Goal: Task Accomplishment & Management: Use online tool/utility

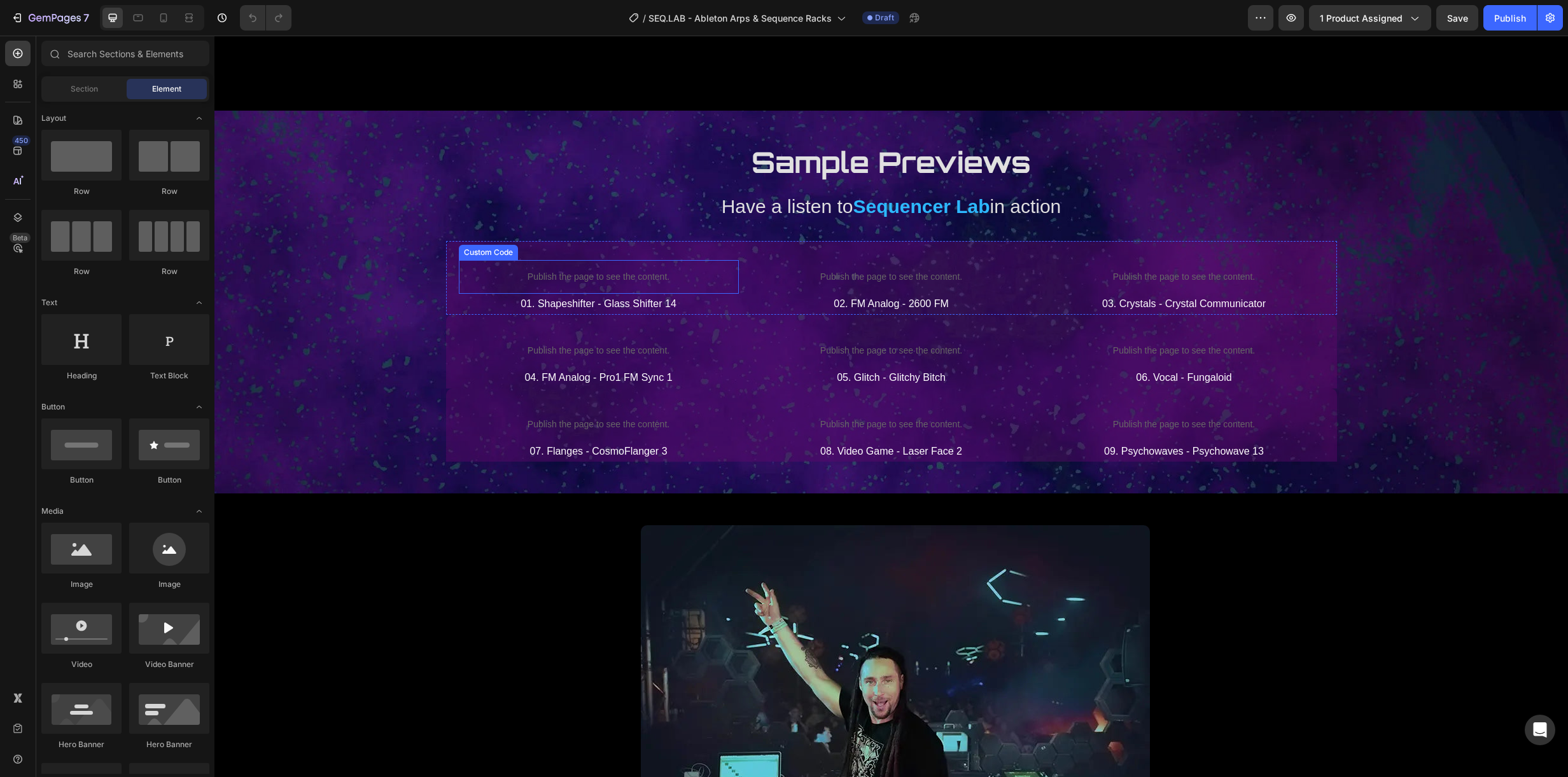
scroll to position [2837, 0]
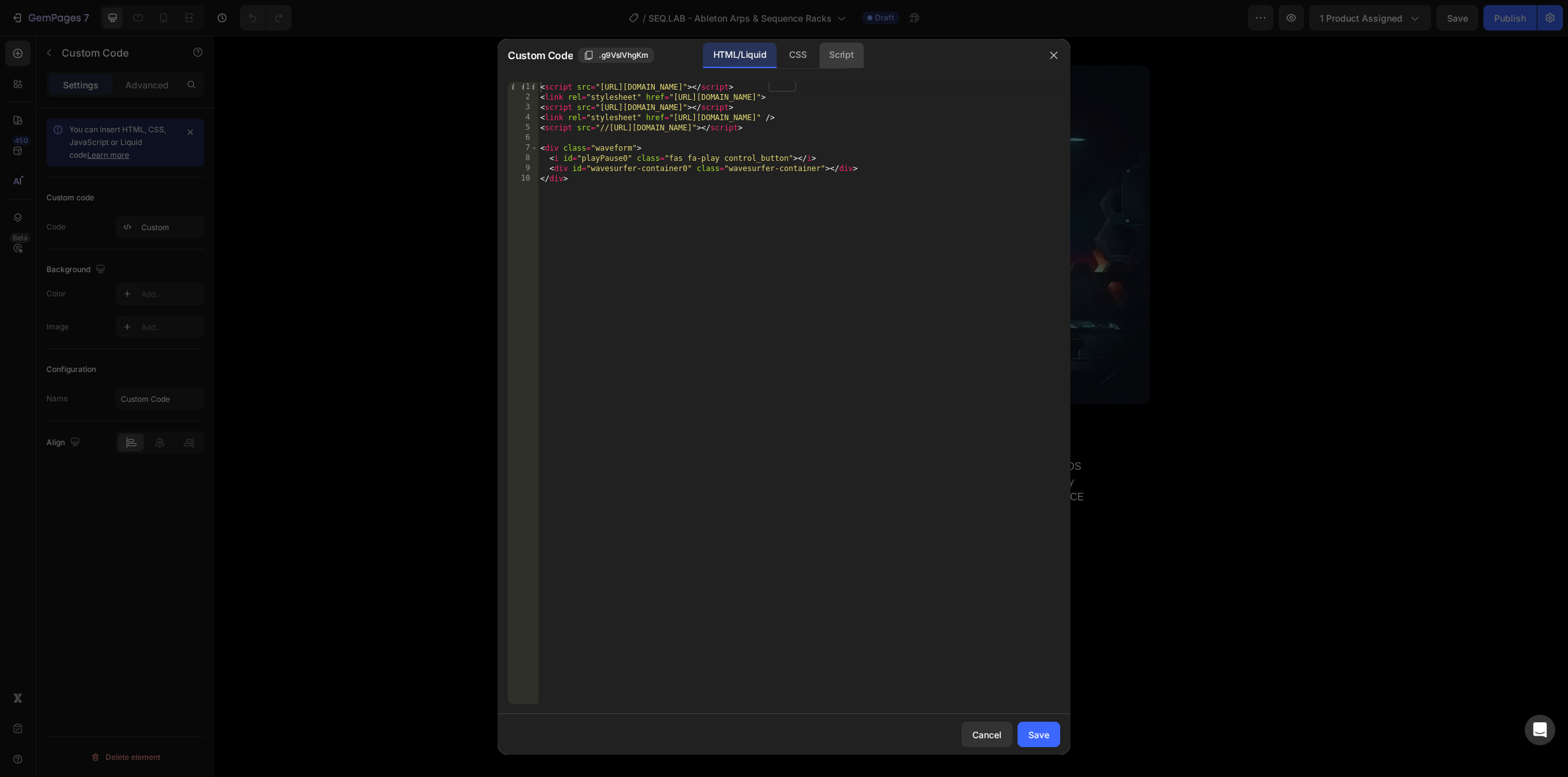
click at [837, 55] on div "Script" at bounding box center [842, 55] width 44 height 26
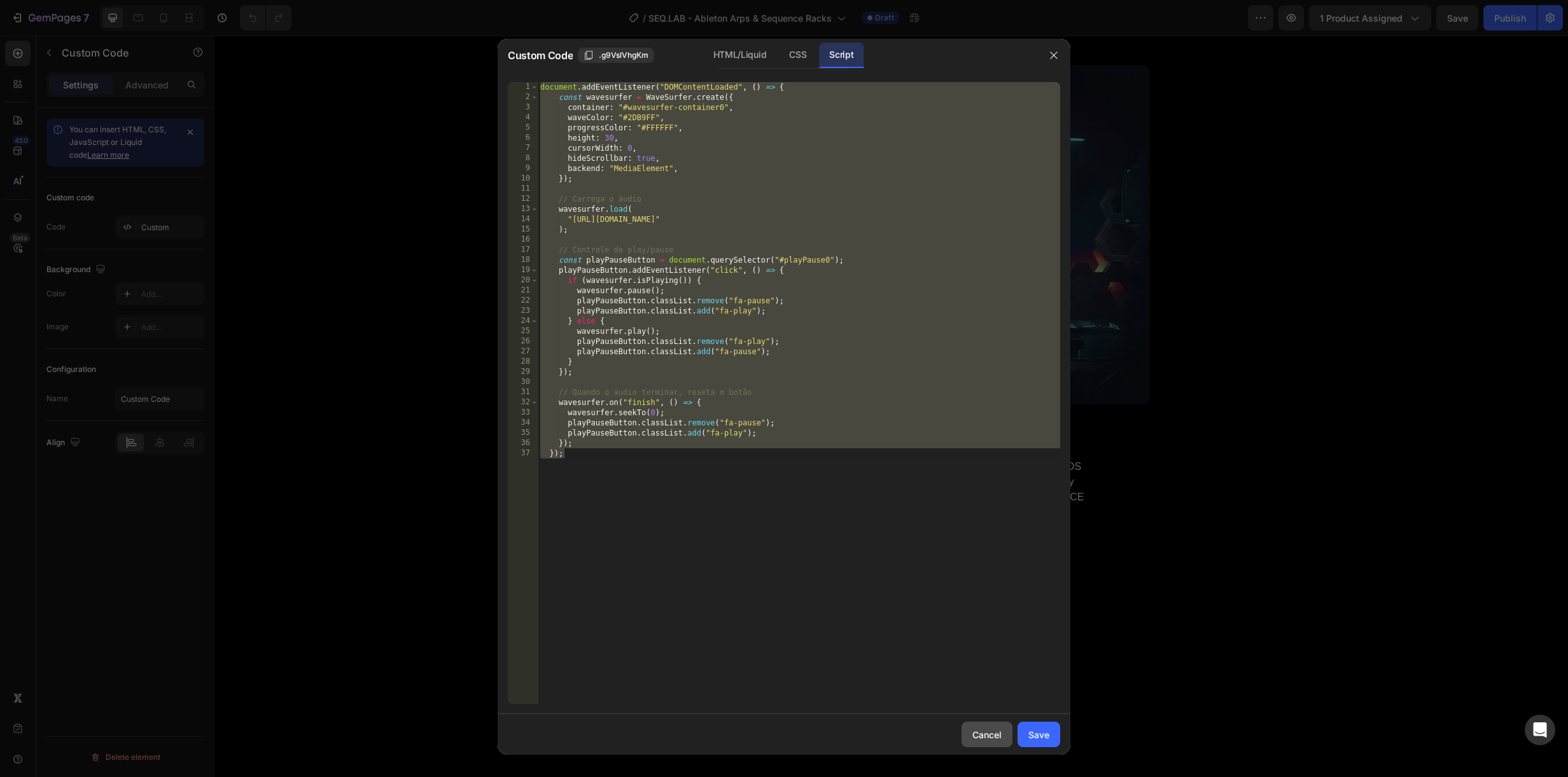
click at [988, 729] on div "Cancel" at bounding box center [986, 735] width 30 height 13
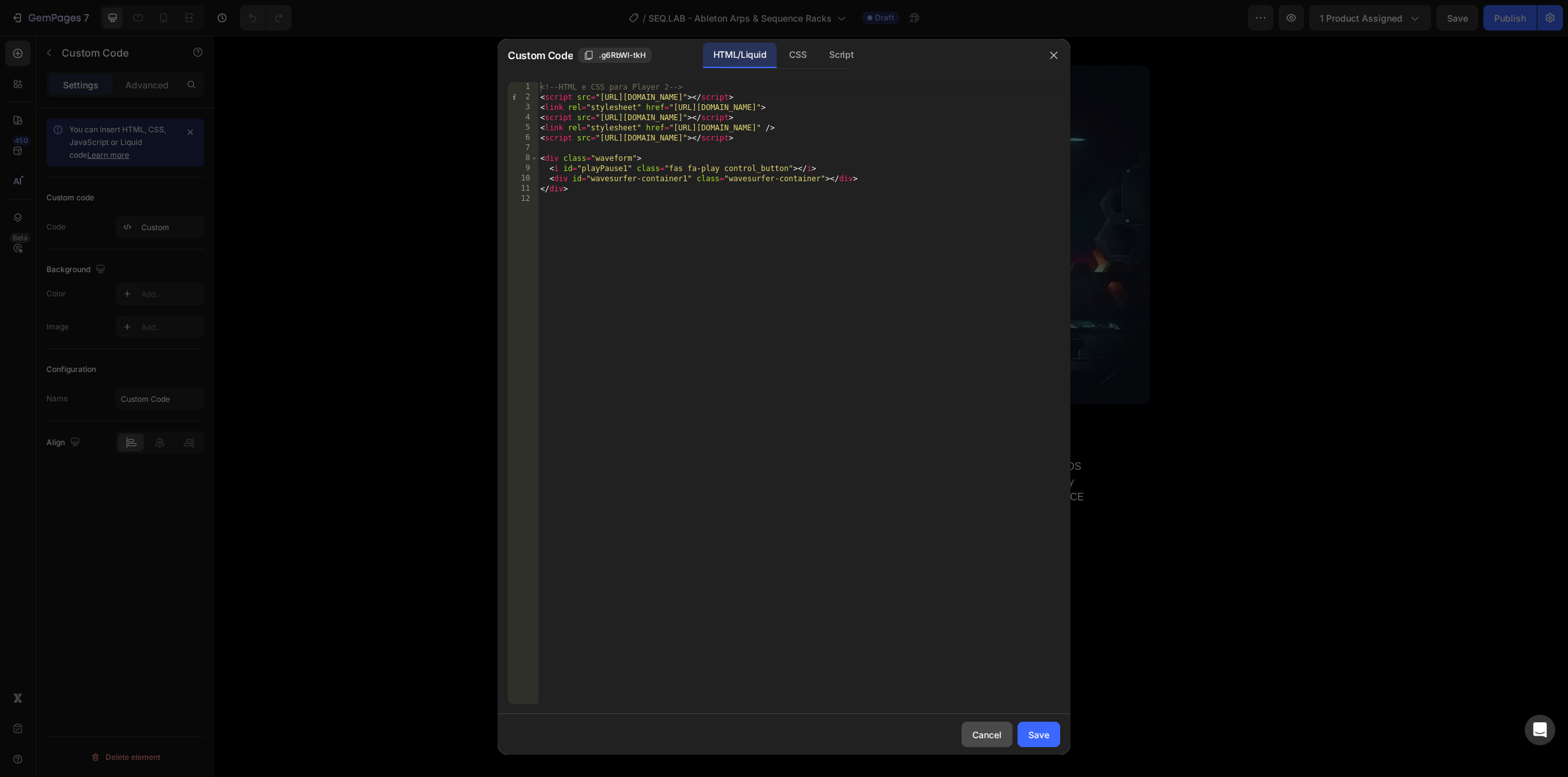
click at [978, 735] on div "Cancel" at bounding box center [986, 735] width 30 height 13
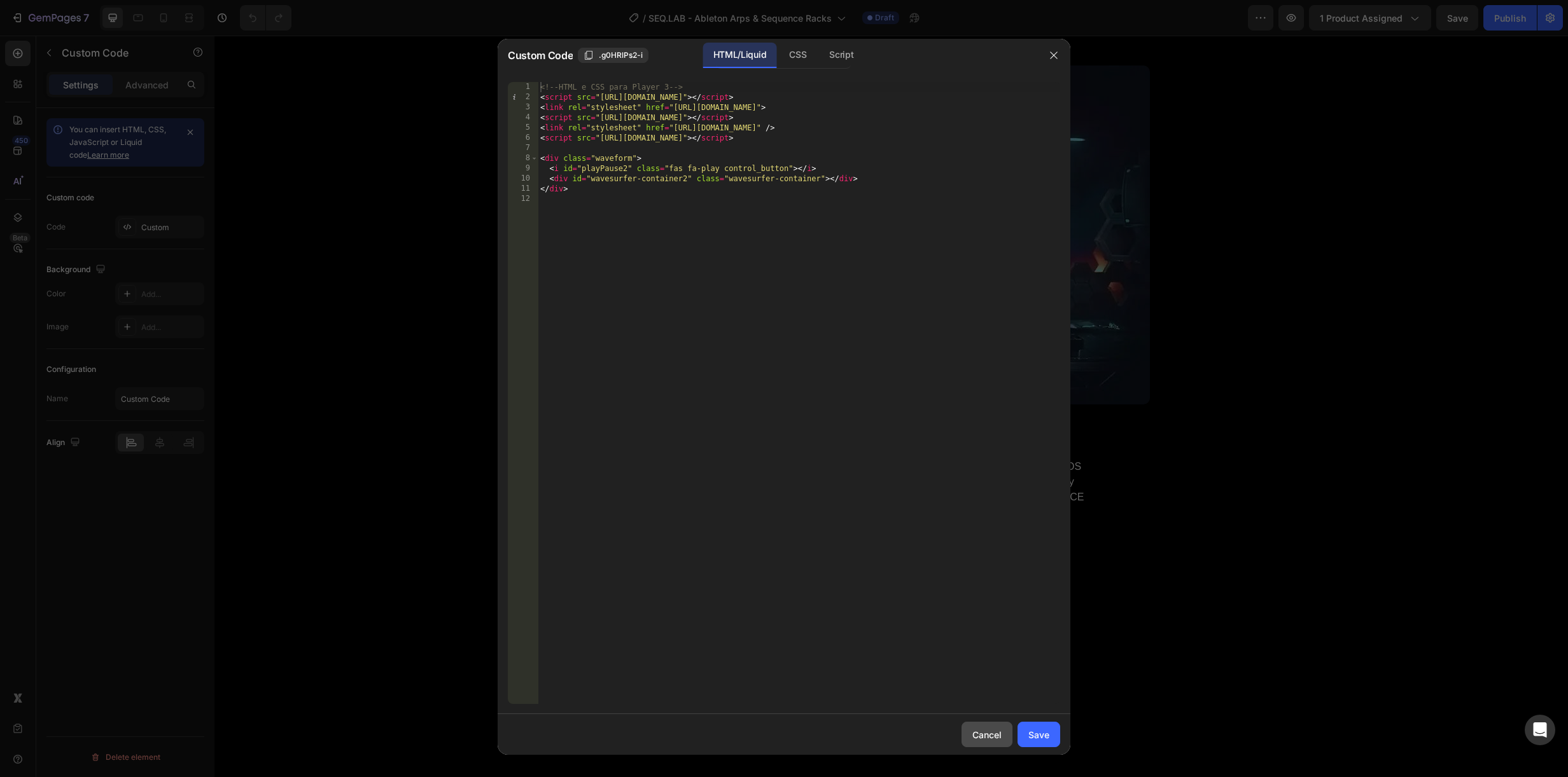
click at [988, 729] on div "Cancel" at bounding box center [986, 735] width 30 height 13
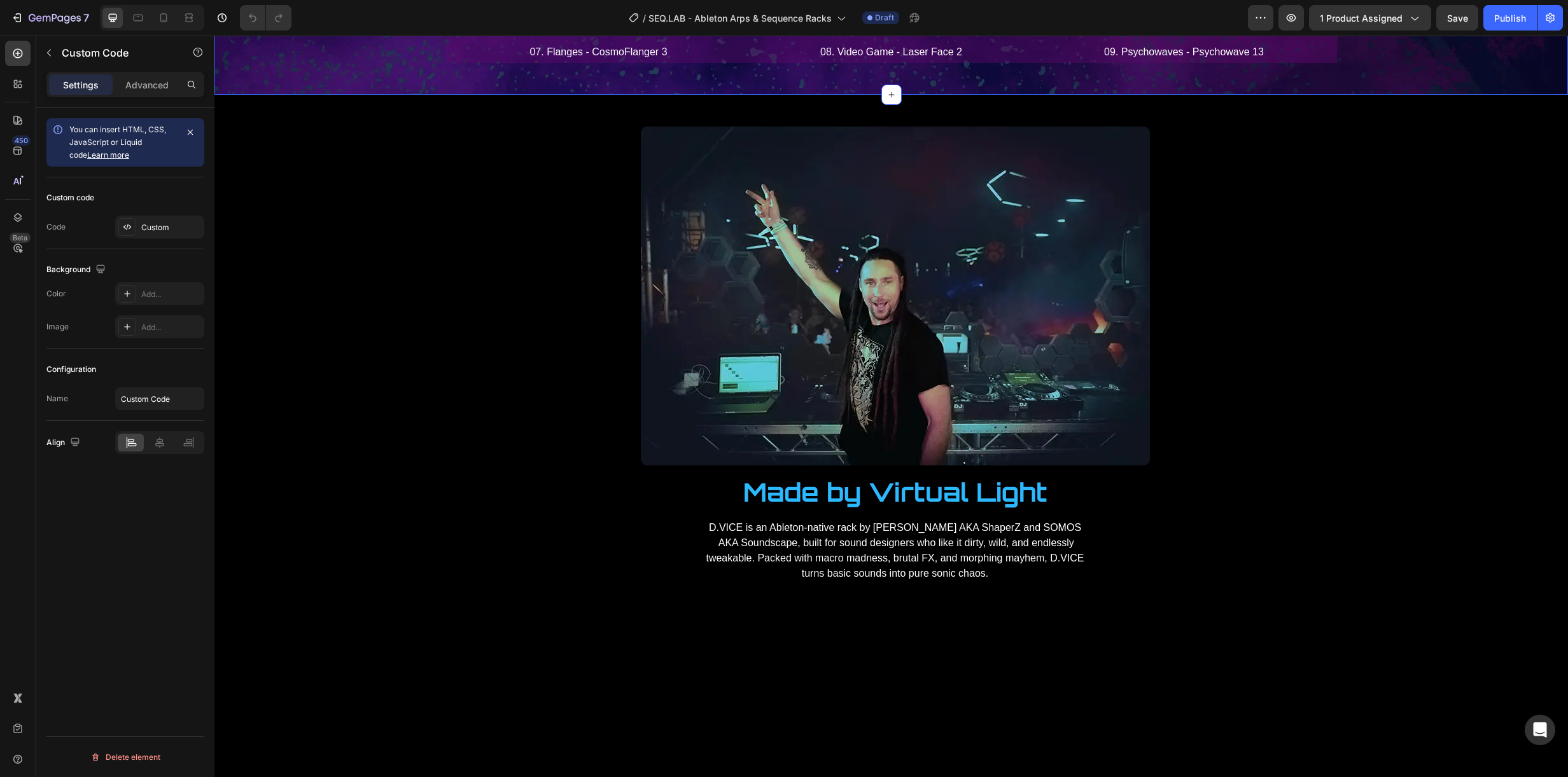
scroll to position [2733, 0]
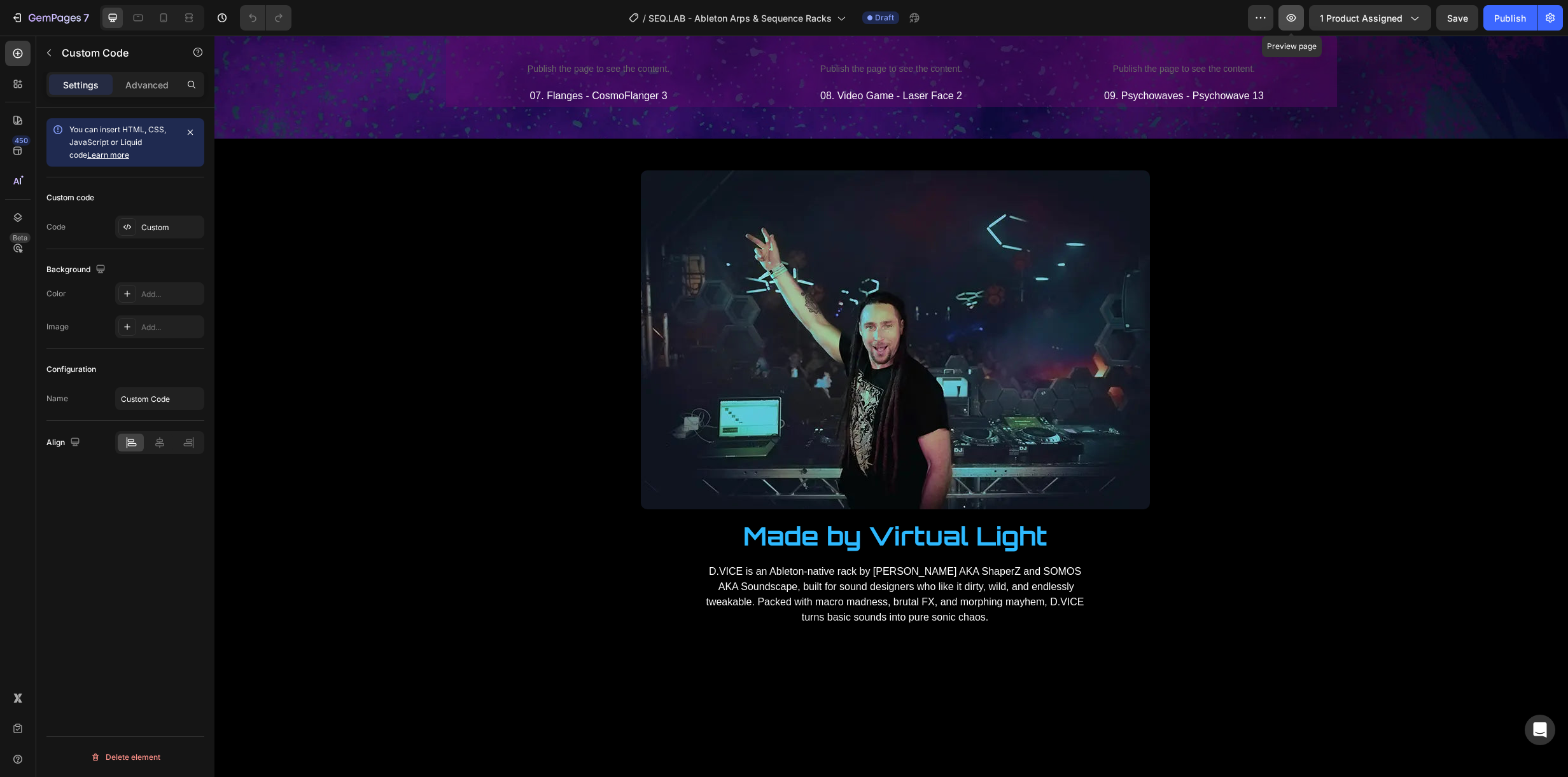
click at [1291, 16] on icon "button" at bounding box center [1291, 17] width 12 height 12
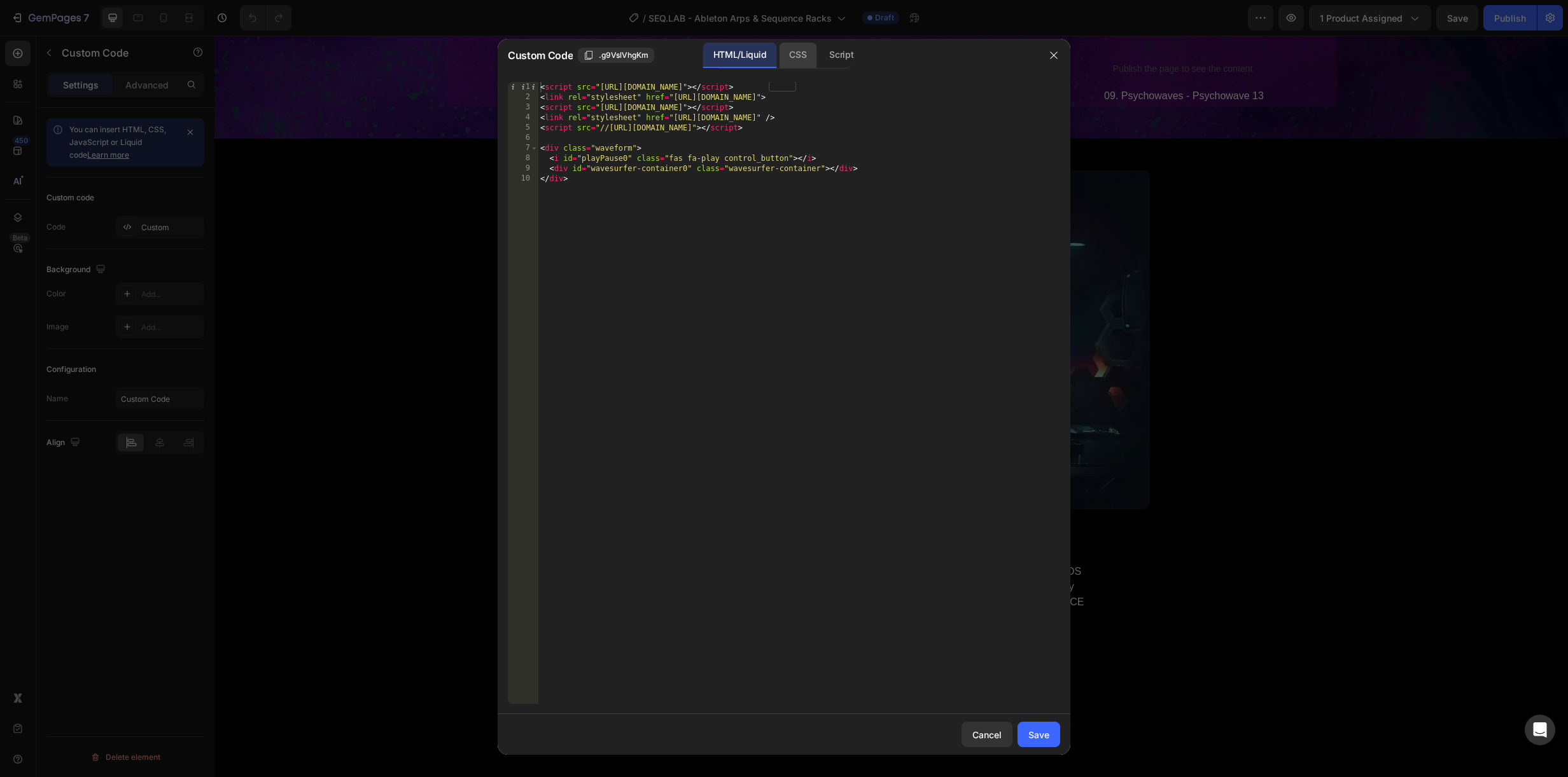
click at [804, 57] on div "CSS" at bounding box center [797, 55] width 37 height 26
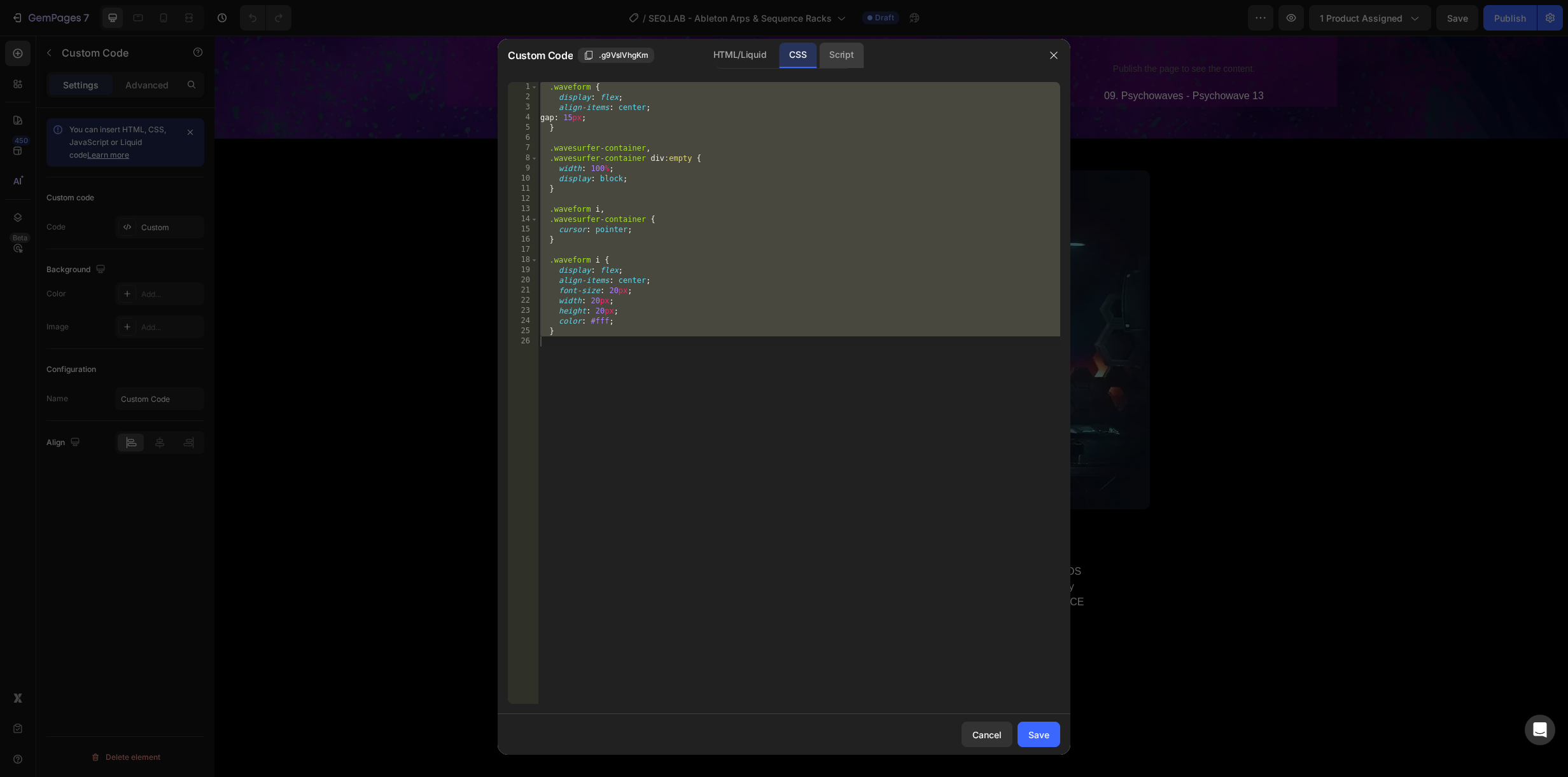
click at [837, 56] on div "Script" at bounding box center [842, 55] width 44 height 26
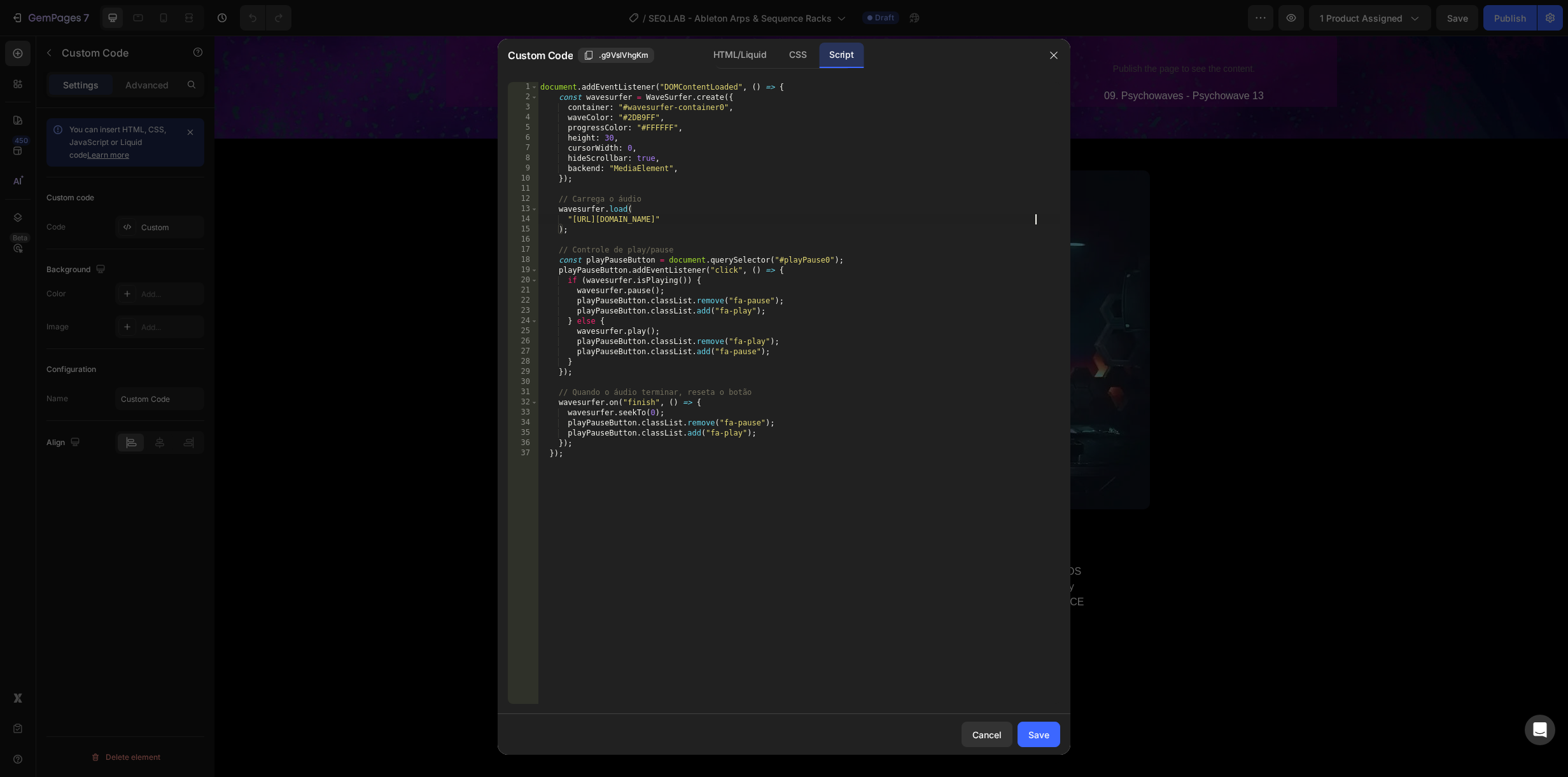
click at [1034, 220] on div "document . addEventListener ( "DOMContentLoaded" , ( ) => { const wavesurfer = …" at bounding box center [798, 404] width 522 height 643
drag, startPoint x: 1042, startPoint y: 219, endPoint x: 950, endPoint y: 214, distance: 92.1
click at [950, 214] on div "document . addEventListener ( "DOMContentLoaded" , ( ) => { const wavesurfer = …" at bounding box center [798, 404] width 522 height 643
click at [1015, 222] on div "document . addEventListener ( "DOMContentLoaded" , ( ) => { const wavesurfer = …" at bounding box center [798, 404] width 522 height 643
drag, startPoint x: 1044, startPoint y: 220, endPoint x: 601, endPoint y: 224, distance: 443.0
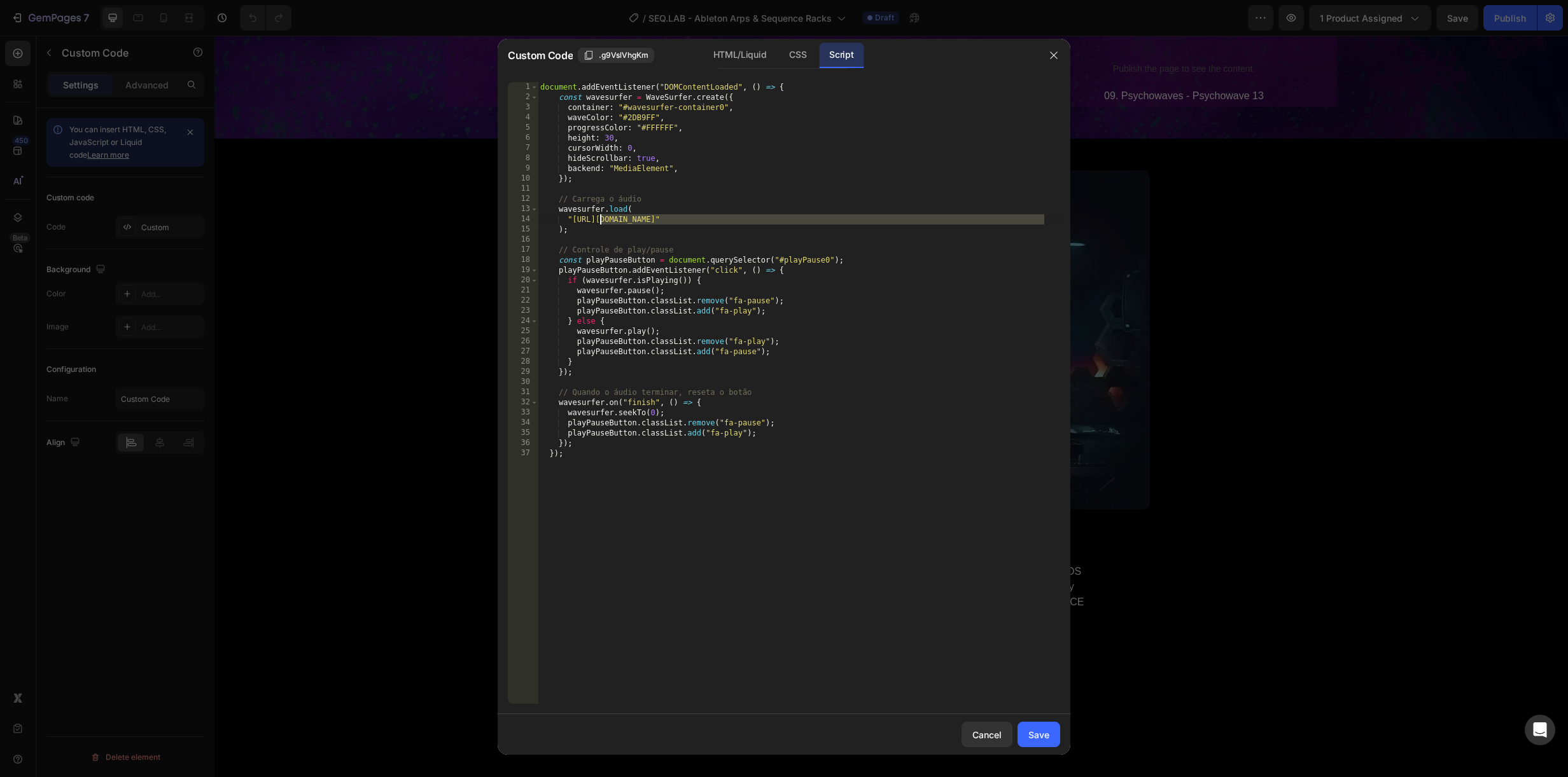
click at [601, 224] on div "document . addEventListener ( "DOMContentLoaded" , ( ) => { const wavesurfer = …" at bounding box center [798, 404] width 522 height 643
drag, startPoint x: 573, startPoint y: 220, endPoint x: 1042, endPoint y: 219, distance: 469.0
click at [1042, 219] on div "document . addEventListener ( "DOMContentLoaded" , ( ) => { const wavesurfer = …" at bounding box center [798, 404] width 522 height 643
click at [1044, 216] on div "document . addEventListener ( "DOMContentLoaded" , ( ) => { const wavesurfer = …" at bounding box center [798, 404] width 522 height 643
drag, startPoint x: 1044, startPoint y: 217, endPoint x: 574, endPoint y: 218, distance: 470.0
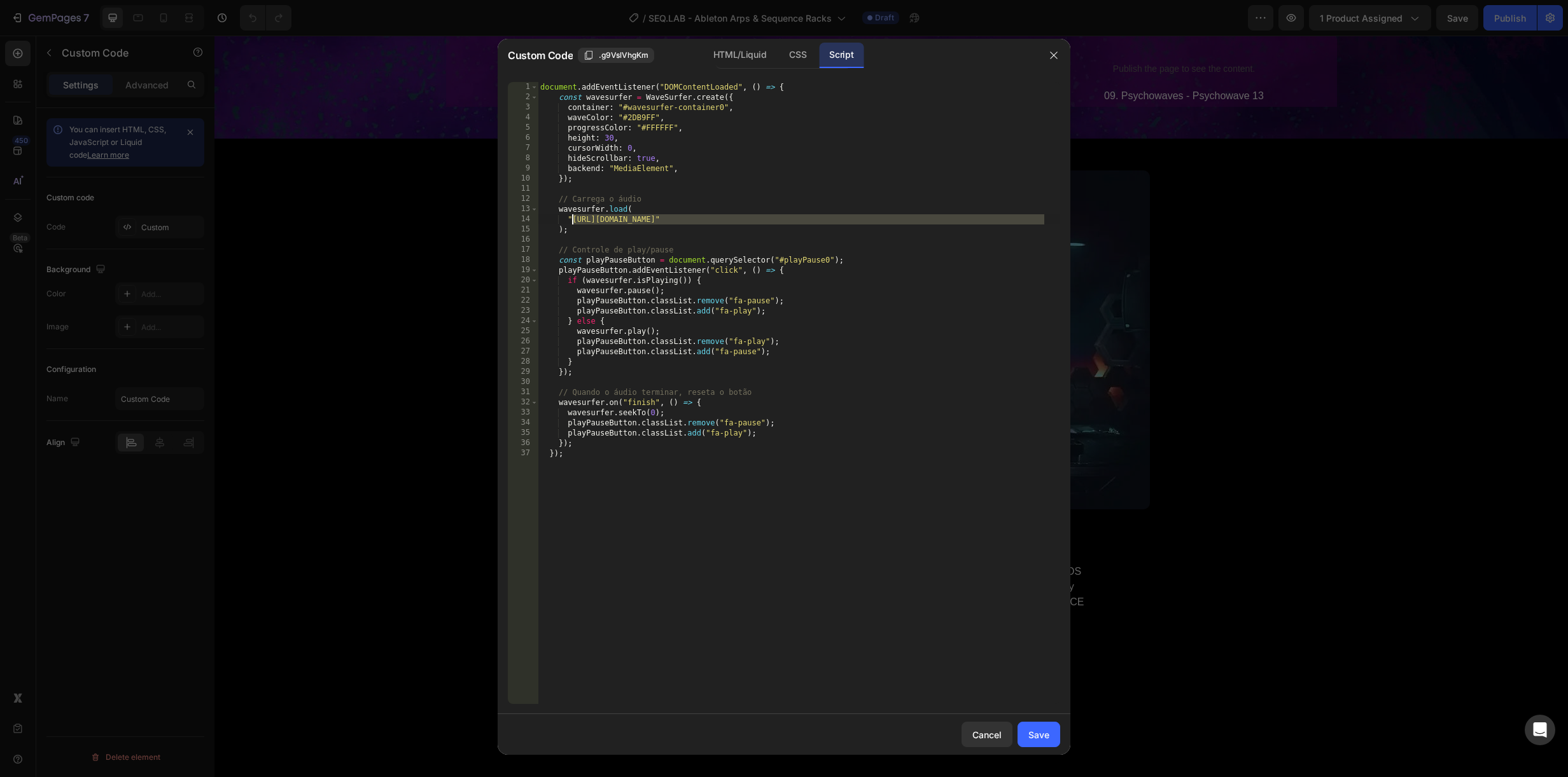
click at [574, 218] on div "document . addEventListener ( "DOMContentLoaded" , ( ) => { const wavesurfer = …" at bounding box center [798, 404] width 522 height 643
paste textarea "1._SEQ_-_SquareZone_8a9ede4a-35b8-4651-8853-8f09ba26e60e.mp3?v=1758918569"
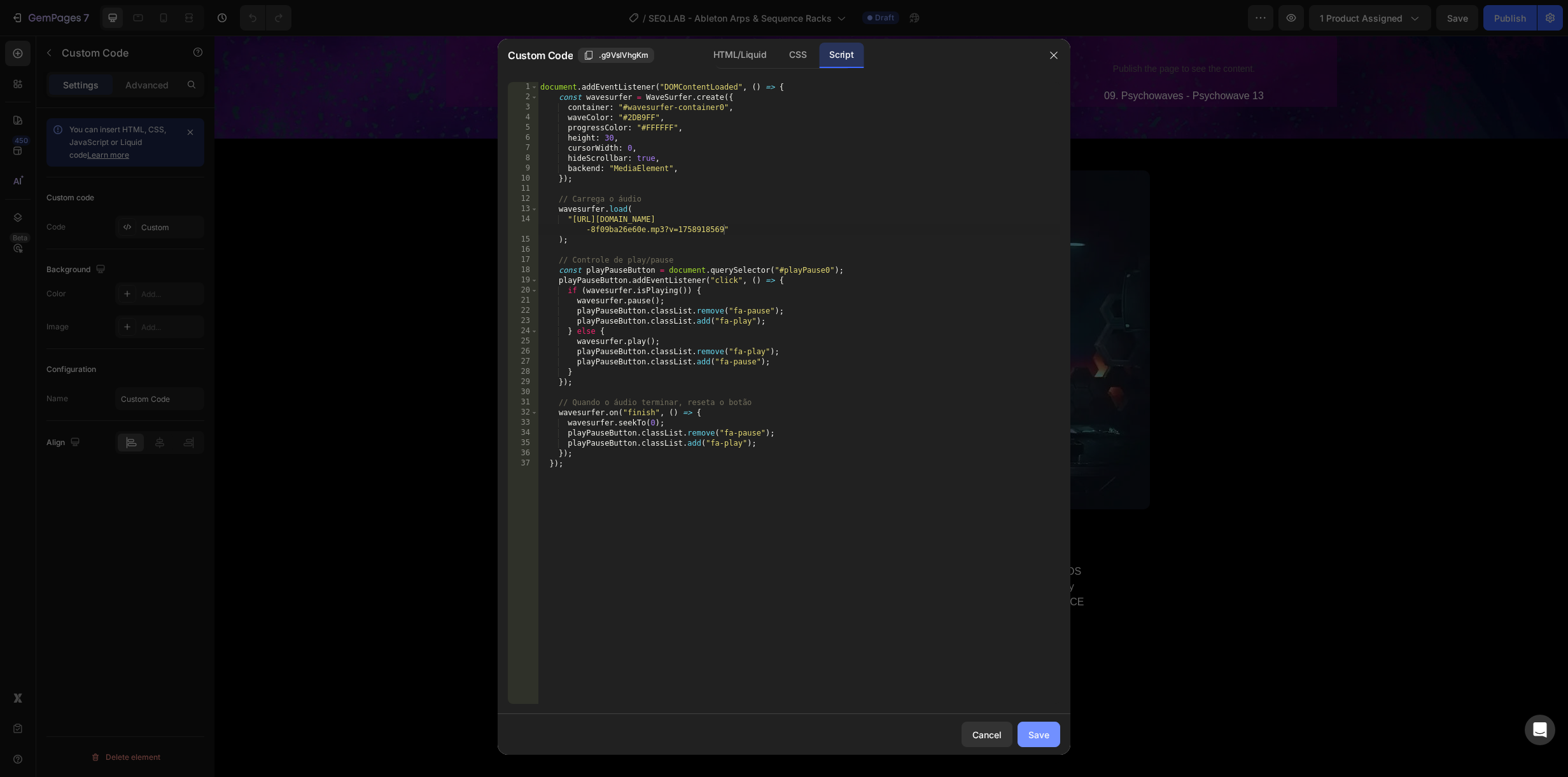
click at [1038, 733] on div "Save" at bounding box center [1039, 735] width 21 height 13
type textarea "}); });"
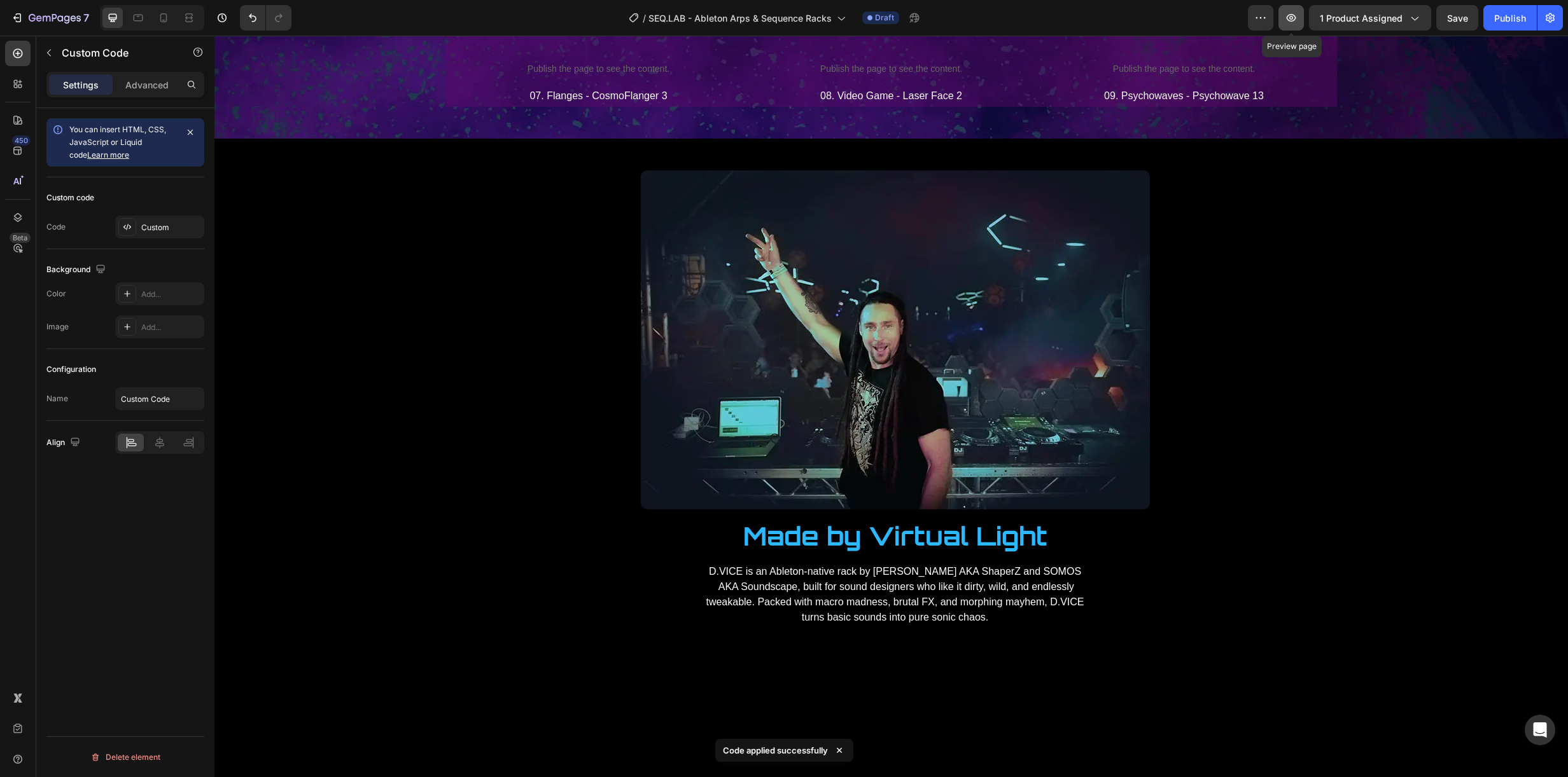
click at [1292, 15] on icon "button" at bounding box center [1291, 17] width 12 height 12
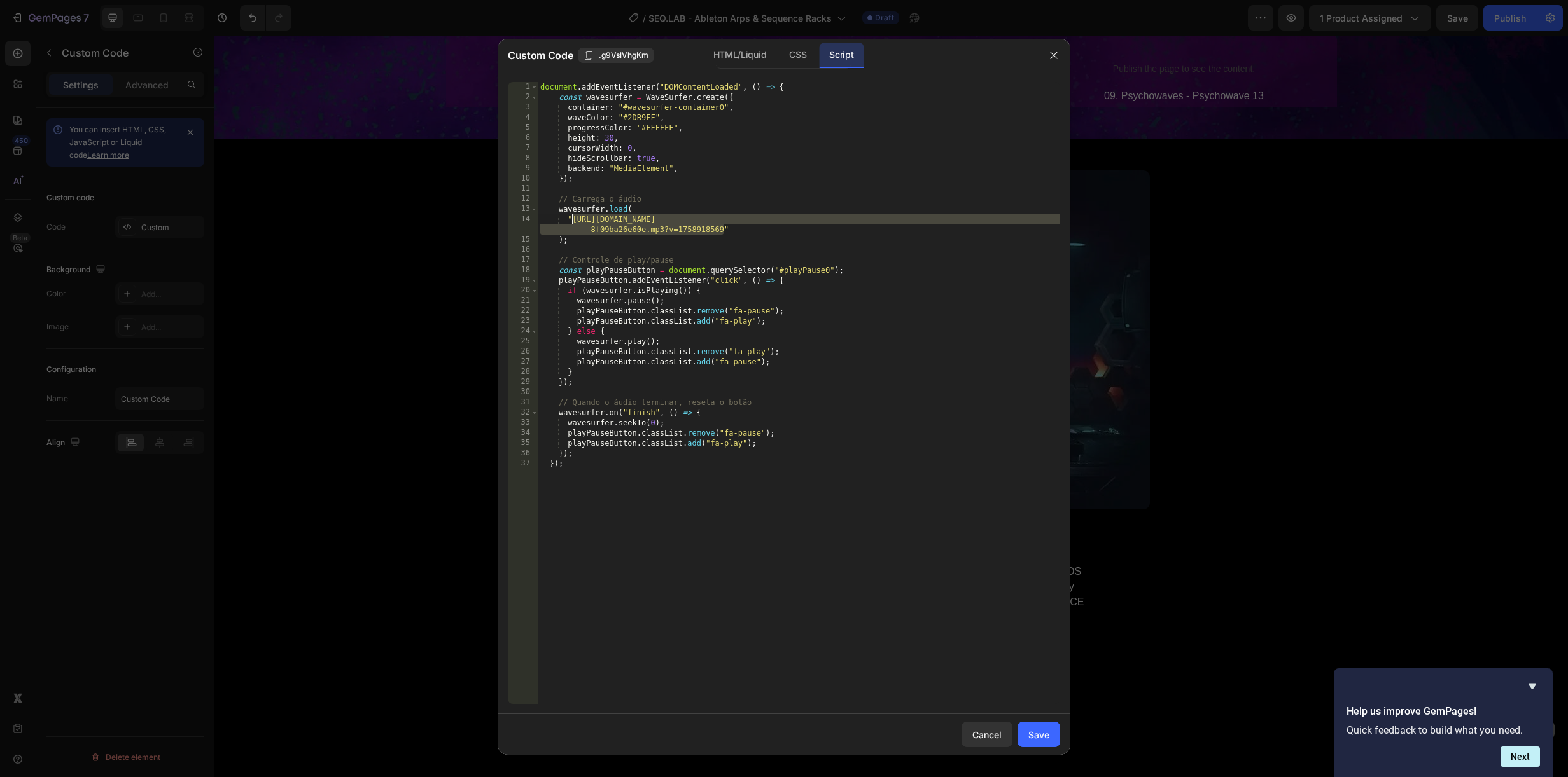
drag, startPoint x: 724, startPoint y: 228, endPoint x: 571, endPoint y: 215, distance: 153.6
click at [571, 215] on div "document . addEventListener ( "DOMContentLoaded" , ( ) => { const wavesurfer = …" at bounding box center [798, 404] width 522 height 643
paste textarea ".mp3?v=1758965941"
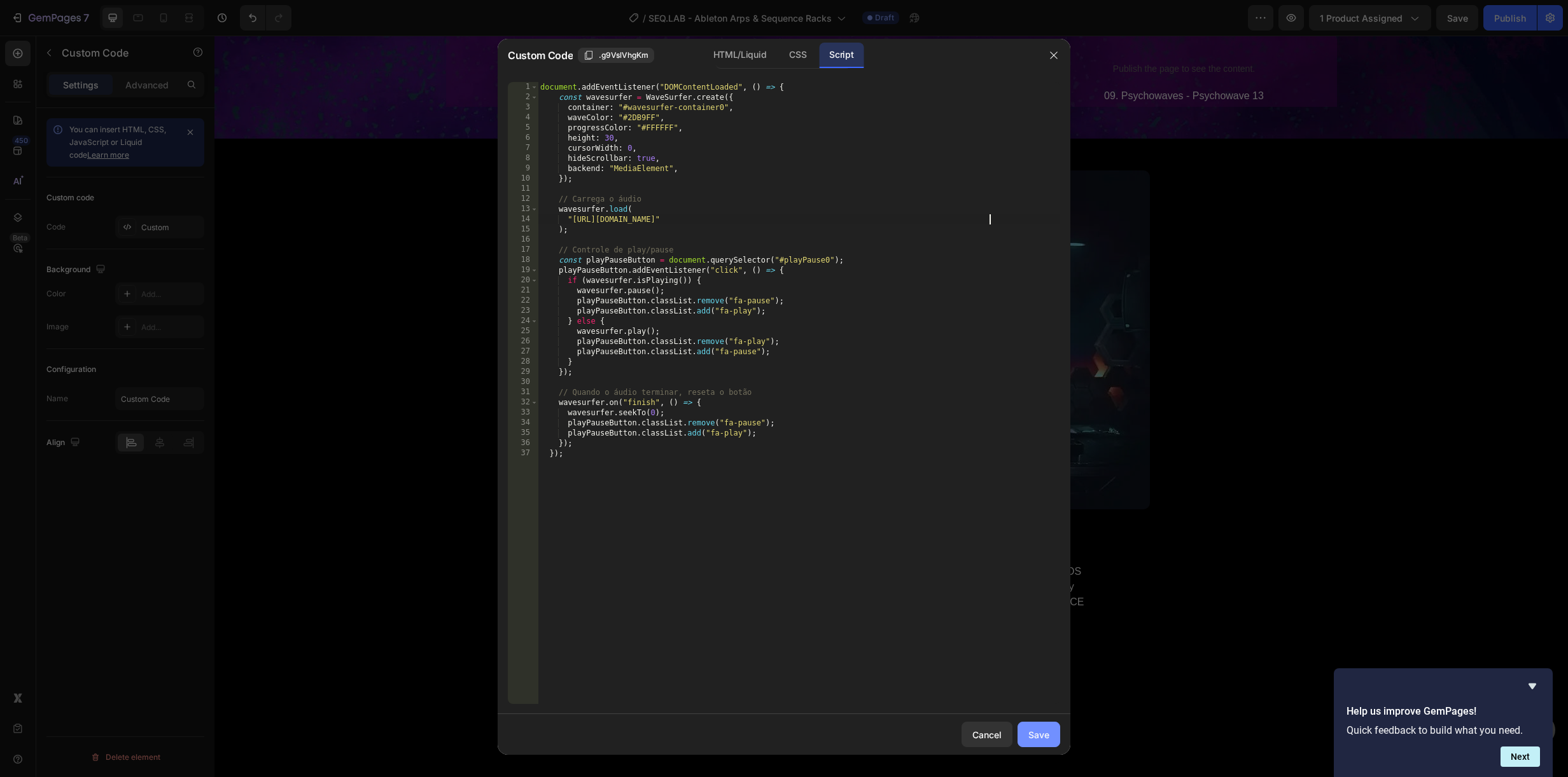
click at [1040, 730] on div "Save" at bounding box center [1039, 735] width 21 height 13
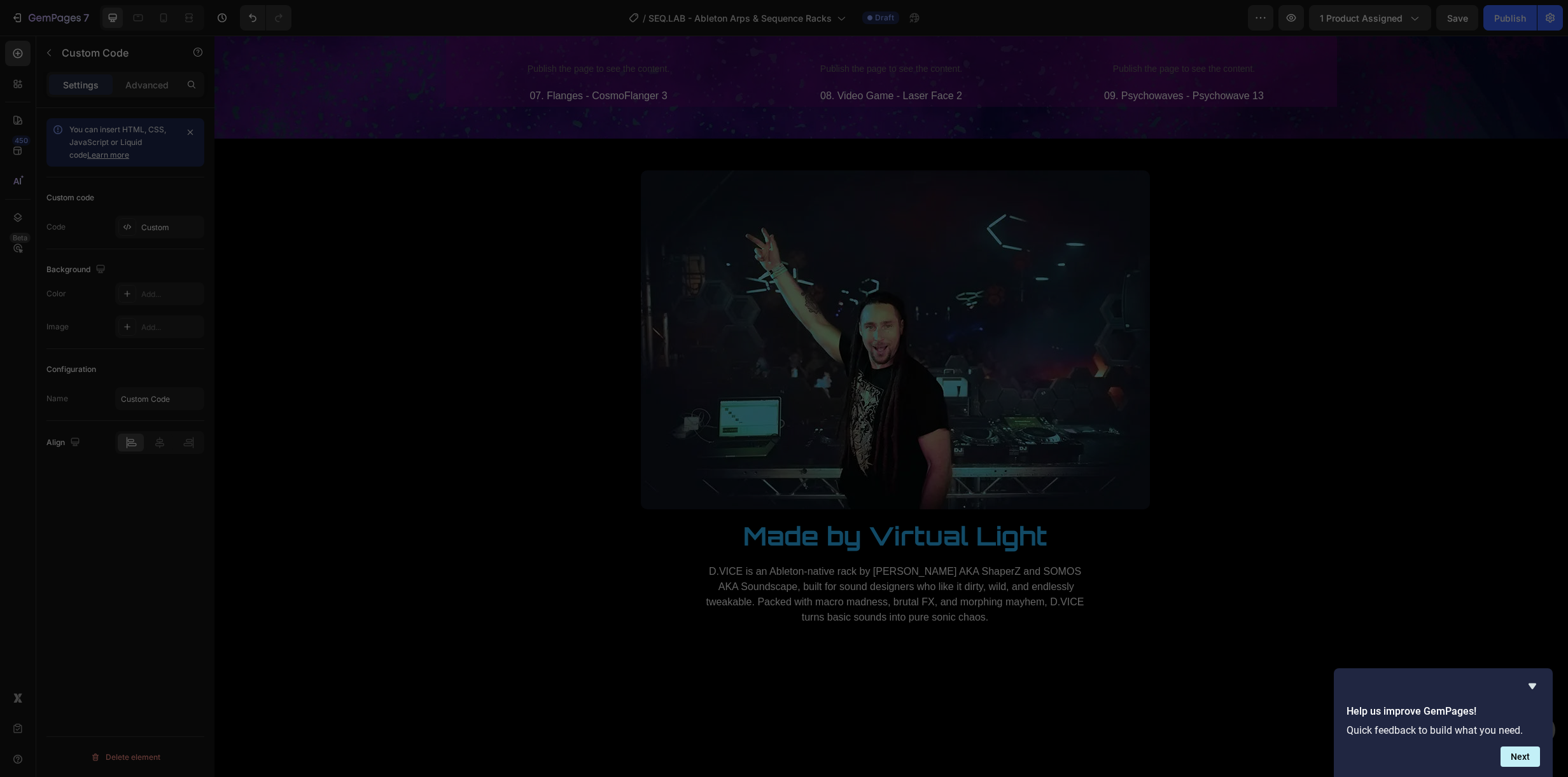
type textarea "}); });"
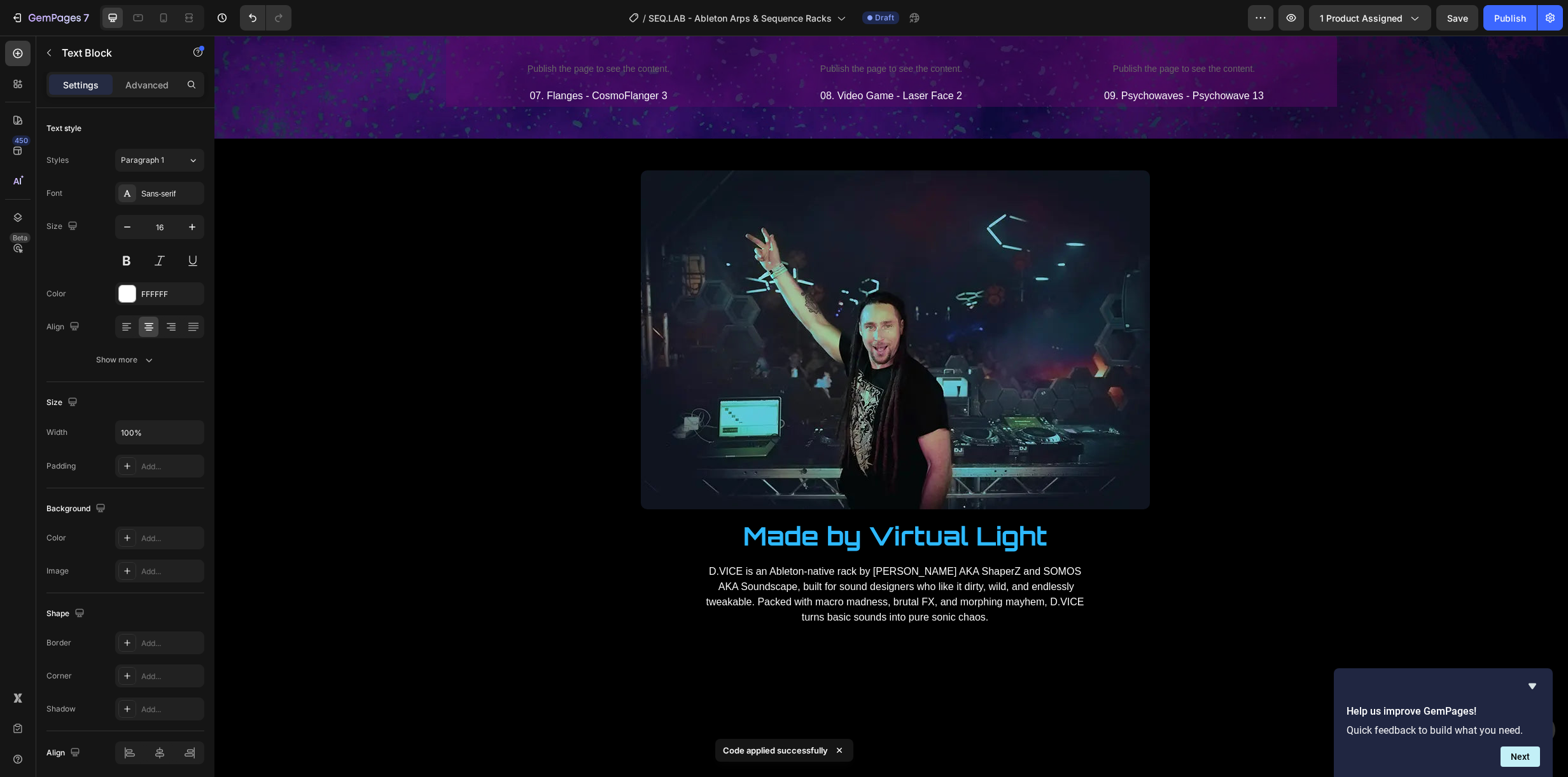
drag, startPoint x: 590, startPoint y: 427, endPoint x: 563, endPoint y: 428, distance: 27.0
drag, startPoint x: 590, startPoint y: 426, endPoint x: 534, endPoint y: 426, distance: 56.0
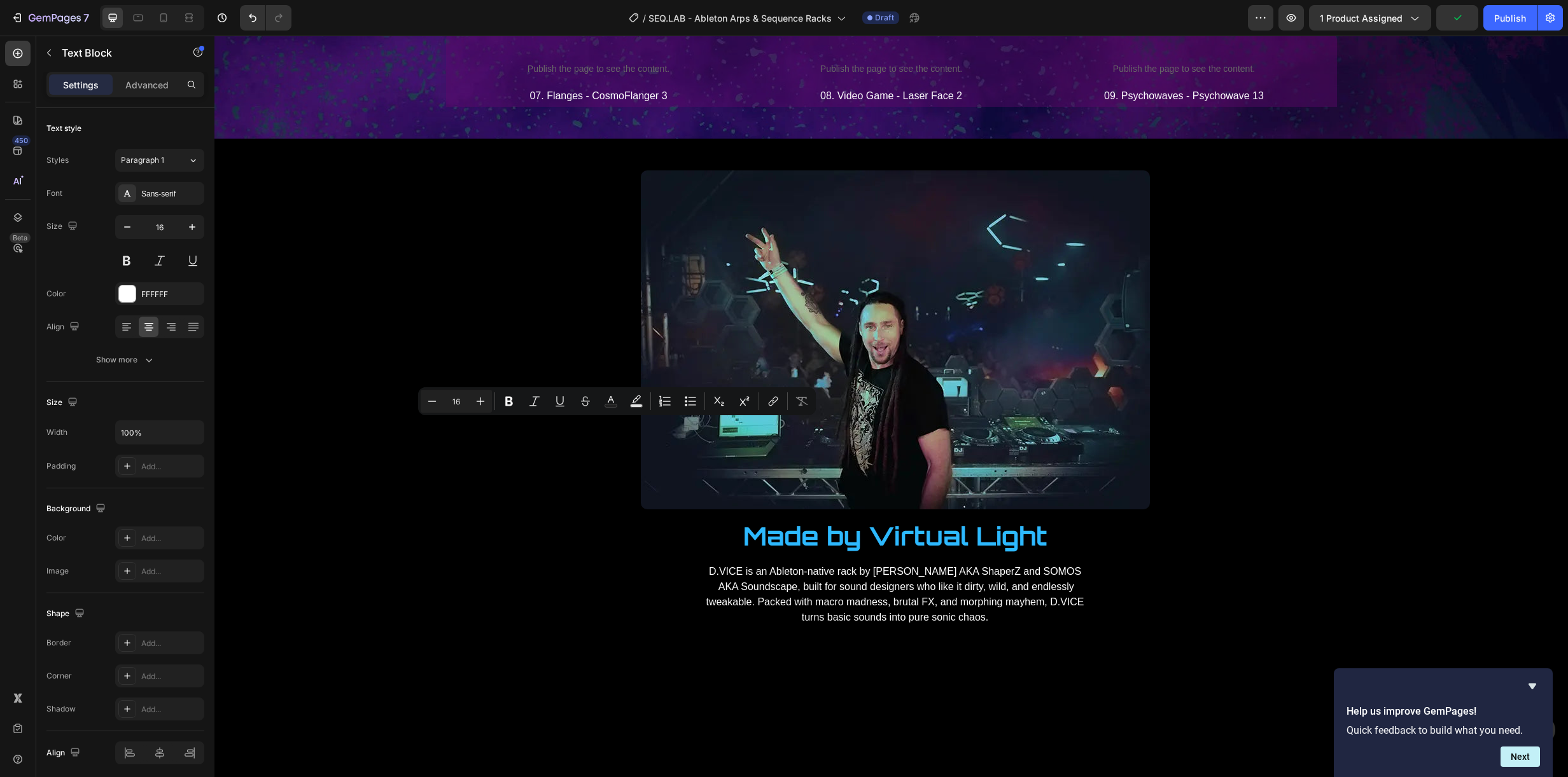
drag, startPoint x: 657, startPoint y: 421, endPoint x: 582, endPoint y: 431, distance: 75.7
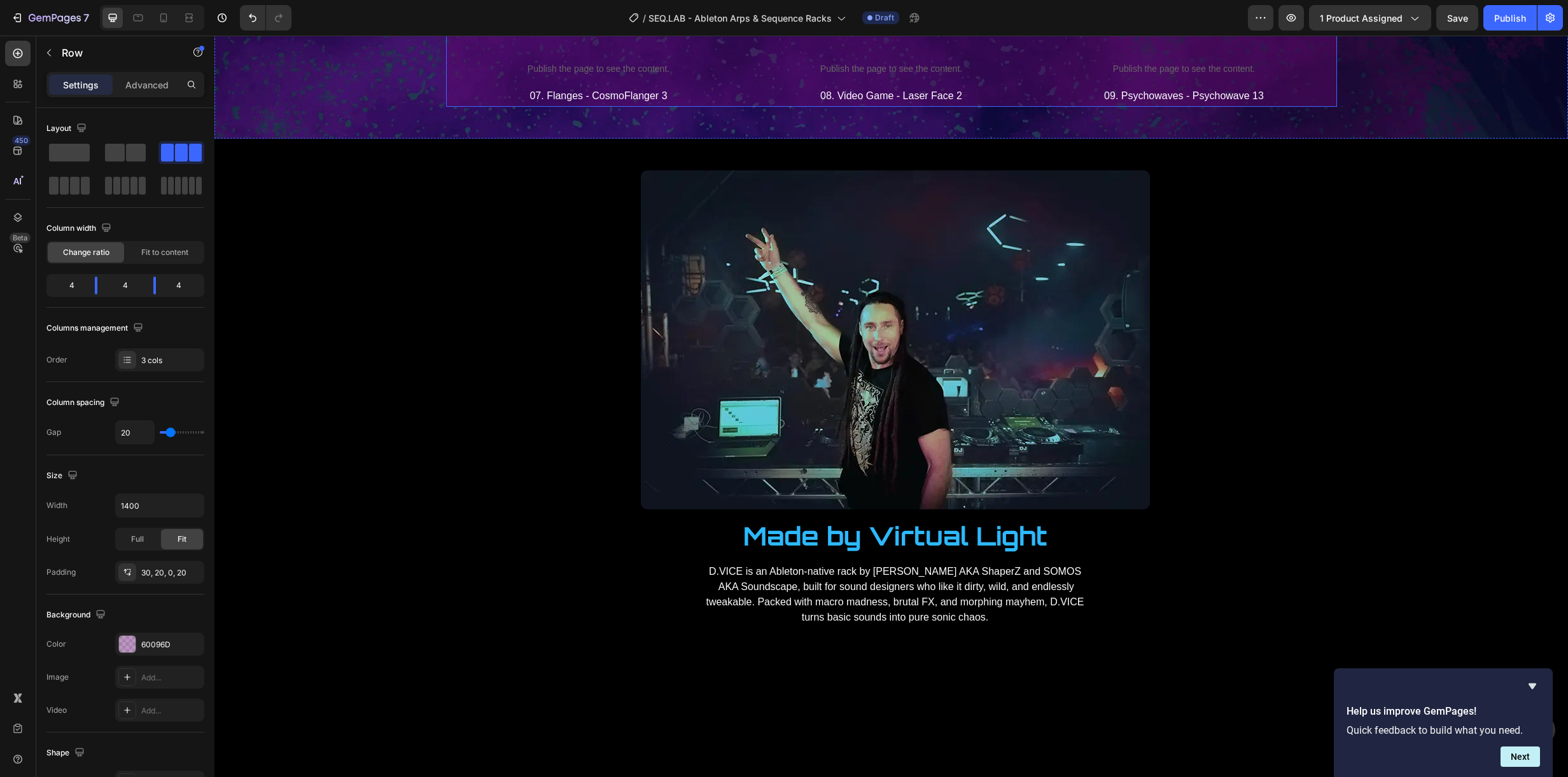
click at [815, 106] on div "Publish the page to see the content. Custom Code 07. Flanges - CosmoFlanger 3 T…" at bounding box center [891, 69] width 891 height 74
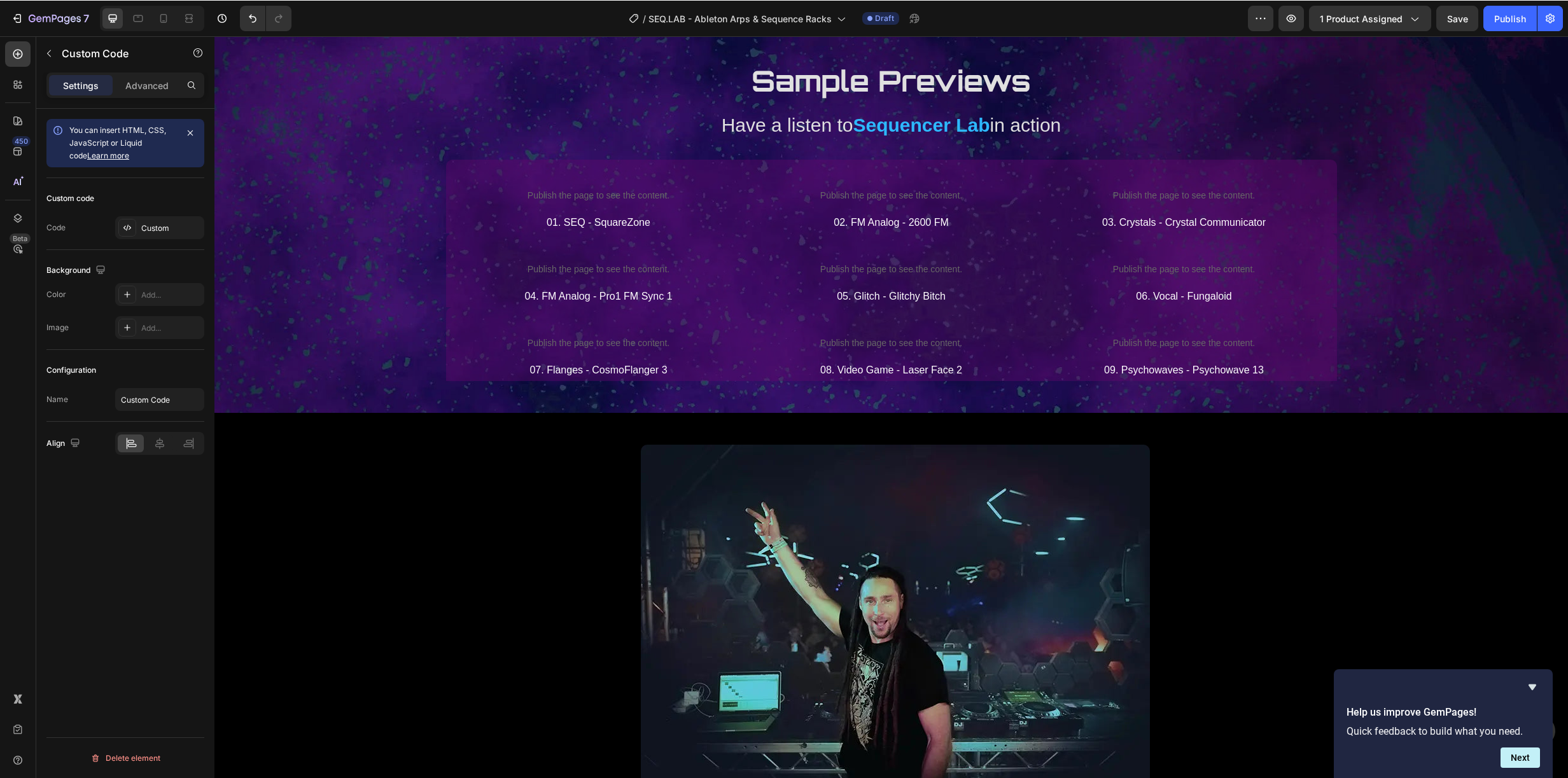
scroll to position [2906, 0]
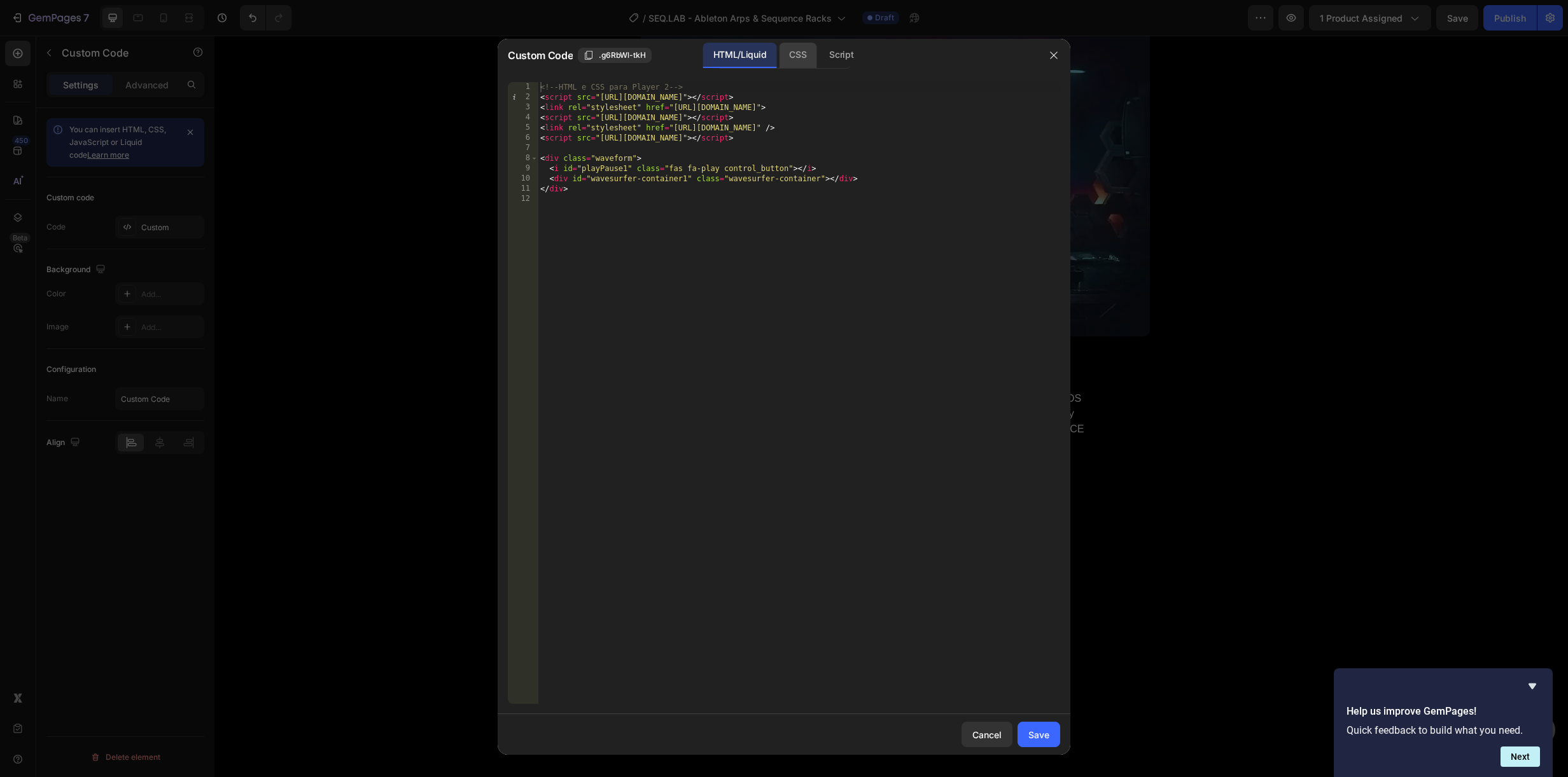
click at [810, 58] on div "CSS" at bounding box center [797, 55] width 37 height 26
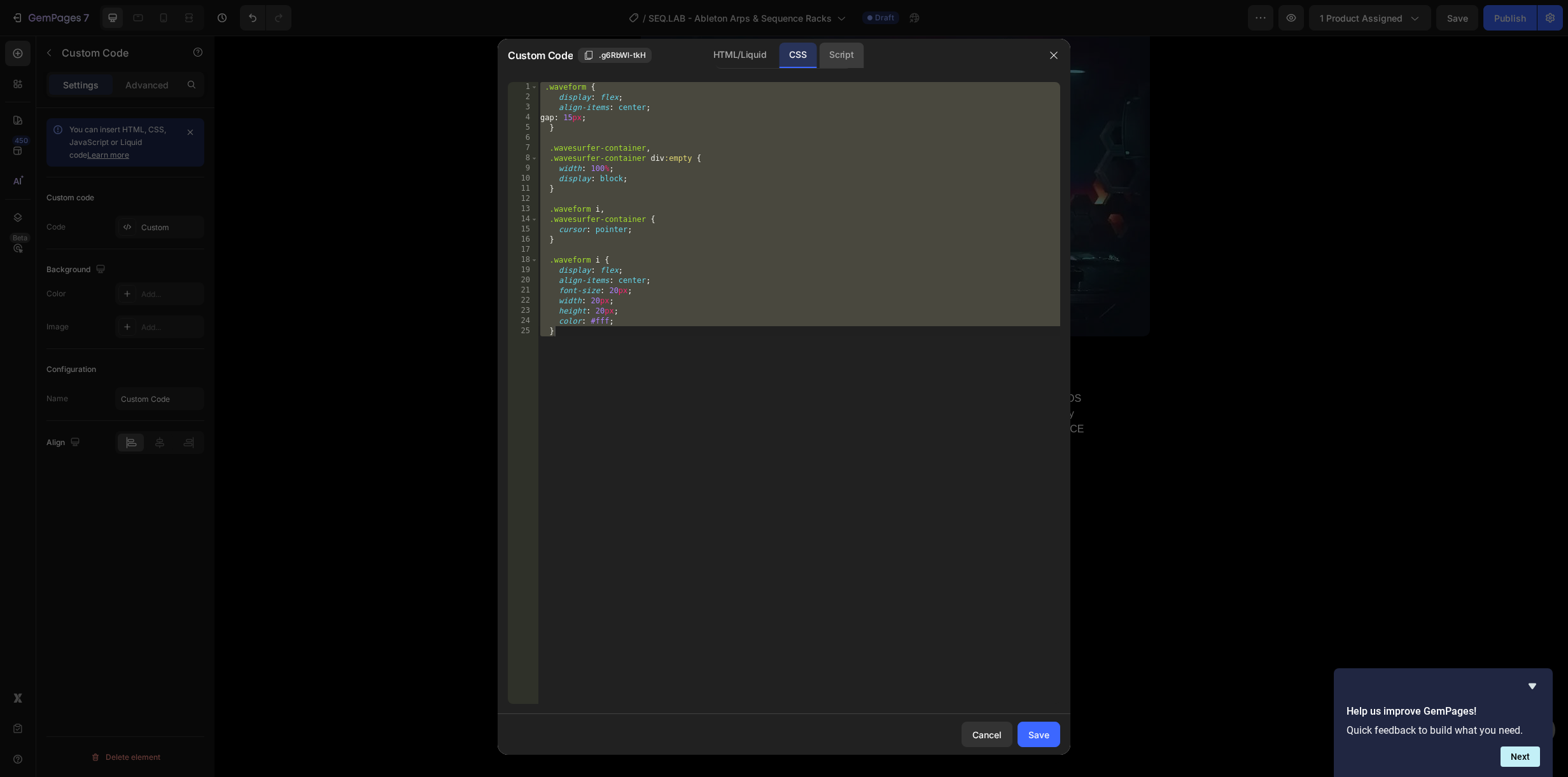
click at [842, 57] on div "Script" at bounding box center [842, 55] width 44 height 26
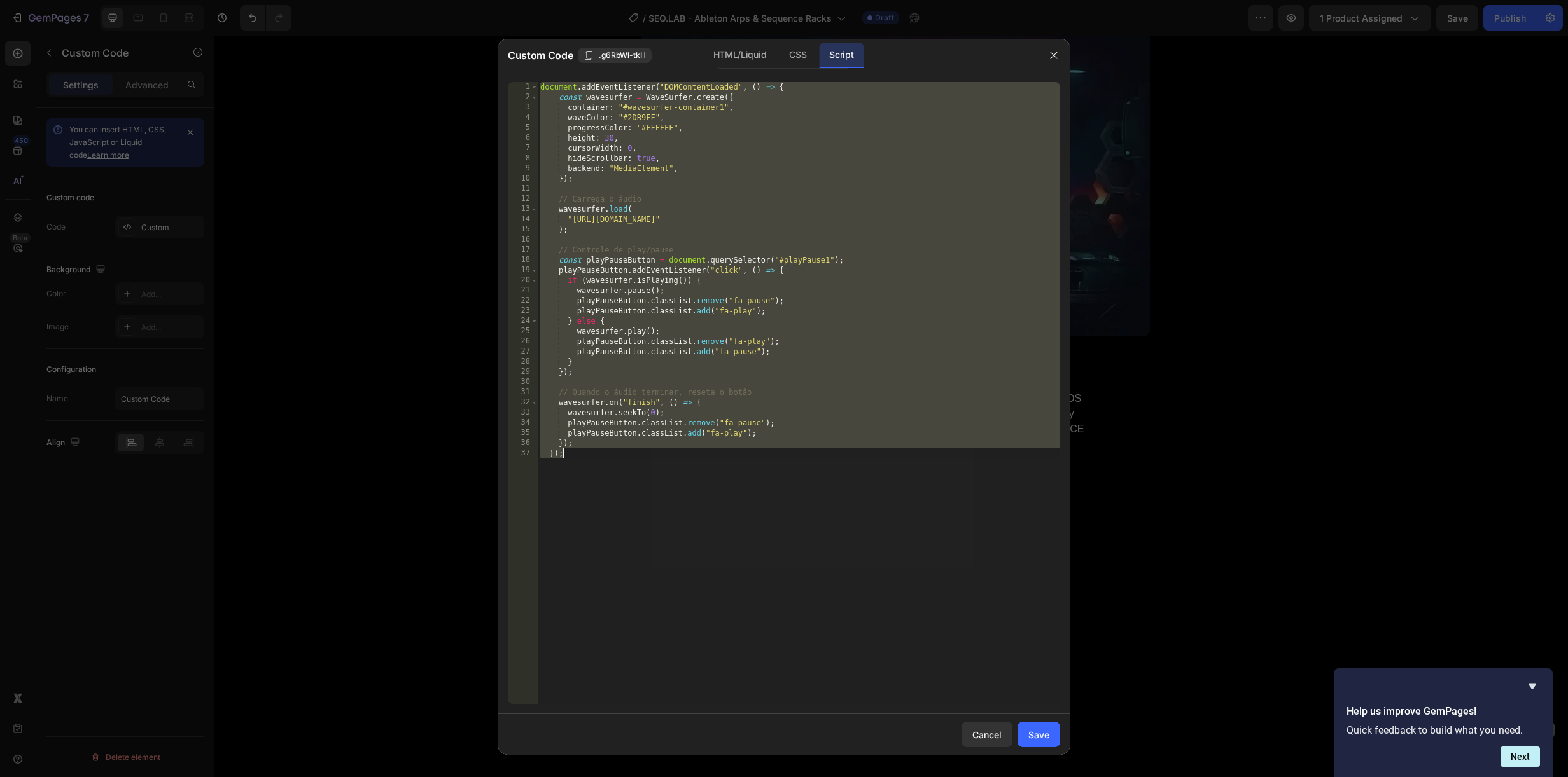
click at [987, 216] on div "document . addEventListener ( "DOMContentLoaded" , ( ) => { const wavesurfer = …" at bounding box center [798, 393] width 522 height 623
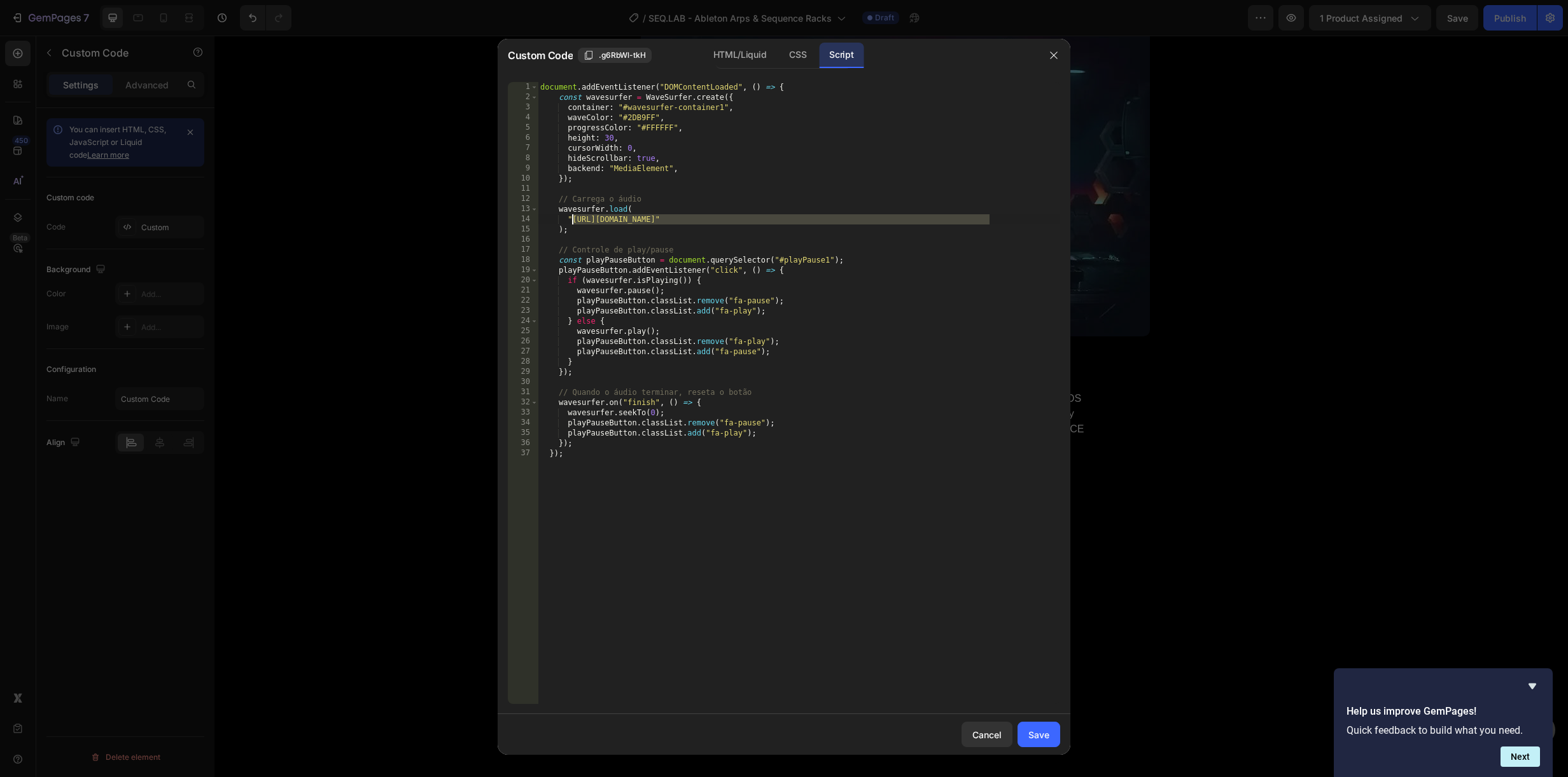
drag, startPoint x: 988, startPoint y: 218, endPoint x: 574, endPoint y: 220, distance: 414.0
click at [574, 220] on div "document . addEventListener ( "DOMContentLoaded" , ( ) => { const wavesurfer = …" at bounding box center [798, 404] width 522 height 643
paste textarea "2._SEQ_-_Attack_Of_The_Rack.mp3?v=1758965941"
click at [740, 54] on div "HTML/Liquid" at bounding box center [740, 55] width 73 height 26
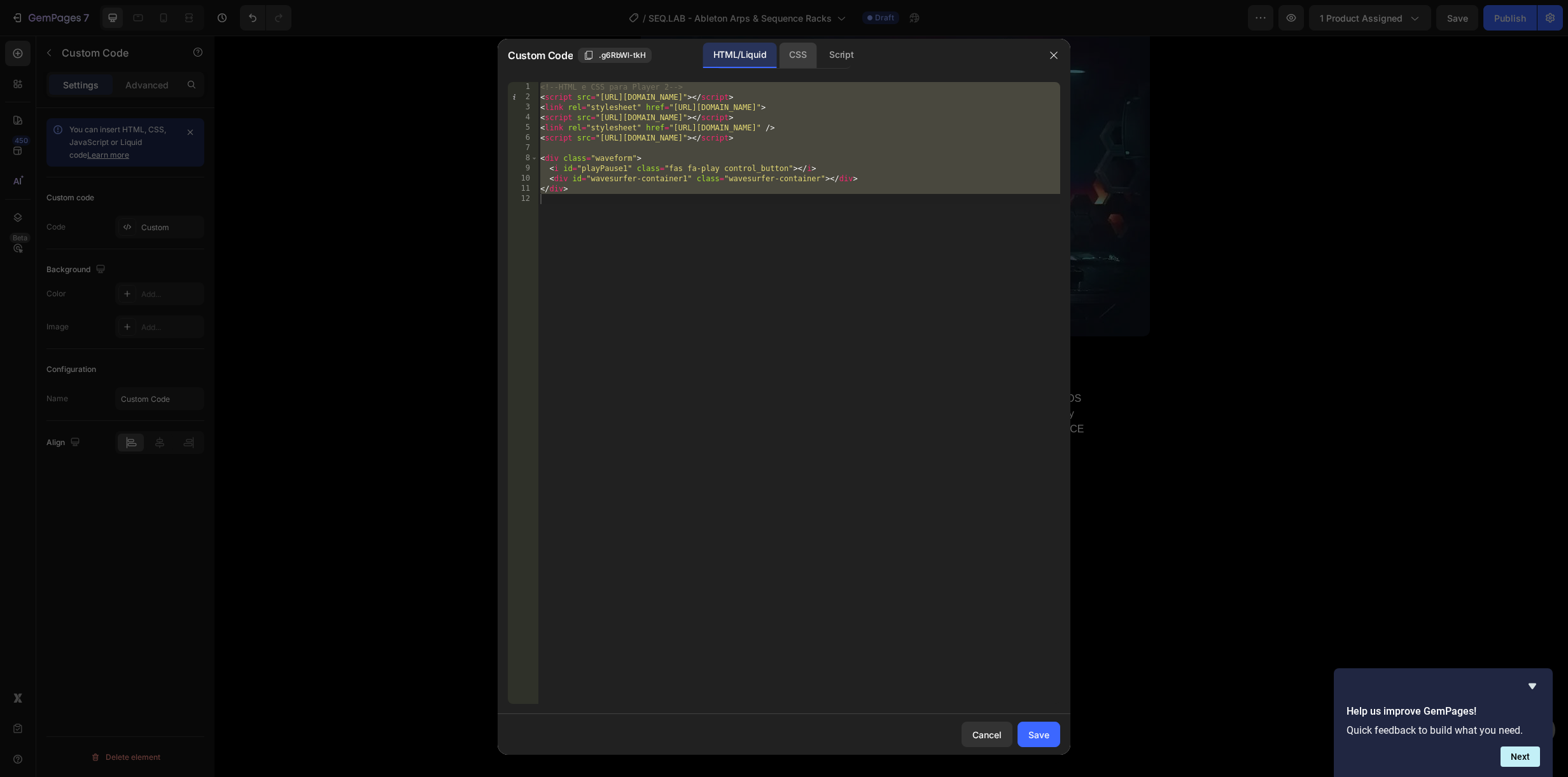
click at [801, 52] on div "CSS" at bounding box center [797, 55] width 37 height 26
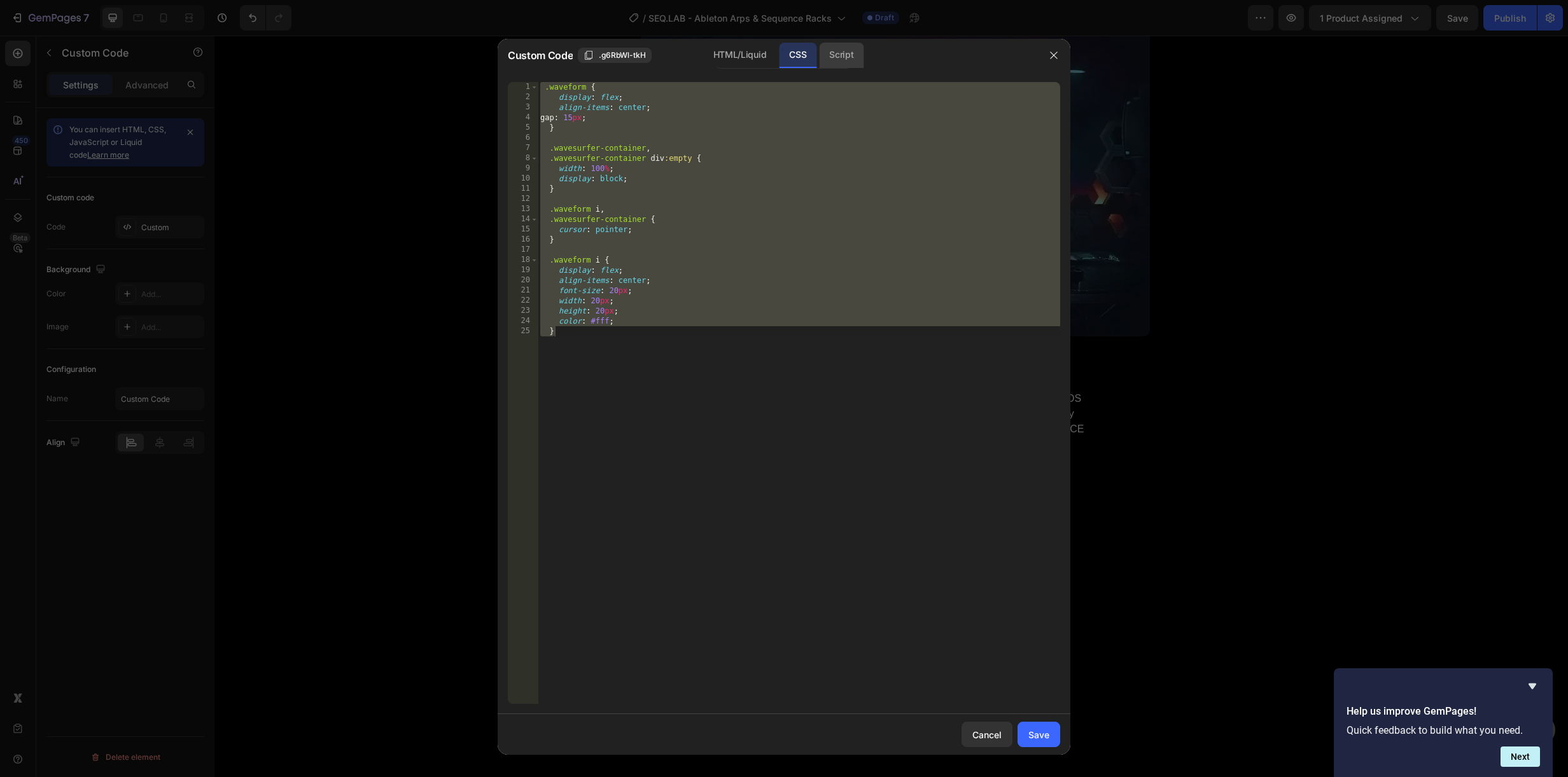
click at [831, 50] on div "Script" at bounding box center [842, 55] width 44 height 26
type textarea "}); });"
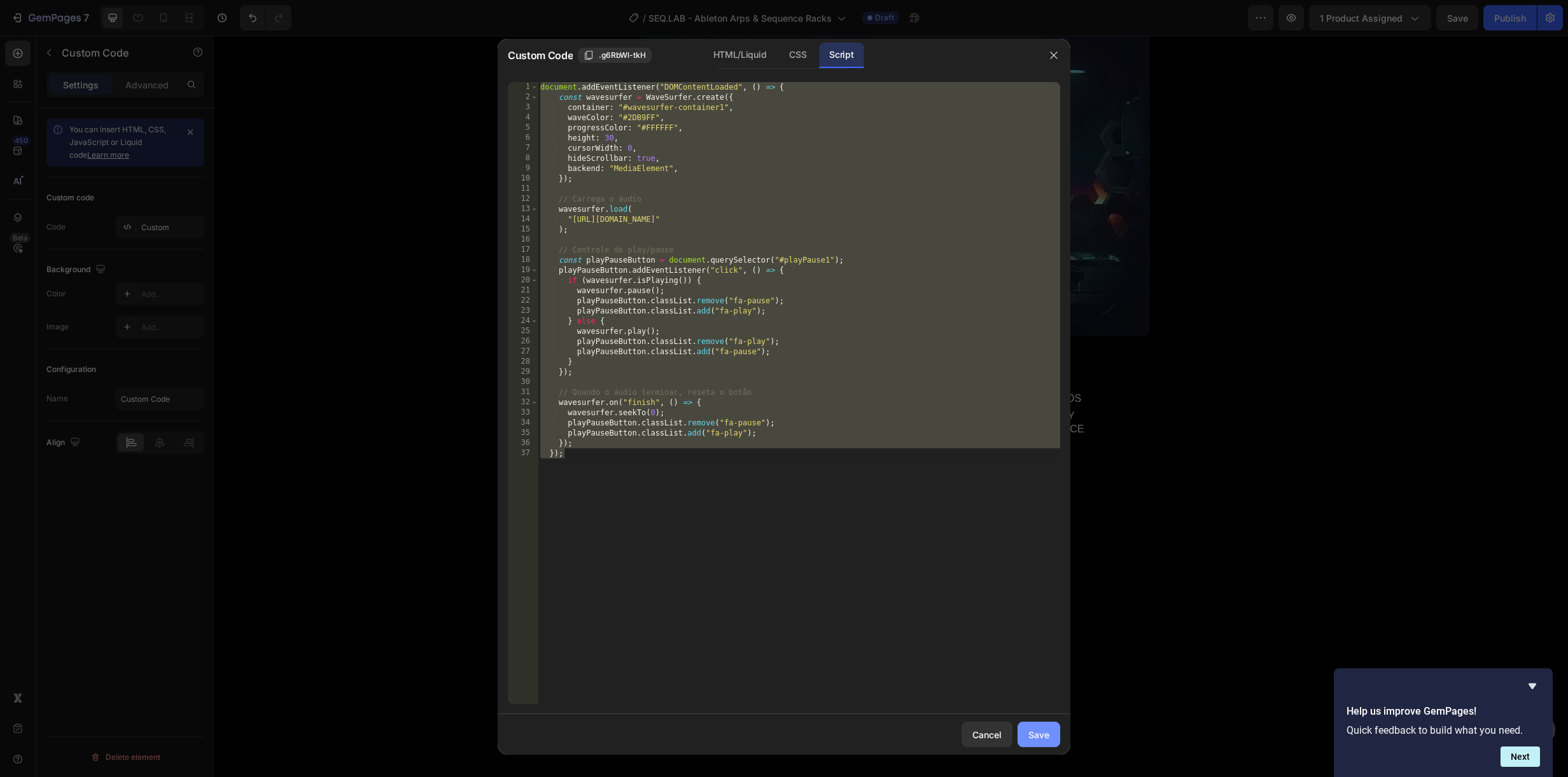
click at [1034, 740] on div "Save" at bounding box center [1039, 735] width 21 height 13
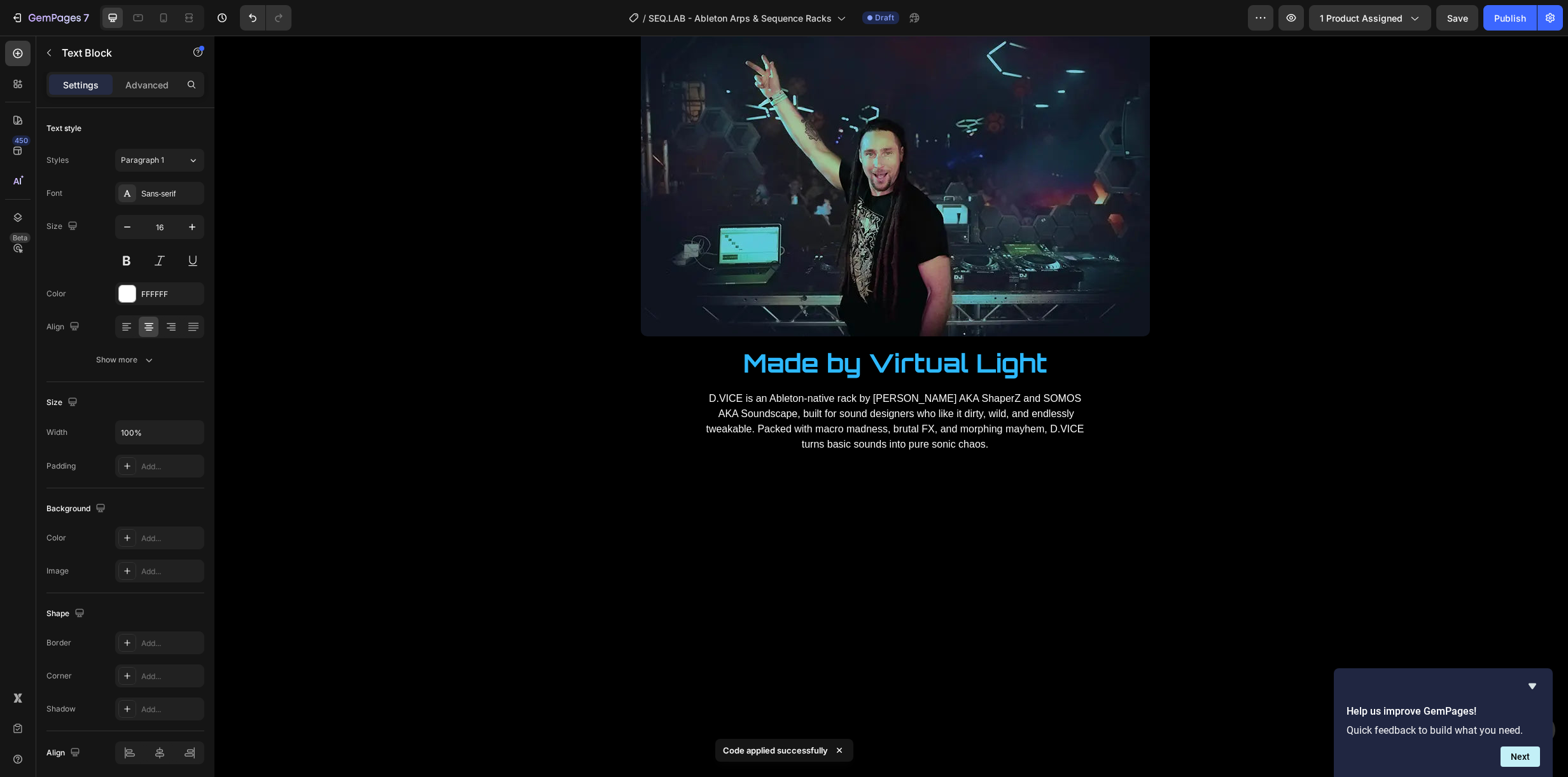
drag, startPoint x: 947, startPoint y: 254, endPoint x: 847, endPoint y: 254, distance: 100.0
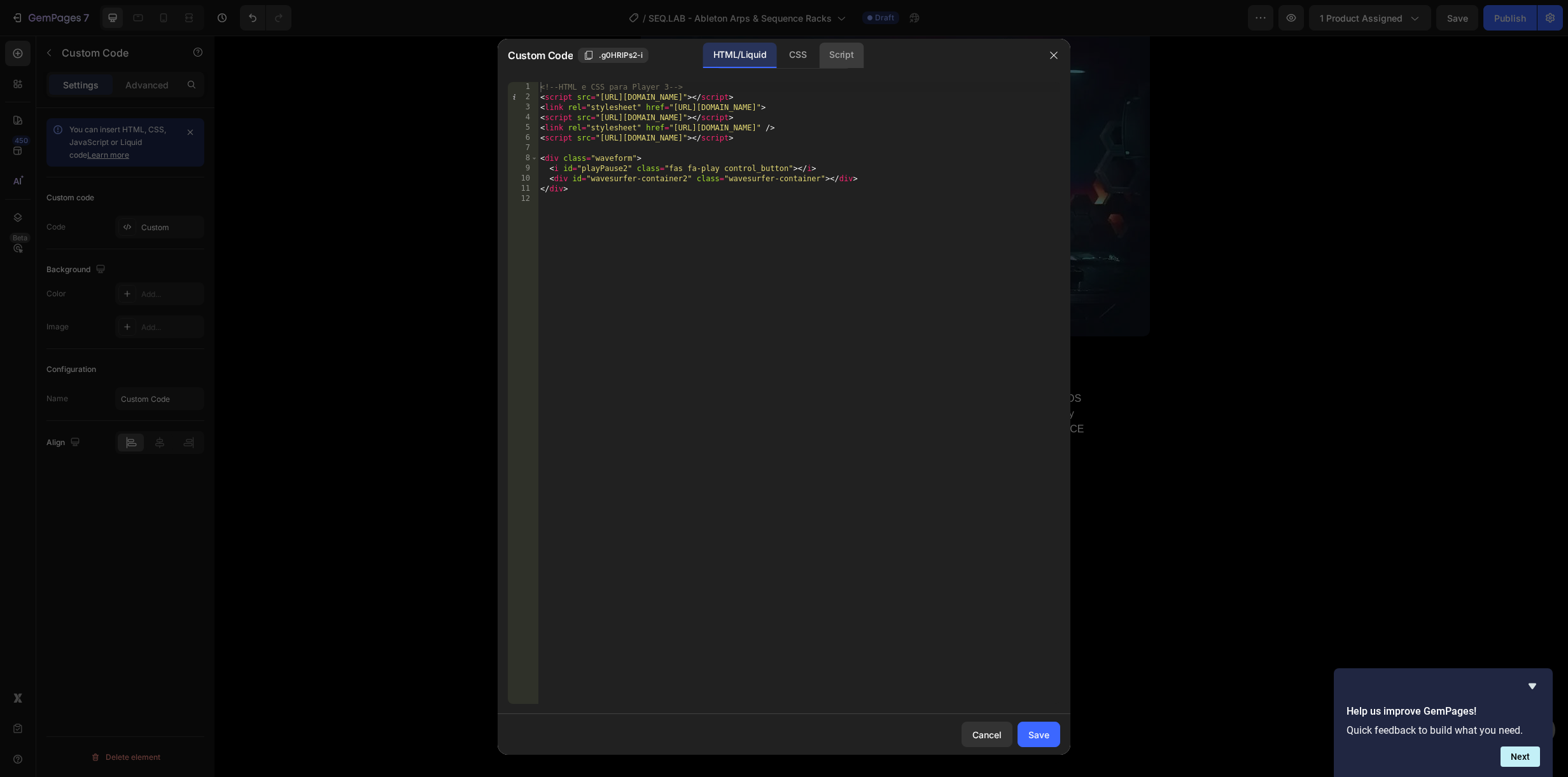
click at [845, 59] on div "Script" at bounding box center [842, 55] width 44 height 26
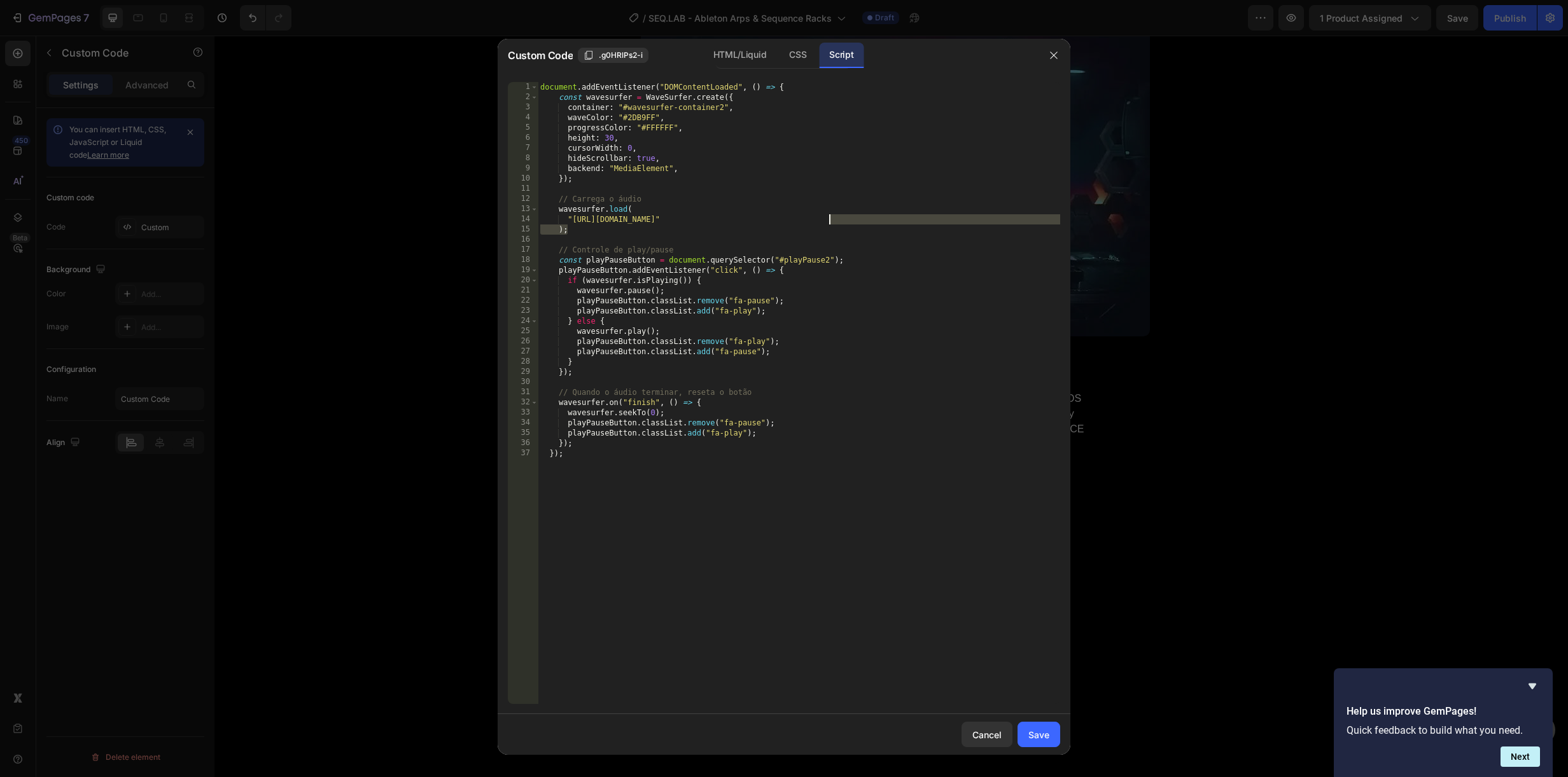
click at [830, 224] on div "document . addEventListener ( "DOMContentLoaded" , ( ) => { const wavesurfer = …" at bounding box center [798, 404] width 522 height 643
click at [1040, 214] on div "document . addEventListener ( "DOMContentLoaded" , ( ) => { const wavesurfer = …" at bounding box center [798, 404] width 522 height 643
drag, startPoint x: 1044, startPoint y: 218, endPoint x: 591, endPoint y: 217, distance: 453.0
click at [572, 215] on div "document . addEventListener ( "DOMContentLoaded" , ( ) => { const wavesurfer = …" at bounding box center [798, 404] width 522 height 643
paste textarea "3._SEQ_-_Honey_Comb.mp3?v=1758965941"
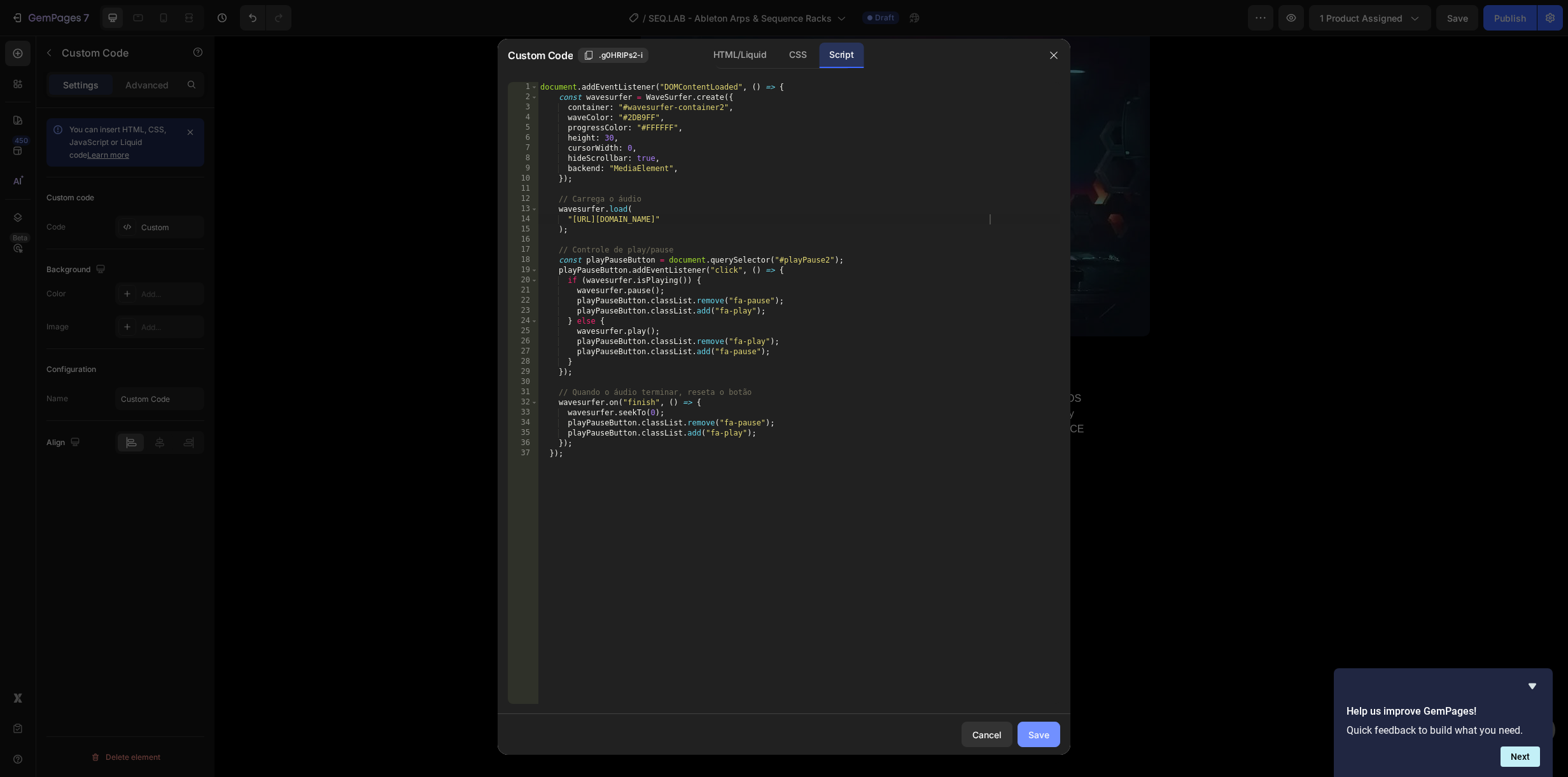
click at [1042, 726] on button "Save" at bounding box center [1038, 735] width 42 height 26
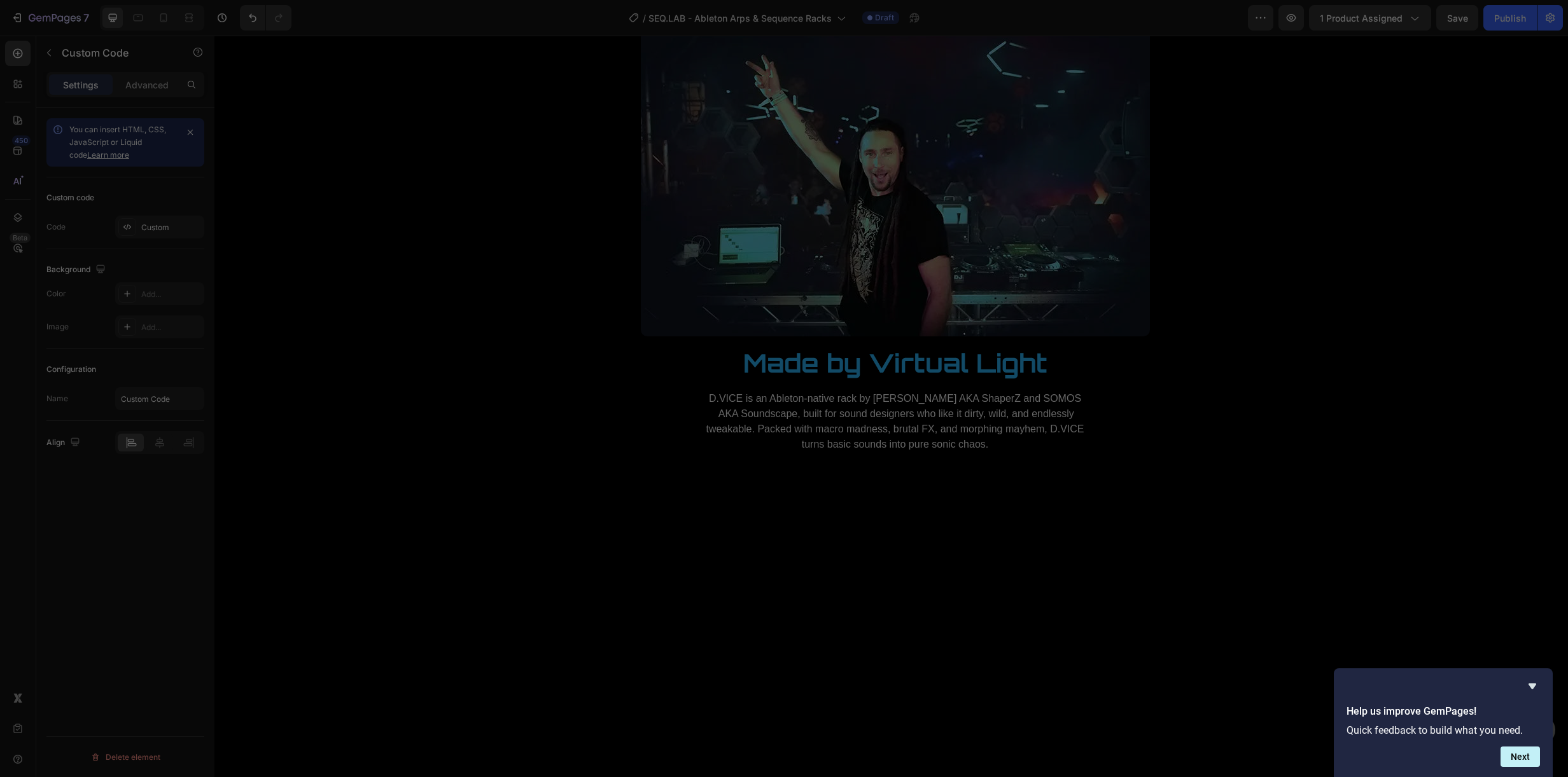
type textarea "}); });"
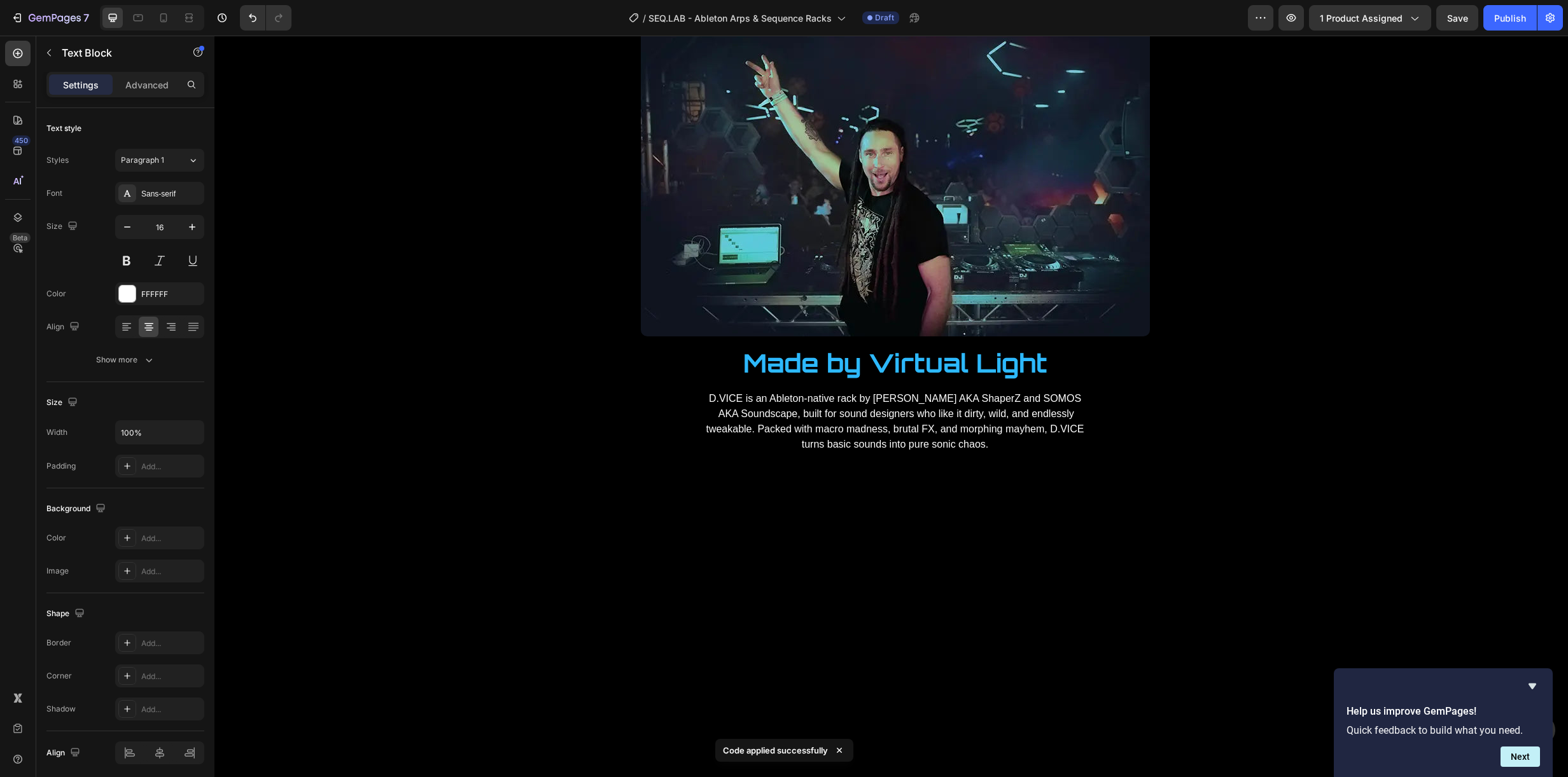
drag, startPoint x: 1257, startPoint y: 256, endPoint x: 1152, endPoint y: 256, distance: 105.0
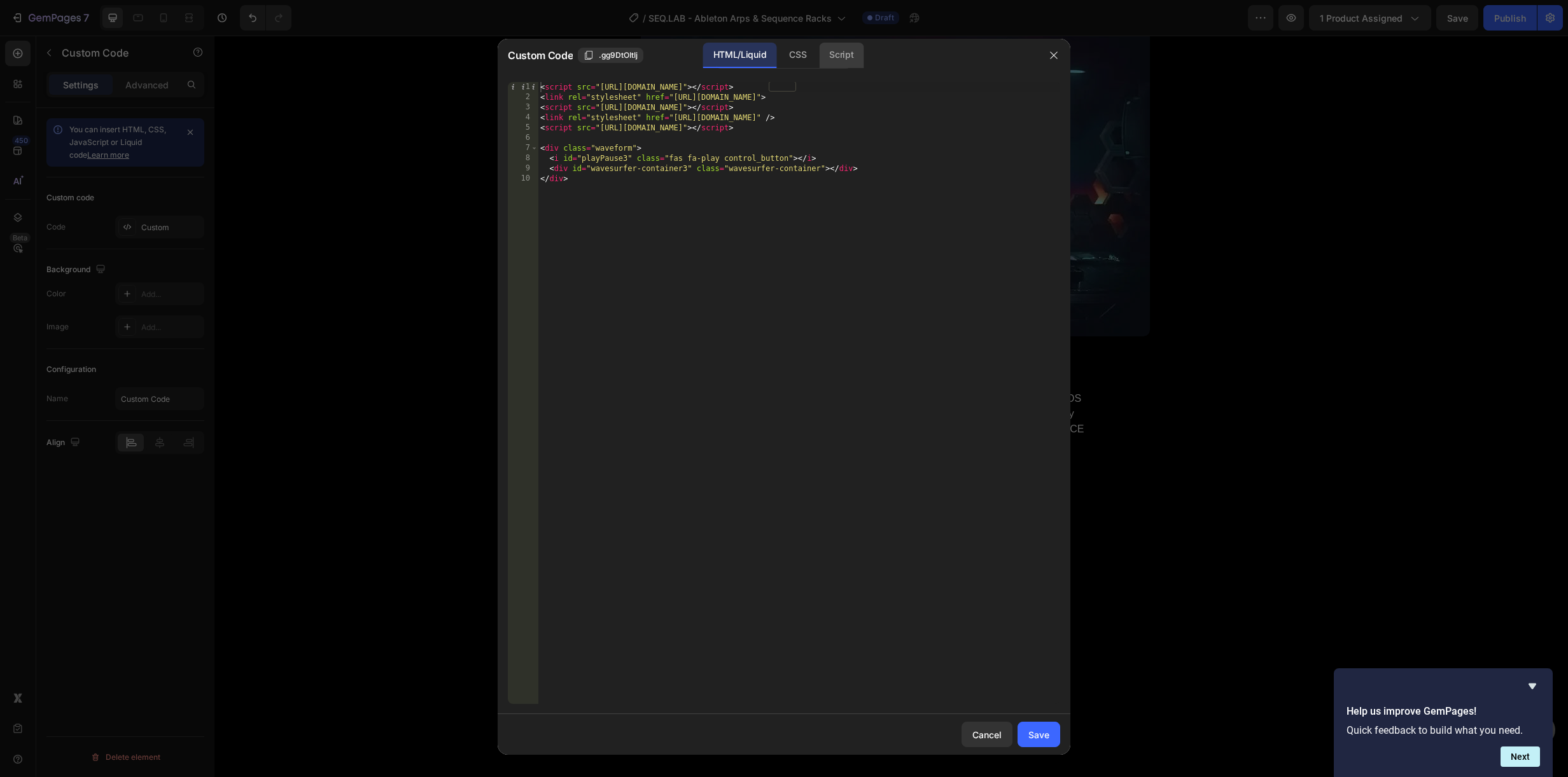
click at [861, 59] on div "Script" at bounding box center [842, 55] width 44 height 26
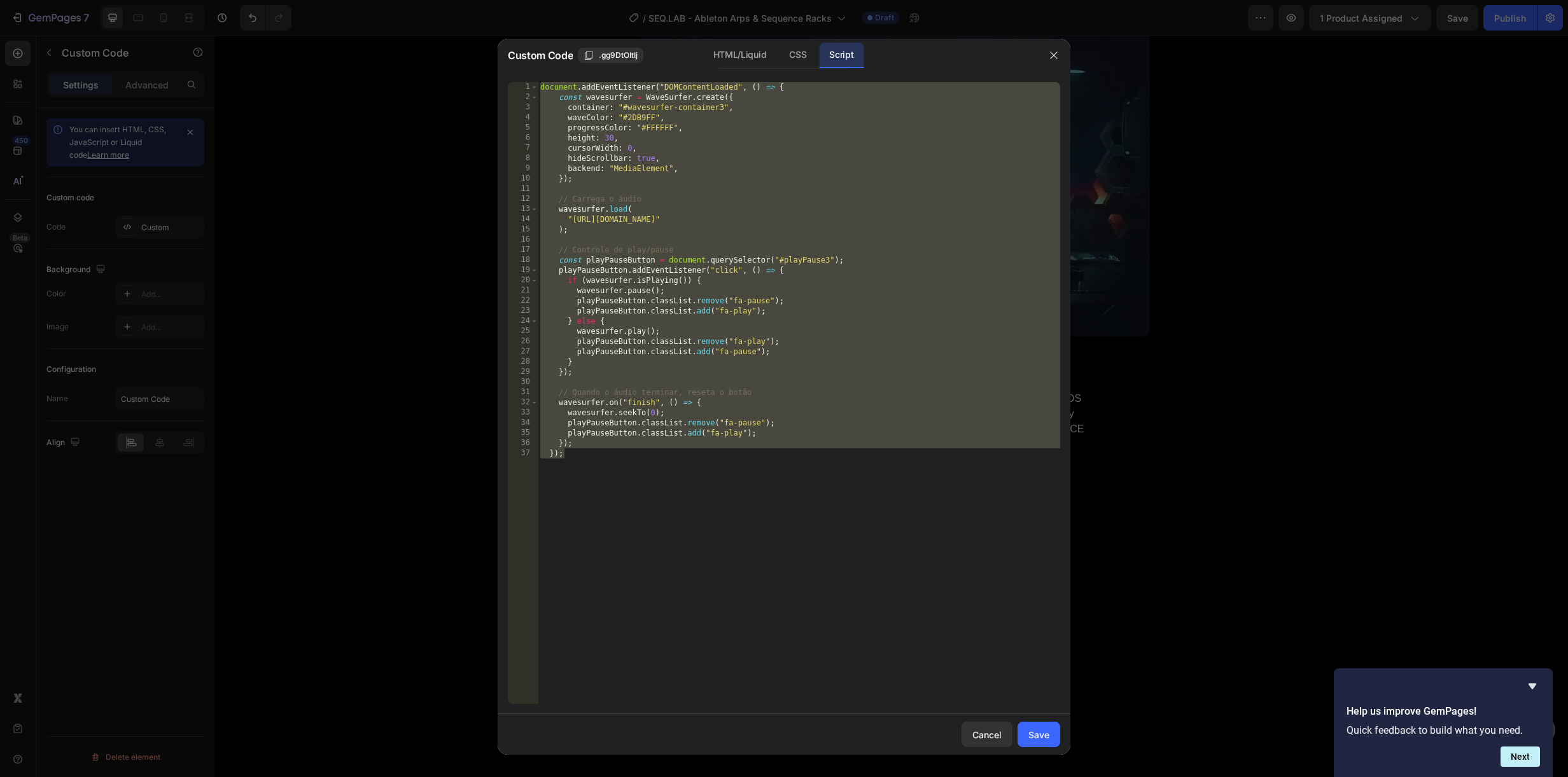
click at [1016, 221] on div "document . addEventListener ( "DOMContentLoaded" , ( ) => { const wavesurfer = …" at bounding box center [798, 404] width 522 height 643
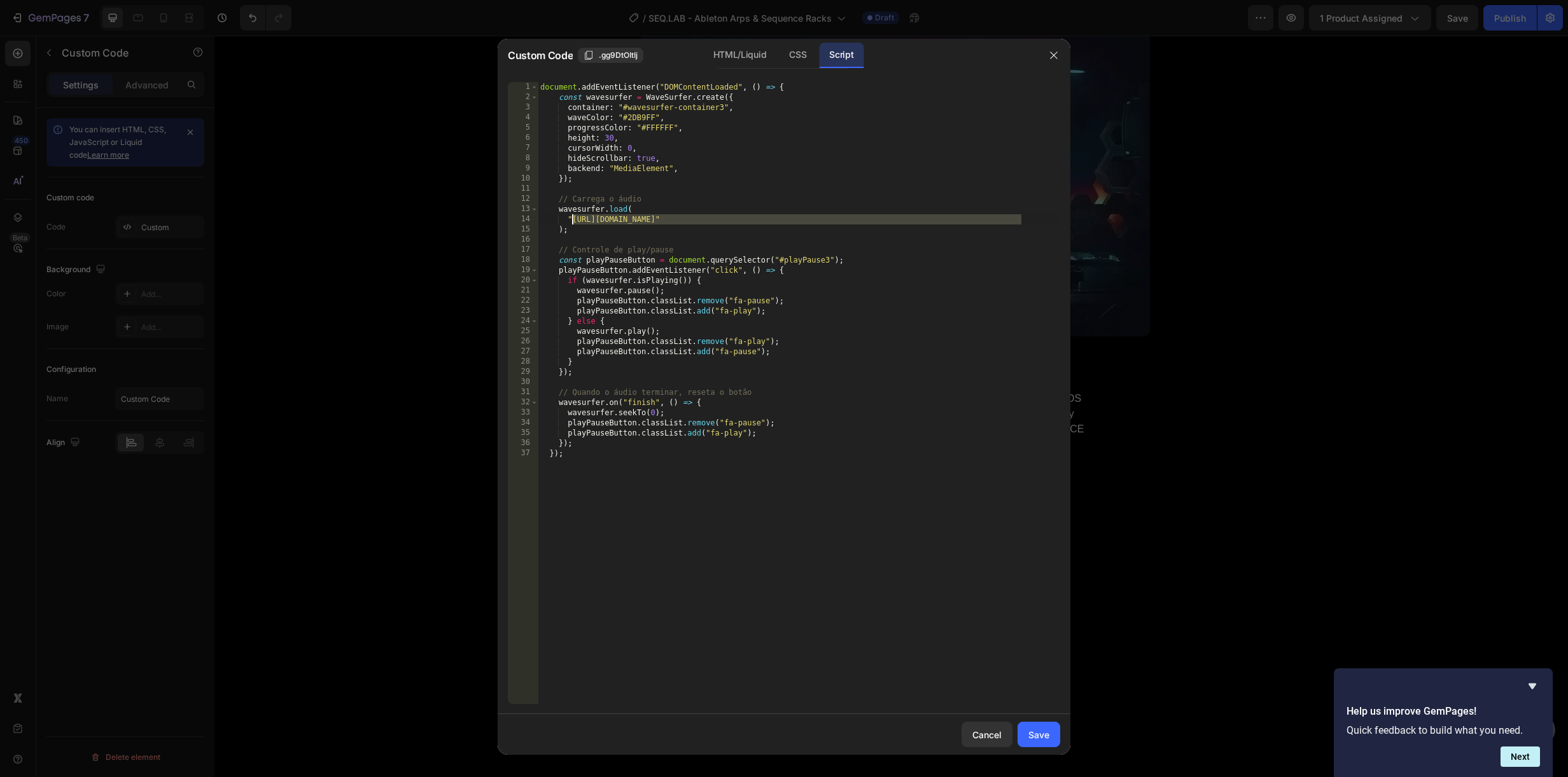
drag, startPoint x: 1021, startPoint y: 219, endPoint x: 572, endPoint y: 222, distance: 449.0
click at [572, 222] on div "document . addEventListener ( "DOMContentLoaded" , ( ) => { const wavesurfer = …" at bounding box center [798, 404] width 522 height 643
paste textarea "4._SEQ_-_Tantra_Tek.mp3?v=1758965941"
click at [1036, 728] on div "Save" at bounding box center [1039, 735] width 21 height 13
type textarea "}); });"
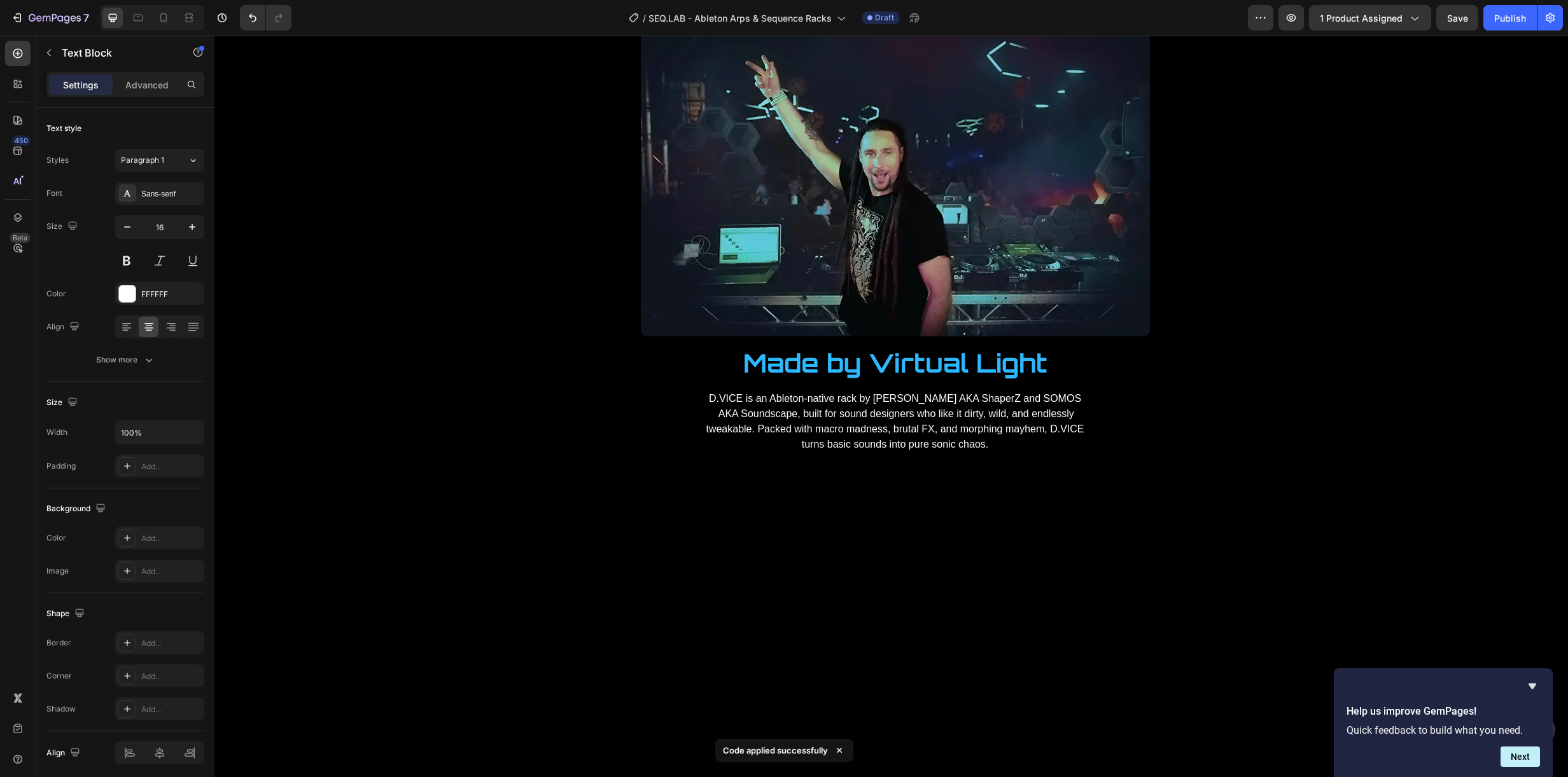
drag, startPoint x: 584, startPoint y: 327, endPoint x: 537, endPoint y: 329, distance: 47.0
drag, startPoint x: 656, startPoint y: 330, endPoint x: 596, endPoint y: 325, distance: 60.2
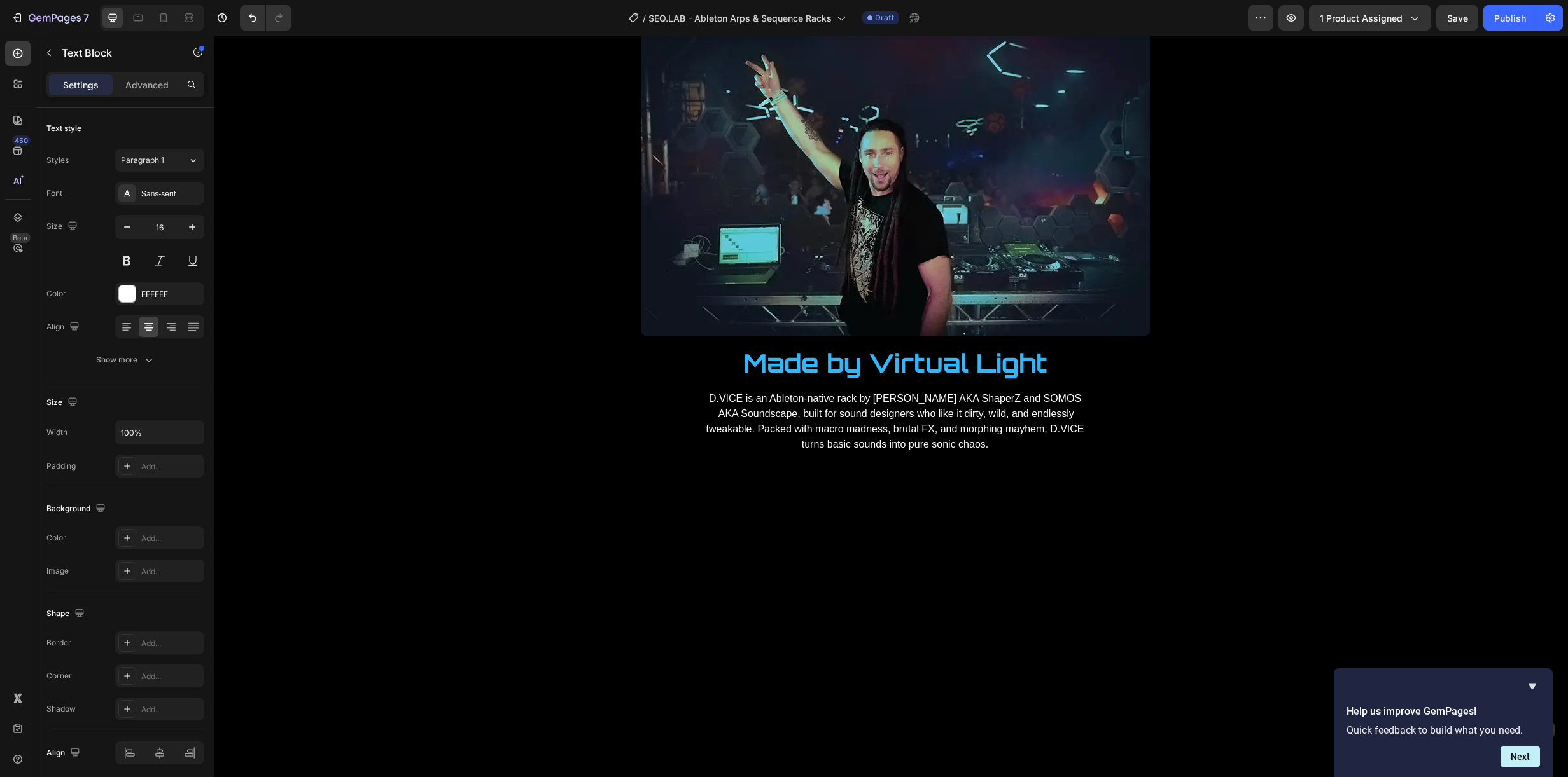
drag, startPoint x: 872, startPoint y: 363, endPoint x: 866, endPoint y: 339, distance: 24.7
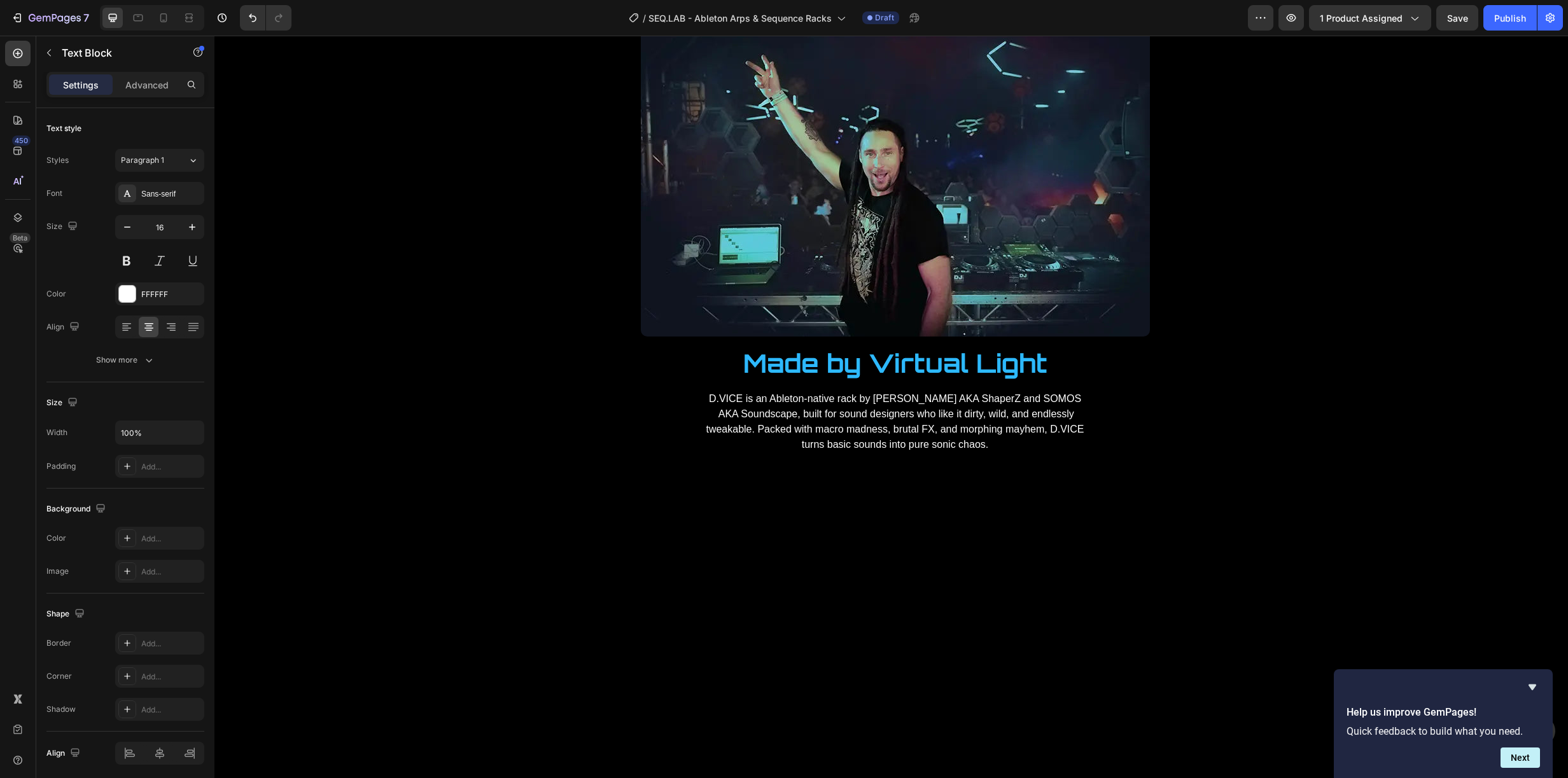
drag, startPoint x: 946, startPoint y: 330, endPoint x: 884, endPoint y: 334, distance: 62.1
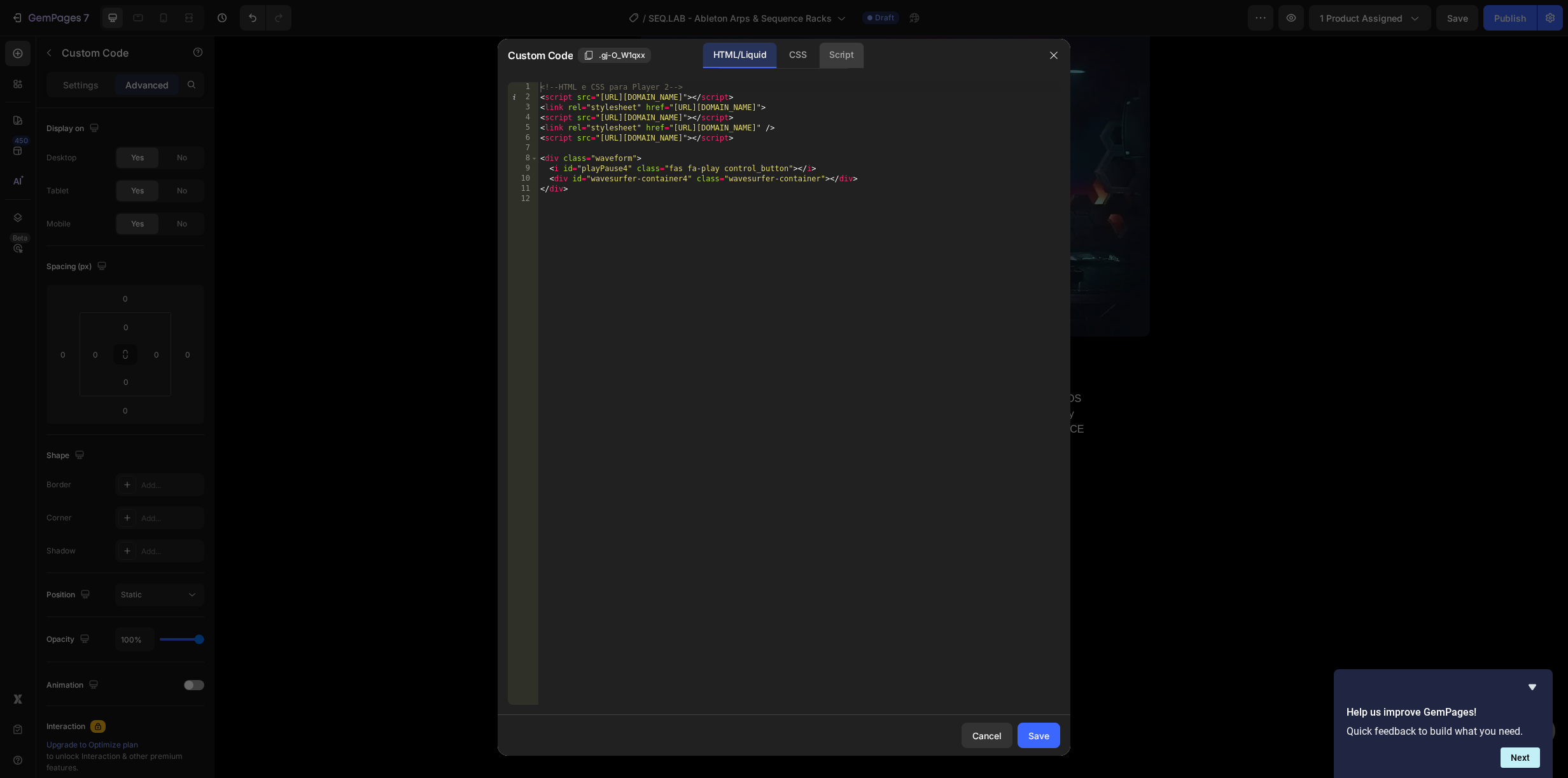
click at [842, 54] on div "Script" at bounding box center [842, 55] width 44 height 26
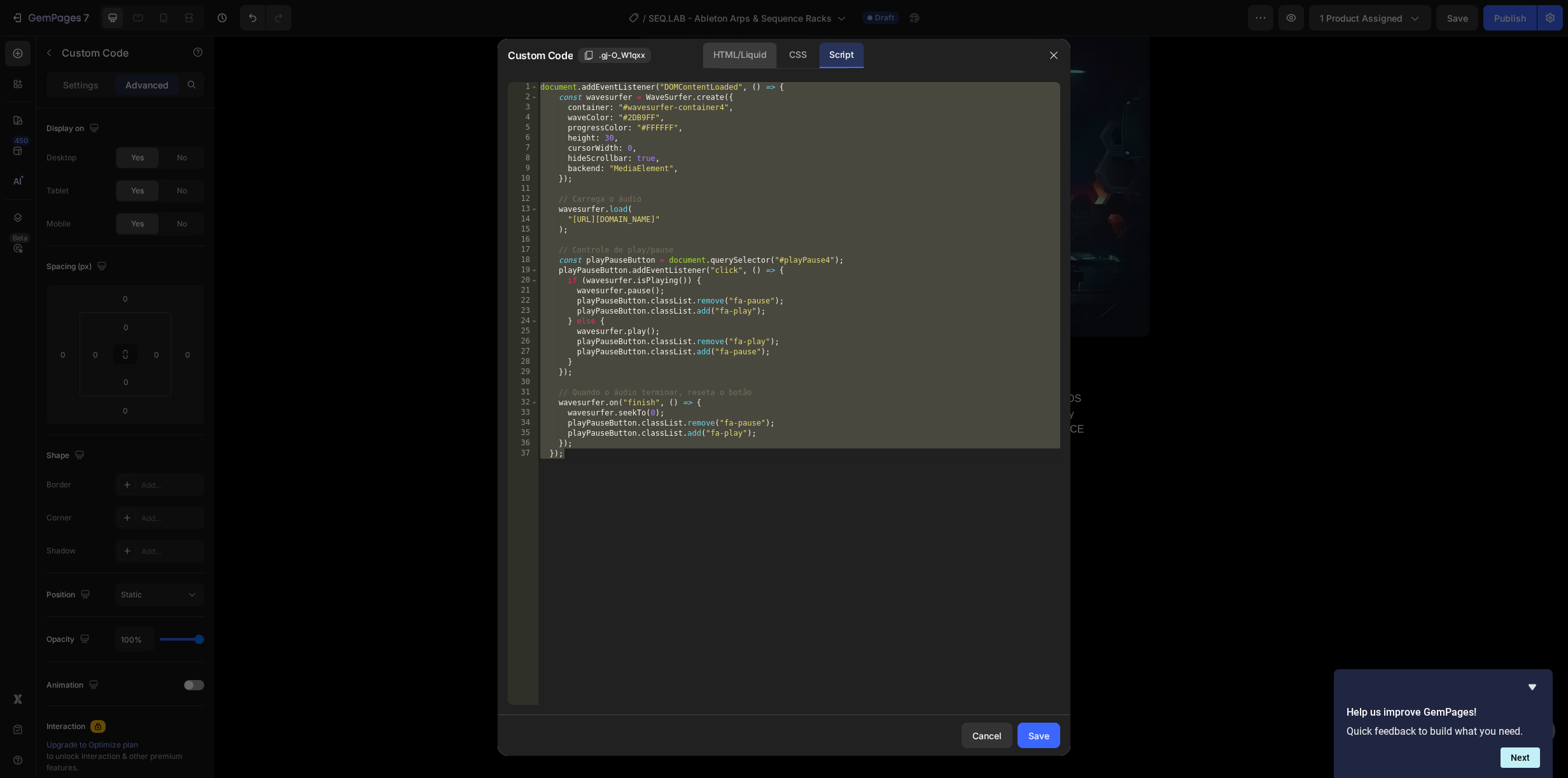
click at [738, 56] on div "HTML/Liquid" at bounding box center [740, 55] width 73 height 26
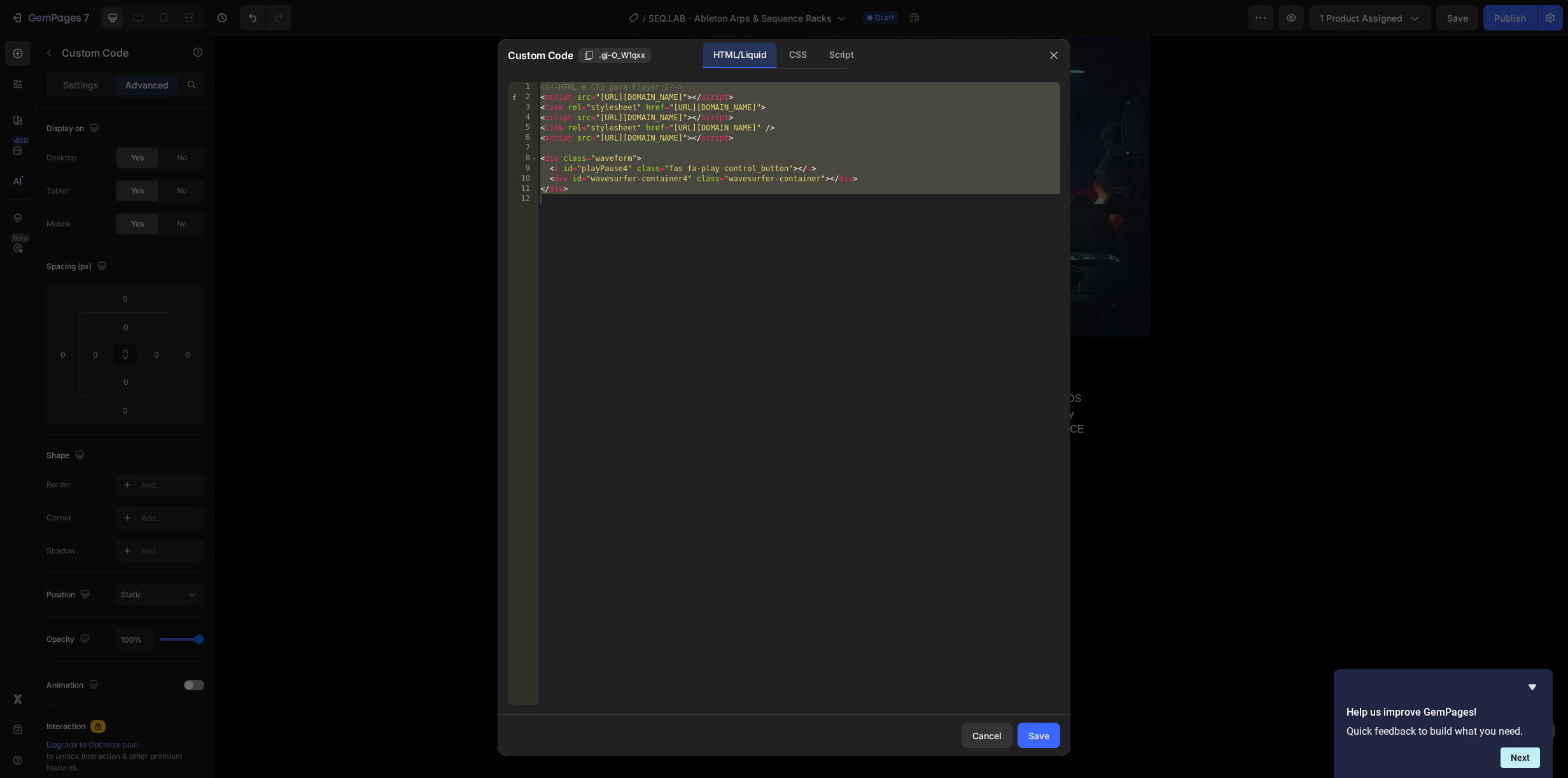
type textarea "</div>"
click at [704, 217] on div "<!-- HTML e CSS para Player 2 --> < script src = "[URL][DOMAIN_NAME]" > </ scri…" at bounding box center [798, 404] width 522 height 643
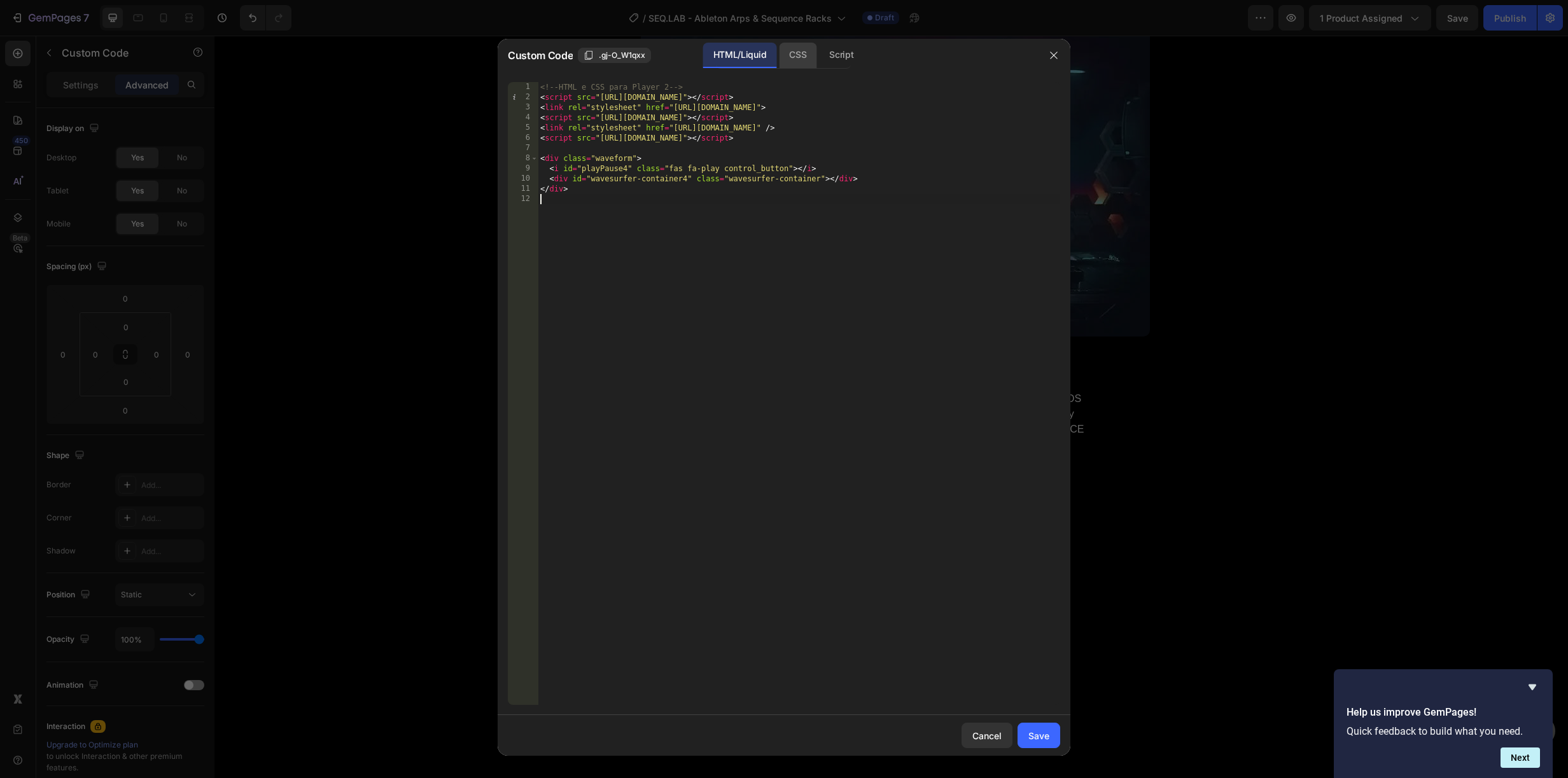
click at [810, 54] on div "CSS" at bounding box center [797, 55] width 37 height 26
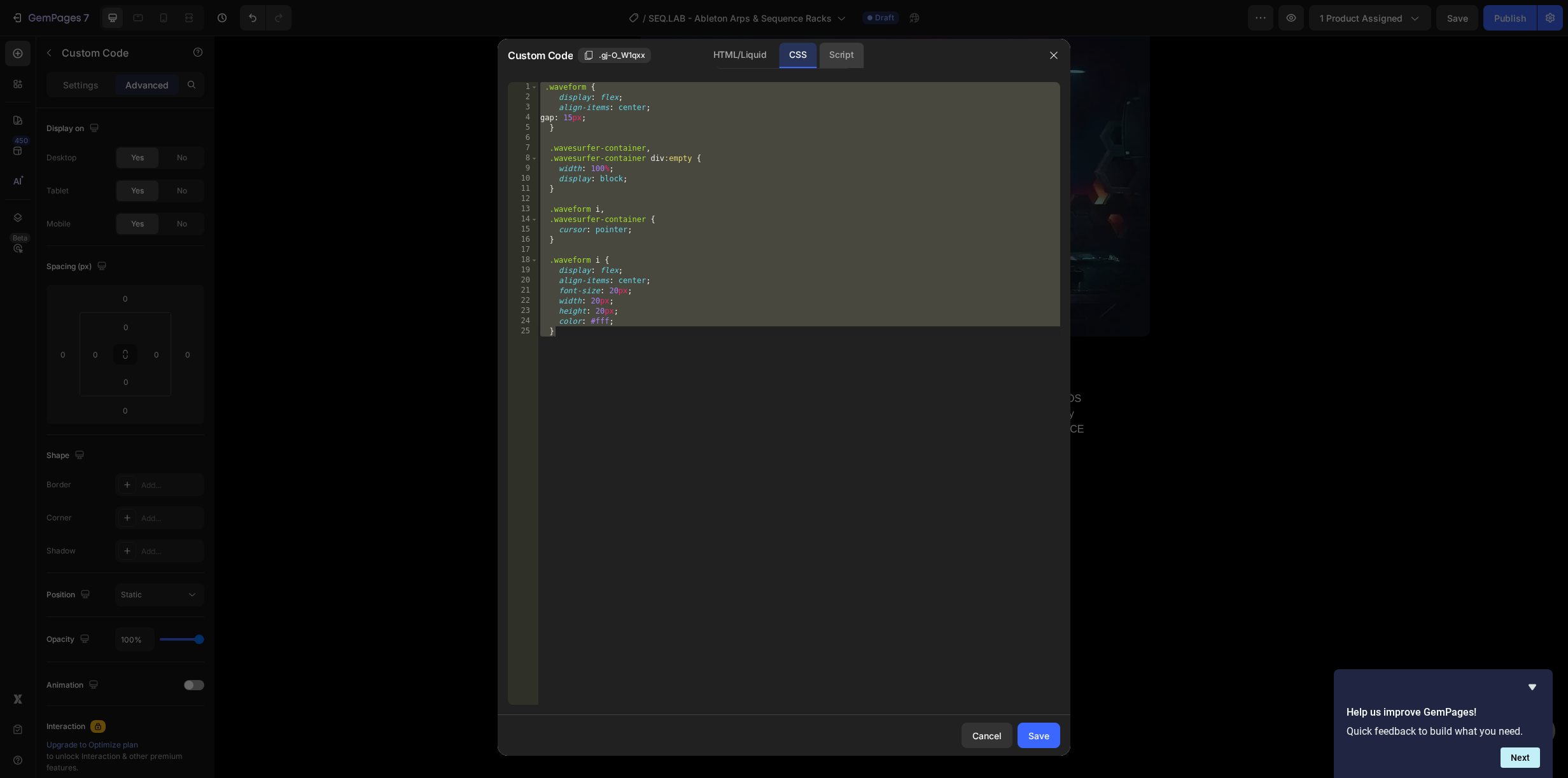
click at [851, 61] on div "Script" at bounding box center [842, 55] width 44 height 26
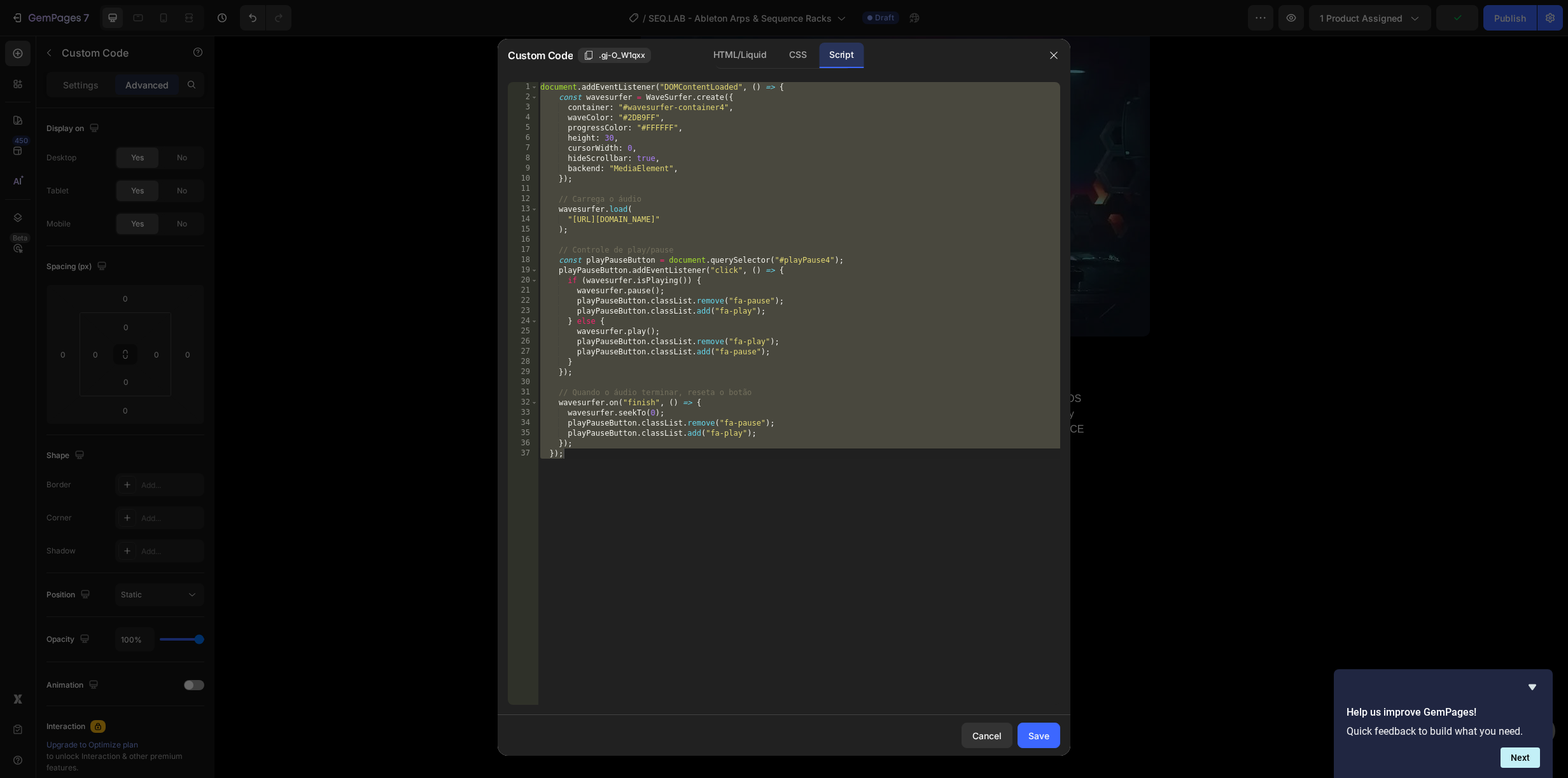
click at [662, 118] on div "document . addEventListener ( "DOMContentLoaded" , ( ) => { const wavesurfer = …" at bounding box center [798, 404] width 522 height 643
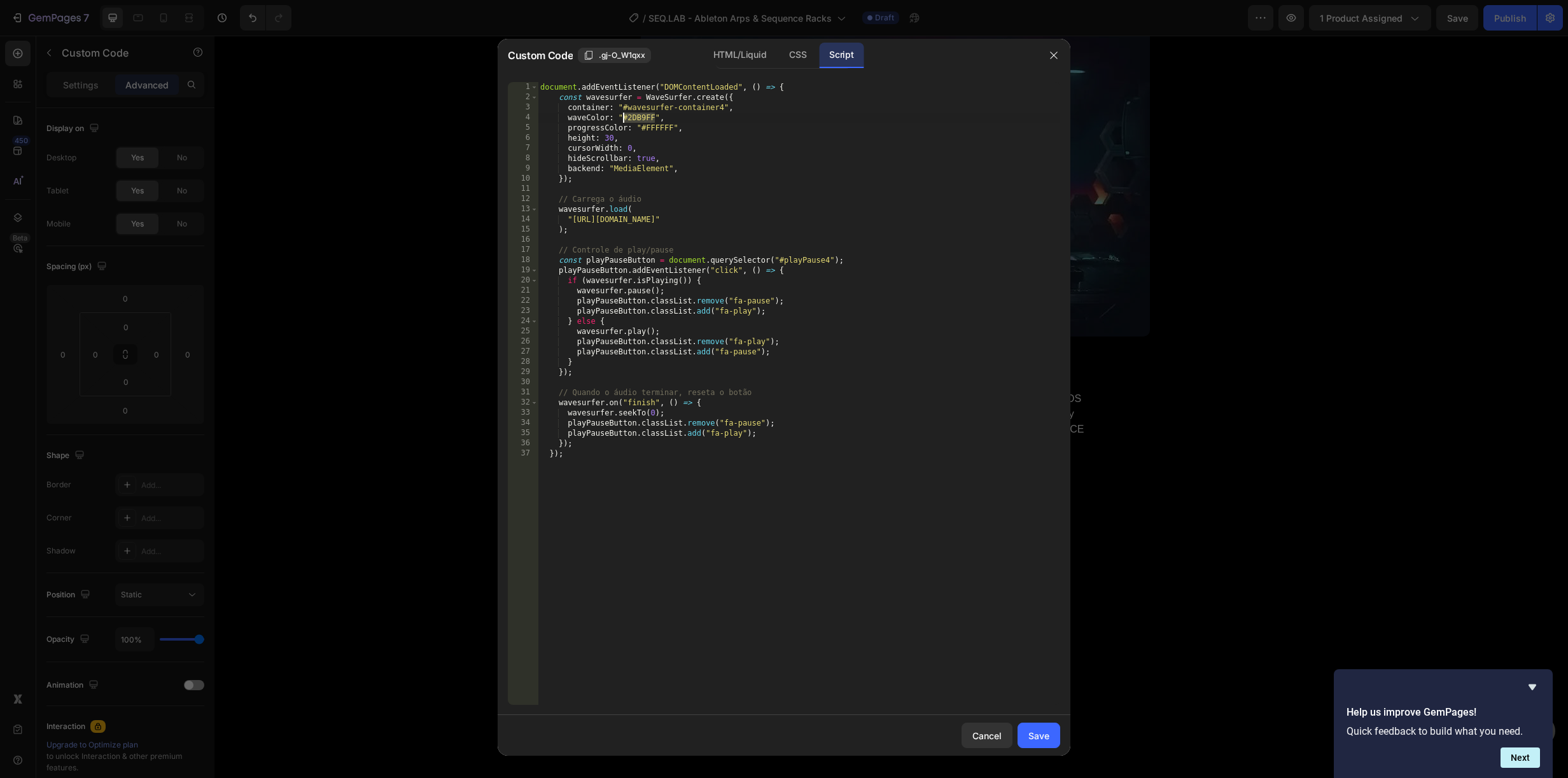
drag, startPoint x: 654, startPoint y: 116, endPoint x: 622, endPoint y: 116, distance: 32.0
click at [622, 116] on div "document . addEventListener ( "DOMContentLoaded" , ( ) => { const wavesurfer = …" at bounding box center [798, 404] width 522 height 643
click at [676, 128] on div "document . addEventListener ( "DOMContentLoaded" , ( ) => { const wavesurfer = …" at bounding box center [798, 404] width 522 height 643
type textarea "progressColor: "#FFFFFF","
drag, startPoint x: 641, startPoint y: 127, endPoint x: 678, endPoint y: 133, distance: 37.5
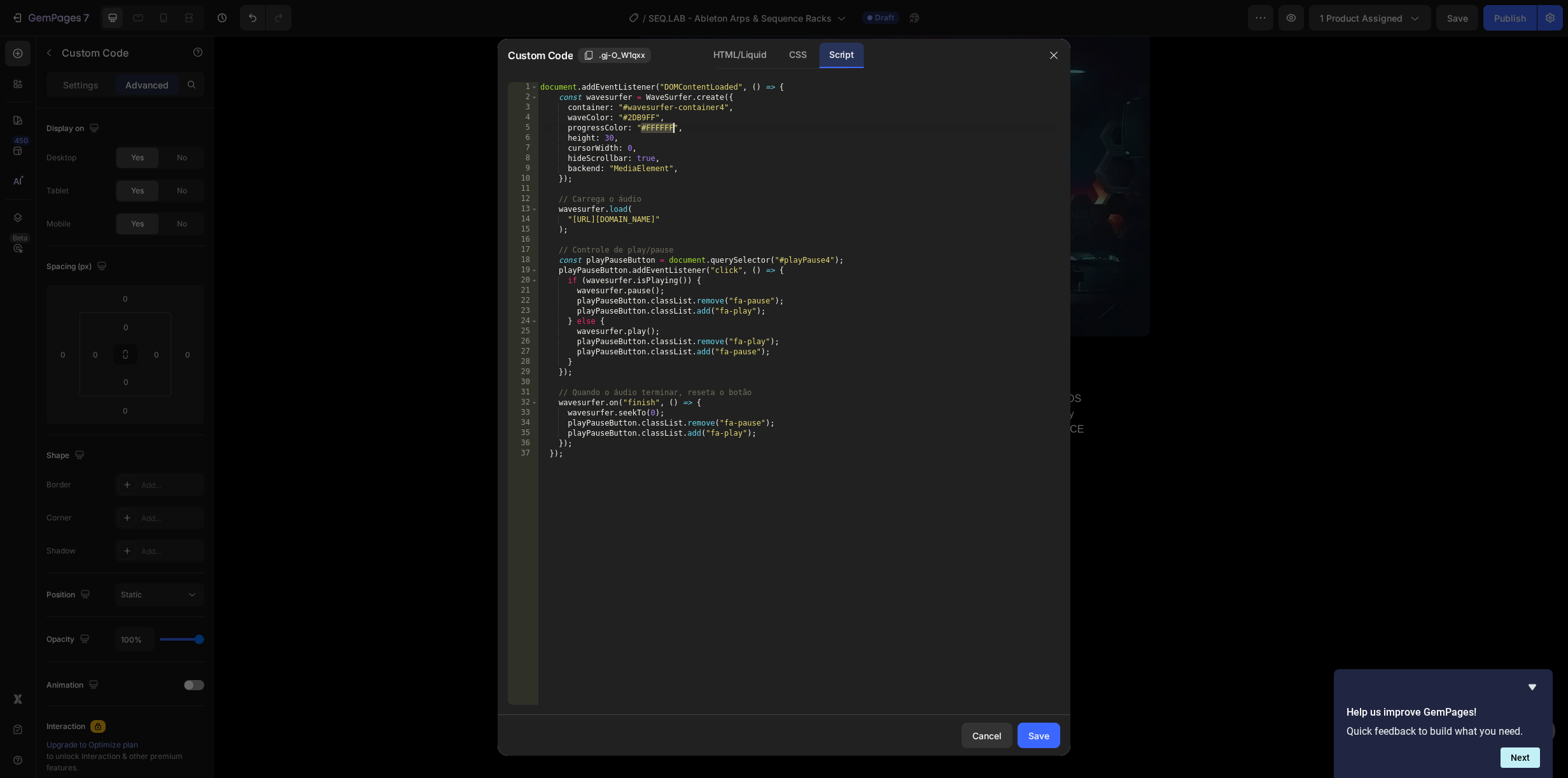
click at [678, 133] on div "document . addEventListener ( "DOMContentLoaded" , ( ) => { const wavesurfer = …" at bounding box center [798, 404] width 522 height 643
click at [639, 129] on div "document . addEventListener ( "DOMContentLoaded" , ( ) => { const wavesurfer = …" at bounding box center [798, 404] width 522 height 643
drag, startPoint x: 995, startPoint y: 735, endPoint x: 783, endPoint y: 695, distance: 215.7
click at [995, 735] on div "Cancel" at bounding box center [986, 736] width 30 height 13
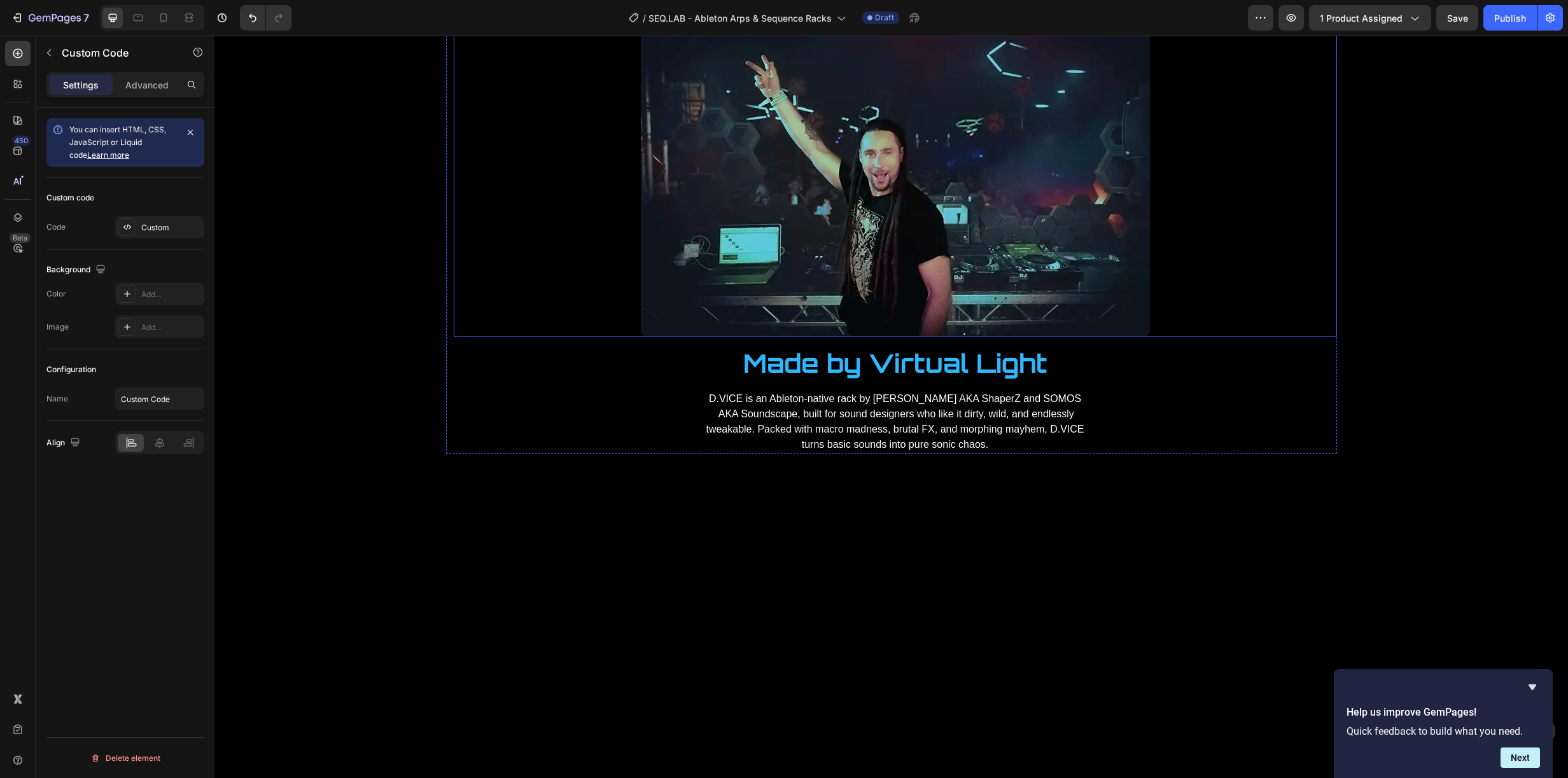
scroll to position [2774, 0]
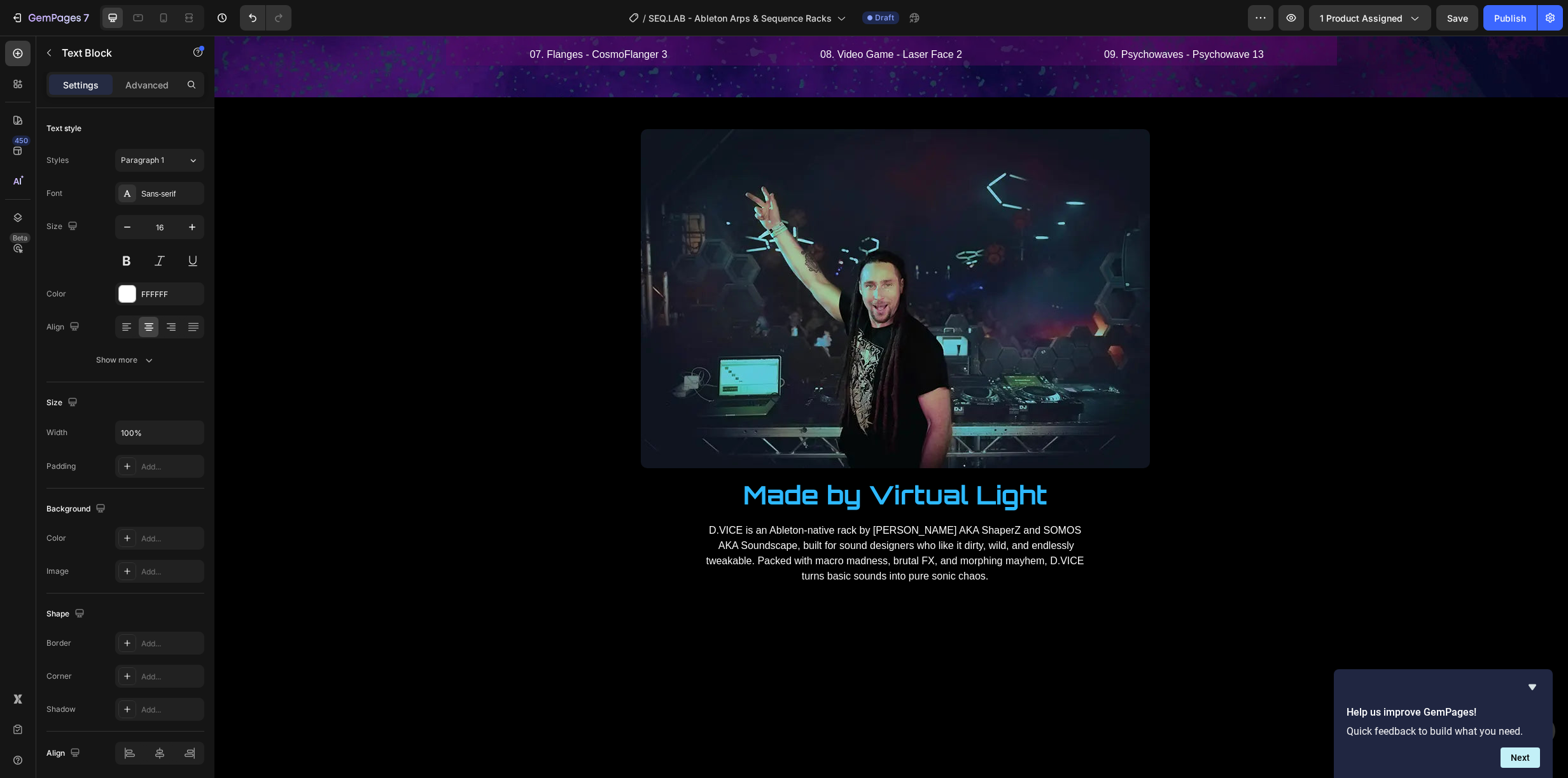
click at [906, 360] on icon "Editor contextual toolbar" at bounding box center [902, 360] width 12 height 12
type input "FFFFFF"
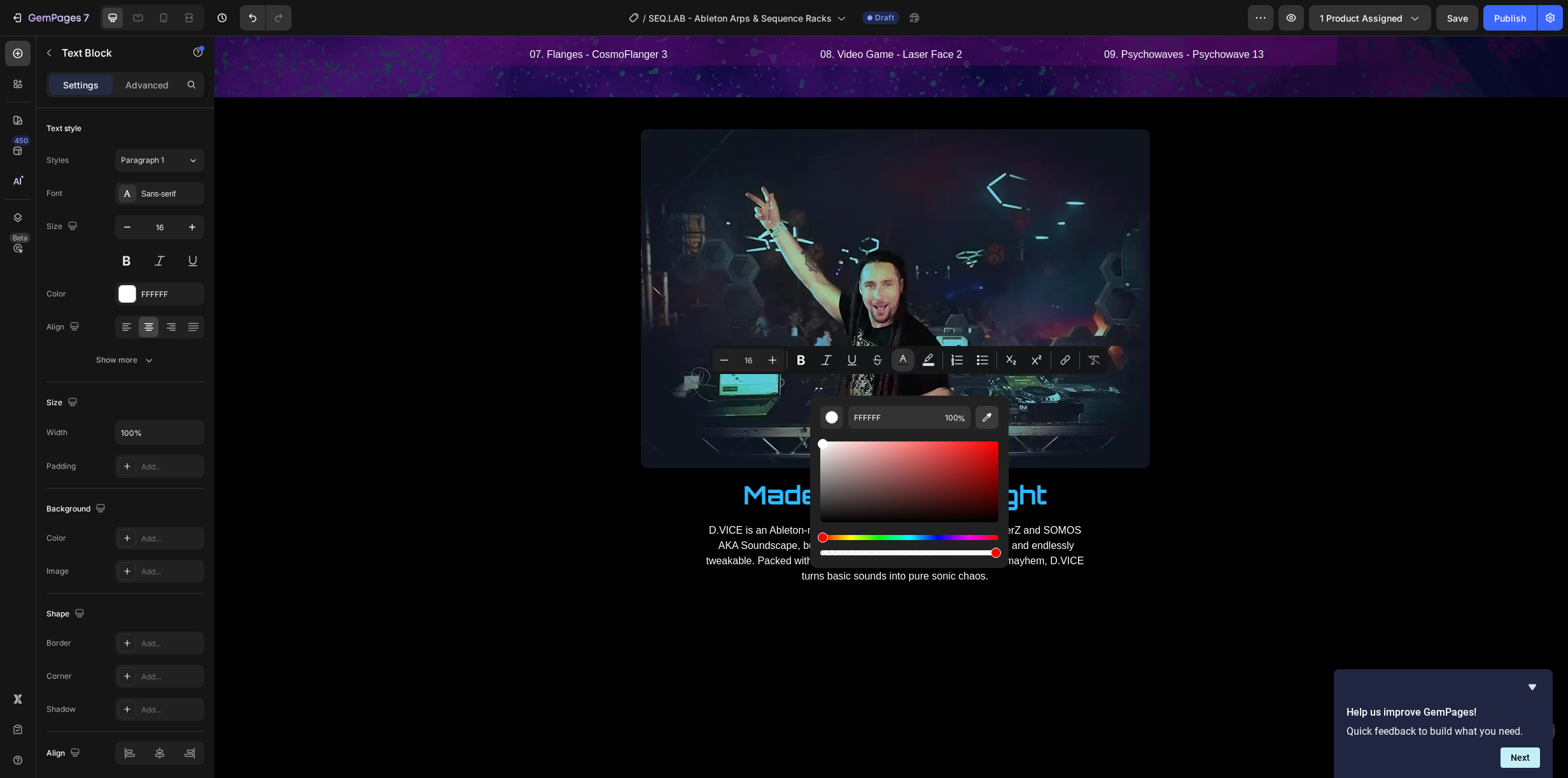
click at [987, 417] on icon "Editor contextual toolbar" at bounding box center [986, 416] width 9 height 9
type input "2DB9FF"
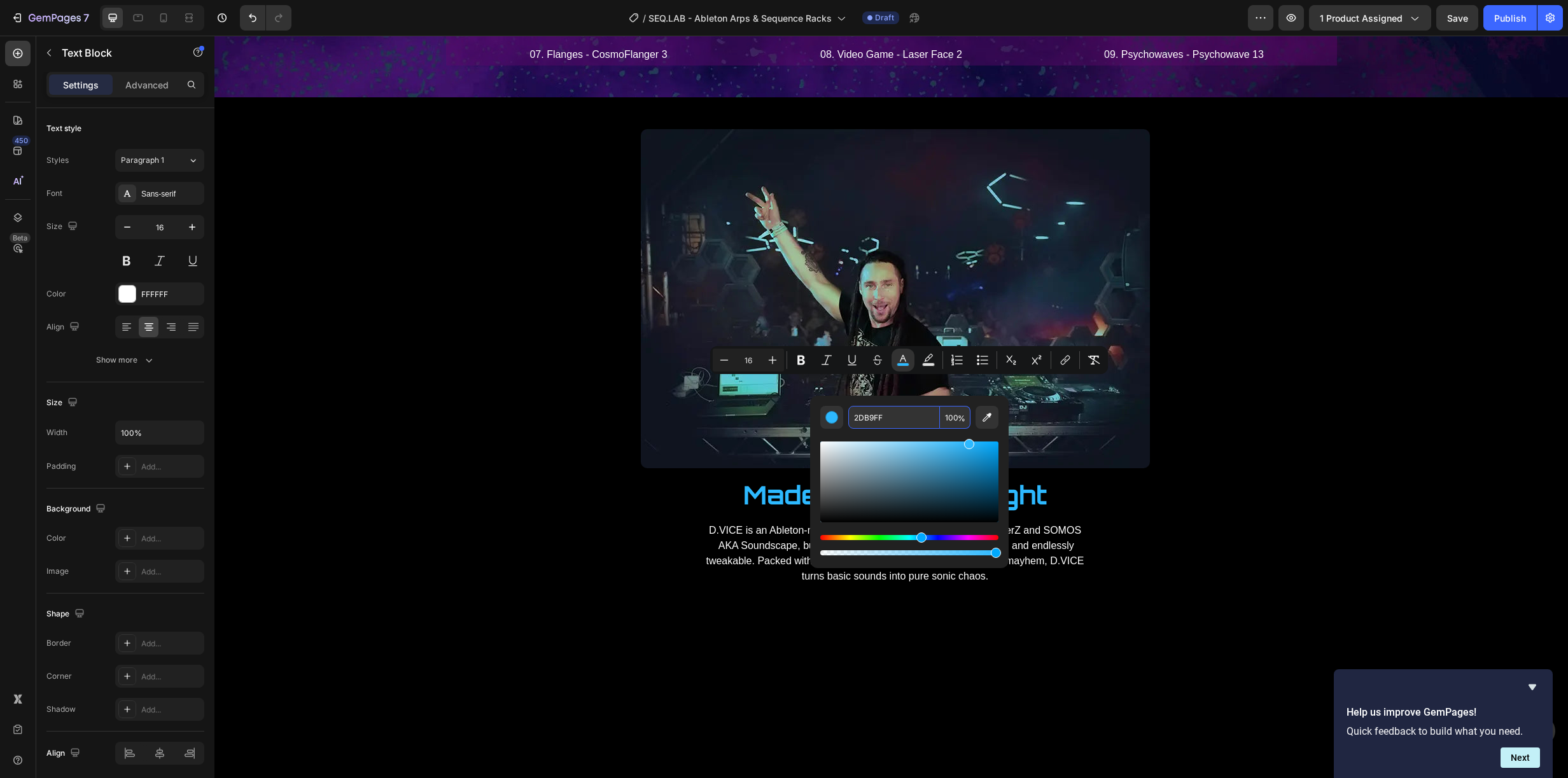
drag, startPoint x: 902, startPoint y: 414, endPoint x: 866, endPoint y: 418, distance: 36.2
click at [865, 417] on input "2DB9FF" at bounding box center [893, 417] width 91 height 23
drag, startPoint x: 905, startPoint y: 420, endPoint x: 849, endPoint y: 414, distance: 56.3
click at [849, 414] on input "2DB9FF" at bounding box center [893, 417] width 91 height 23
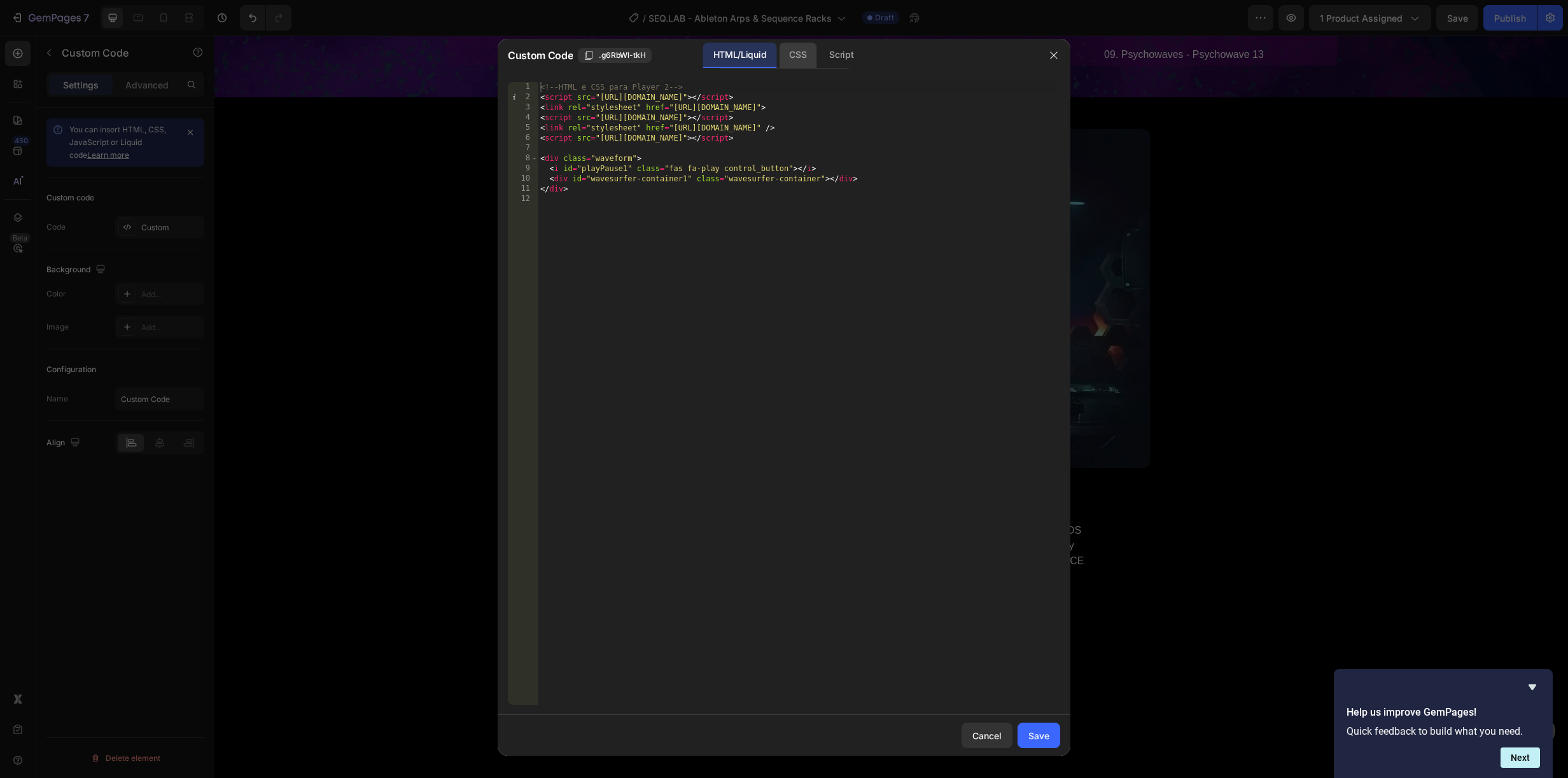
click at [798, 58] on div "CSS" at bounding box center [797, 55] width 37 height 26
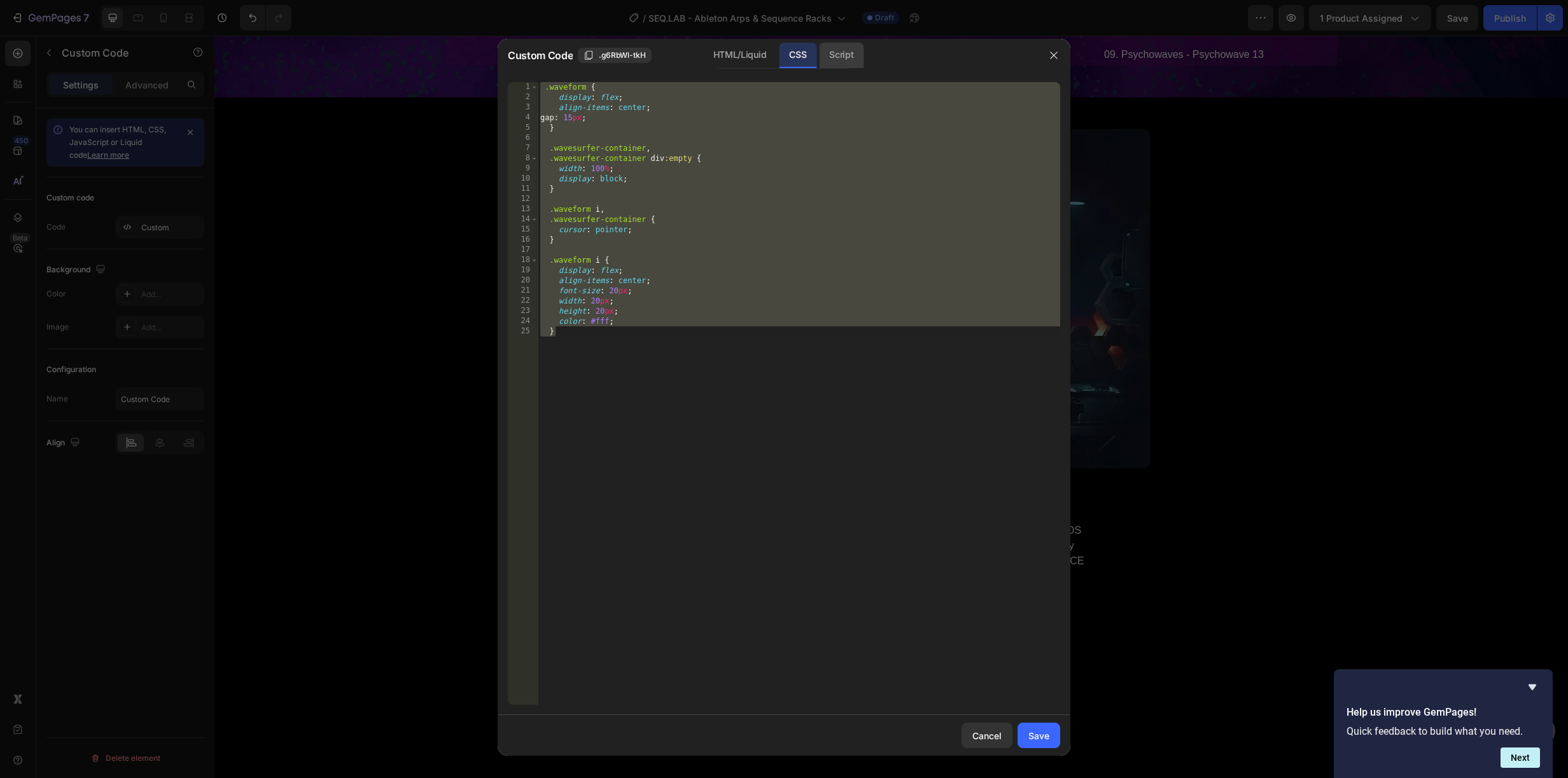
click at [832, 58] on div "Script" at bounding box center [842, 55] width 44 height 26
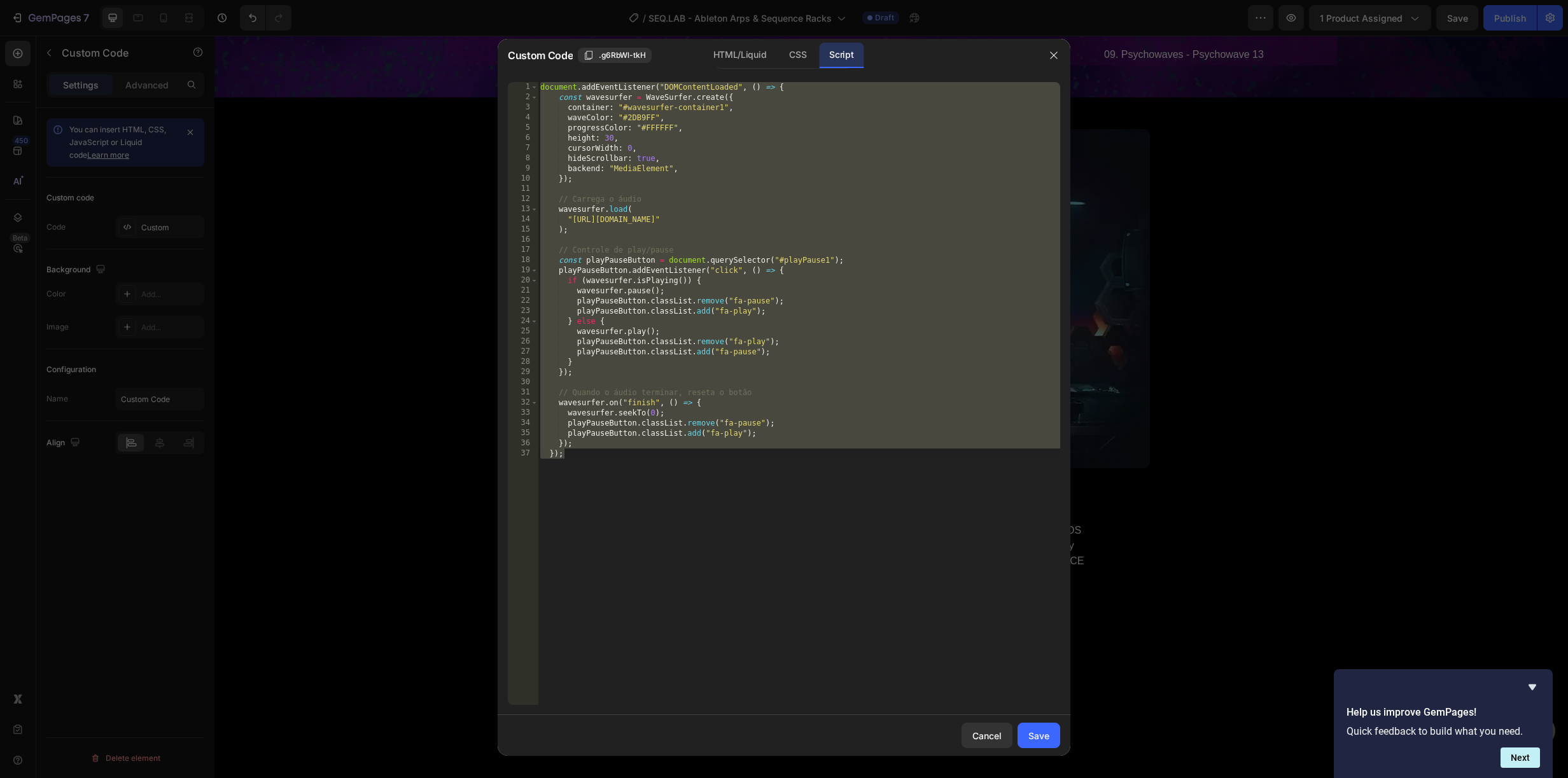
click at [645, 116] on div "document . addEventListener ( "DOMContentLoaded" , ( ) => { const wavesurfer = …" at bounding box center [798, 404] width 522 height 643
type textarea "waveColor: "#2DB9FF","
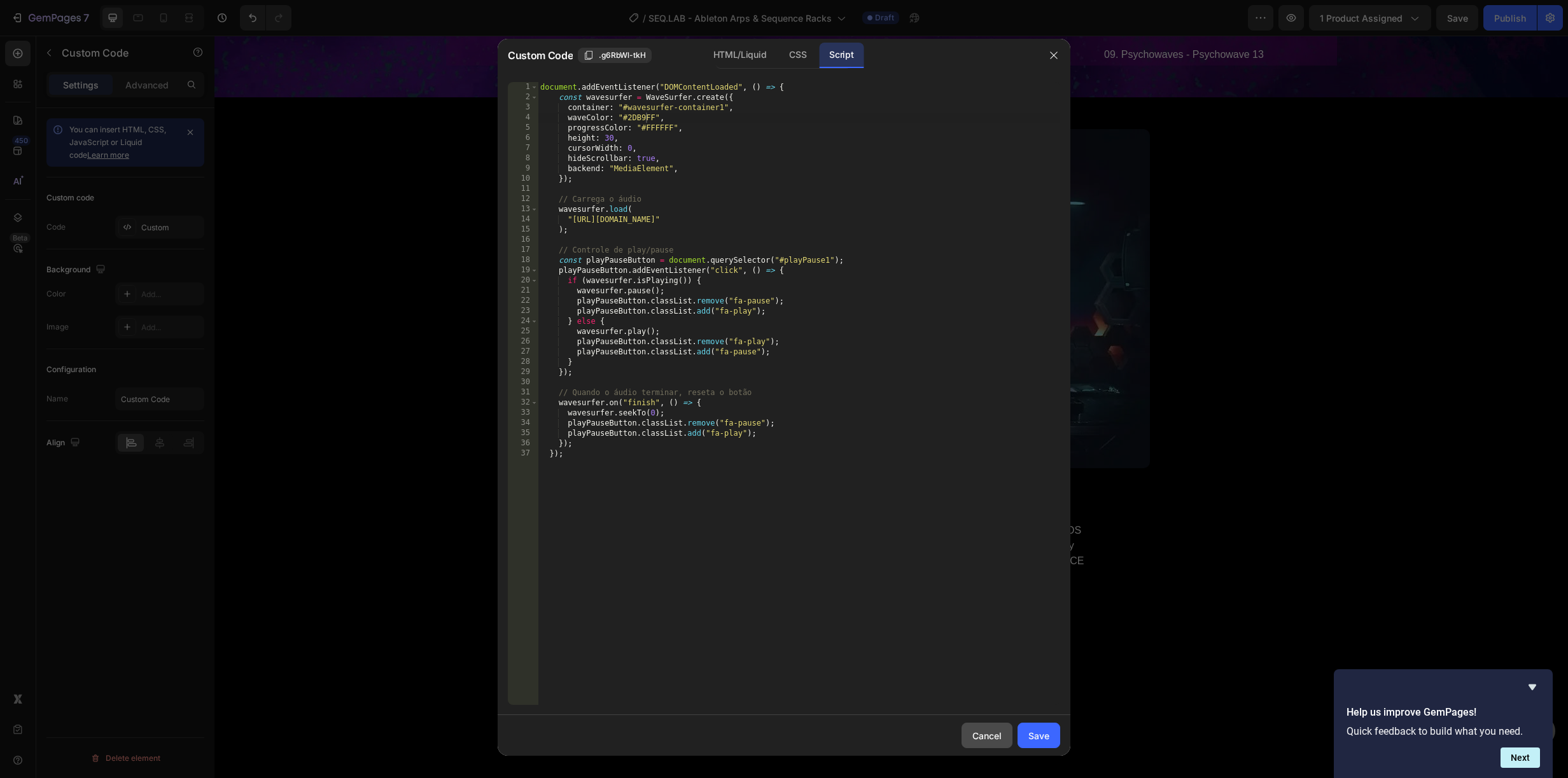
click at [985, 739] on div "Cancel" at bounding box center [986, 736] width 30 height 13
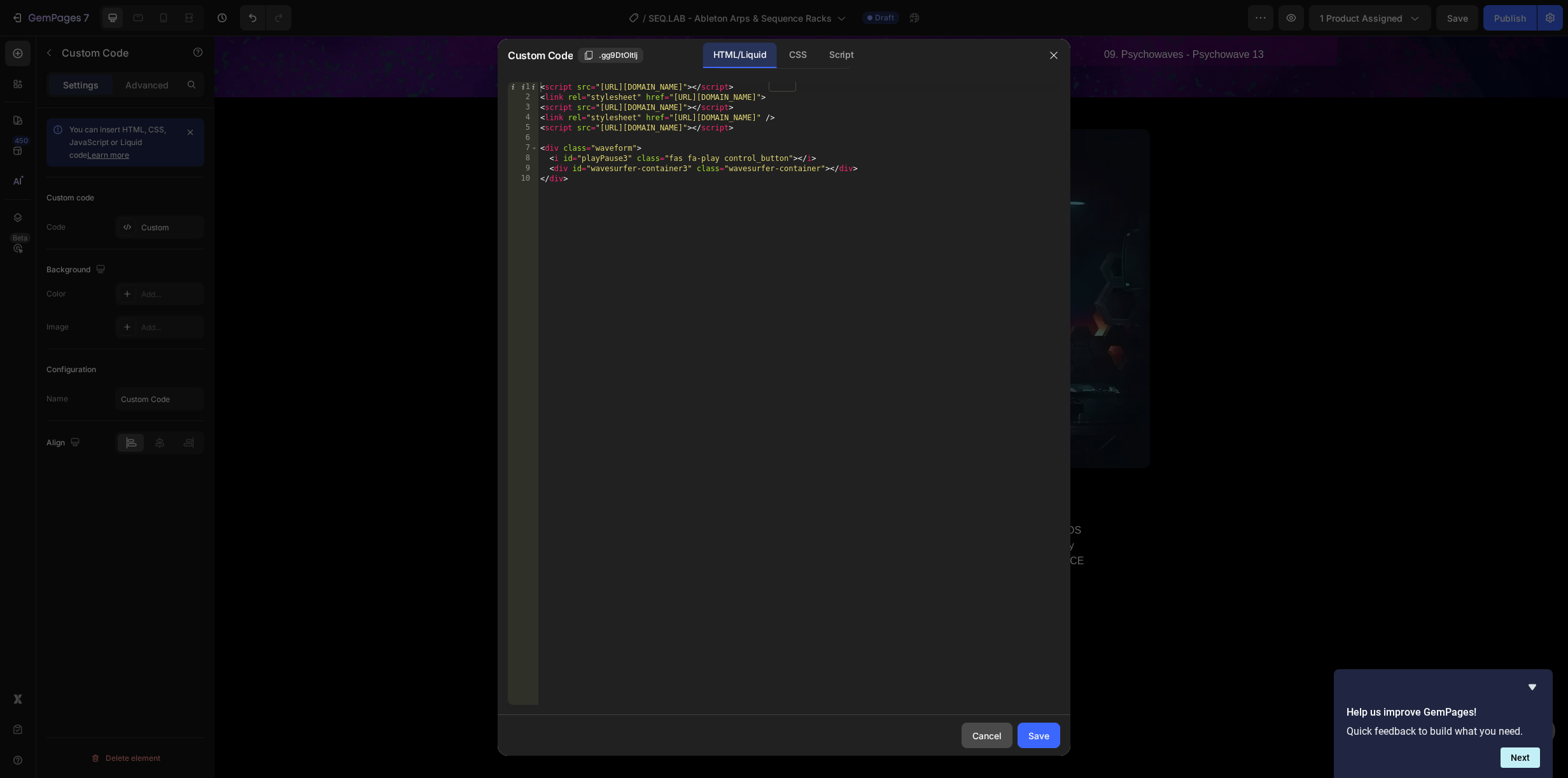
click at [993, 742] on button "Cancel" at bounding box center [986, 735] width 51 height 26
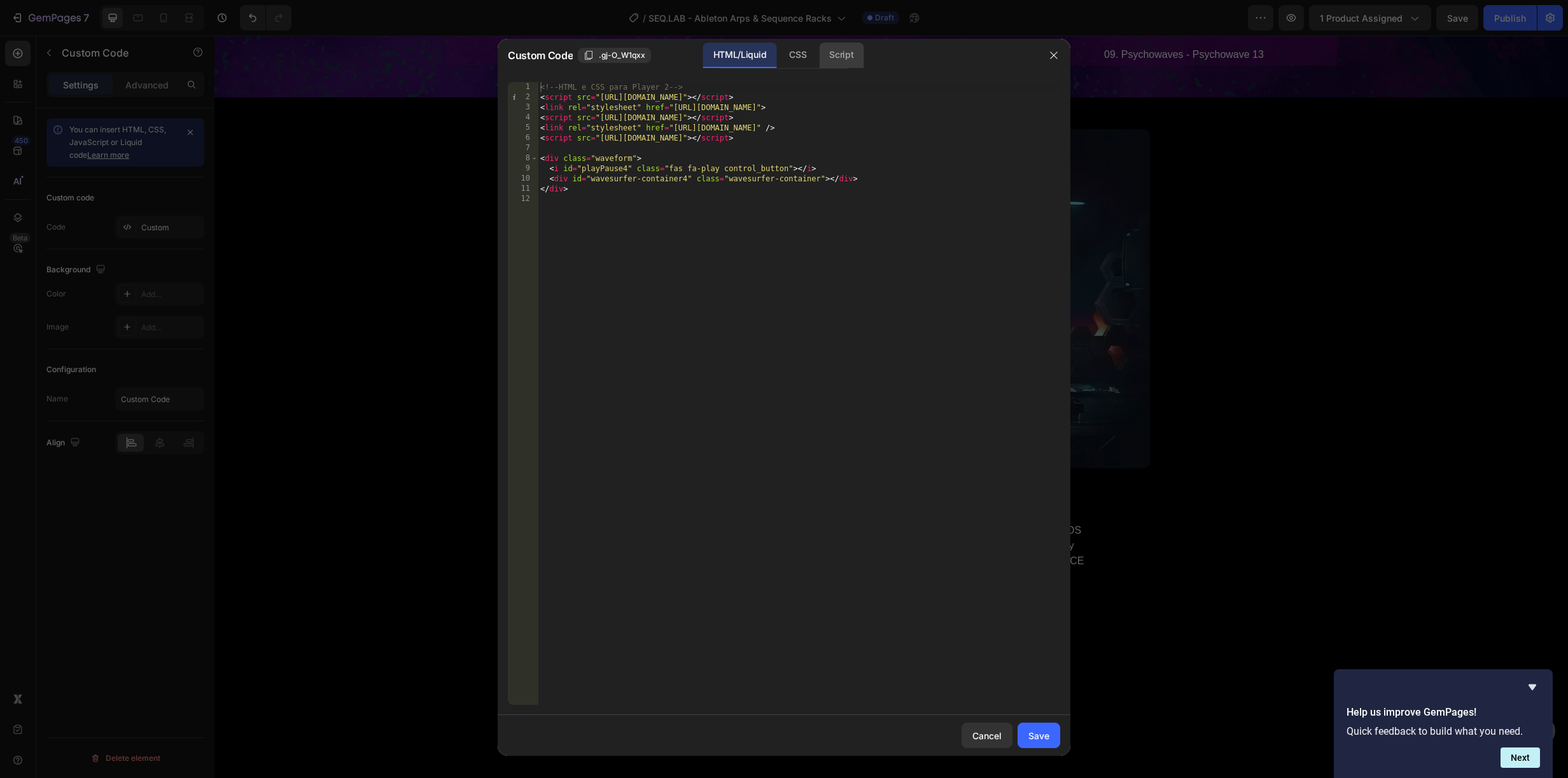
click at [821, 49] on div "Script" at bounding box center [842, 55] width 44 height 26
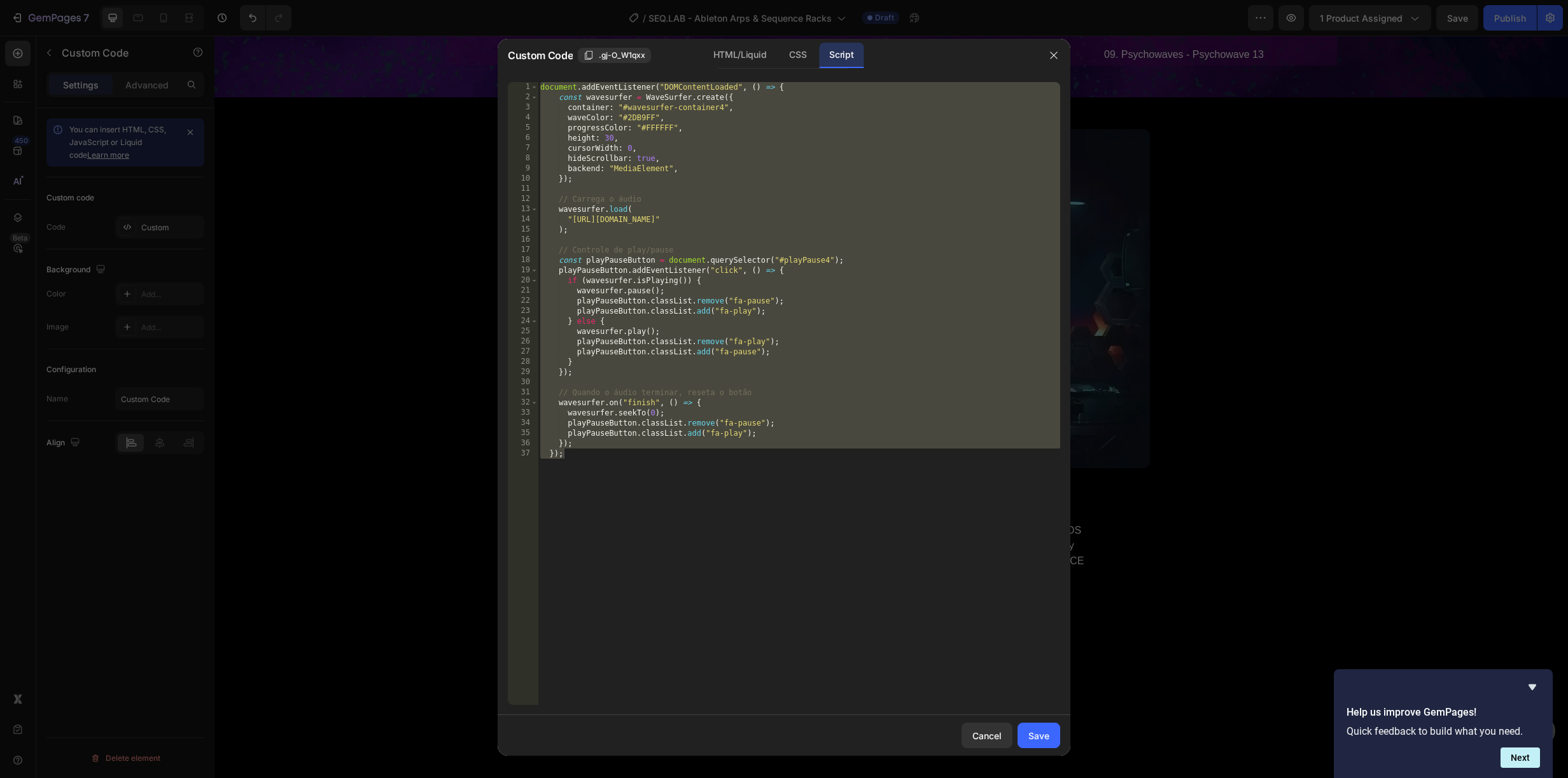
click at [1002, 218] on div "document . addEventListener ( "DOMContentLoaded" , ( ) => { const wavesurfer = …" at bounding box center [798, 404] width 522 height 643
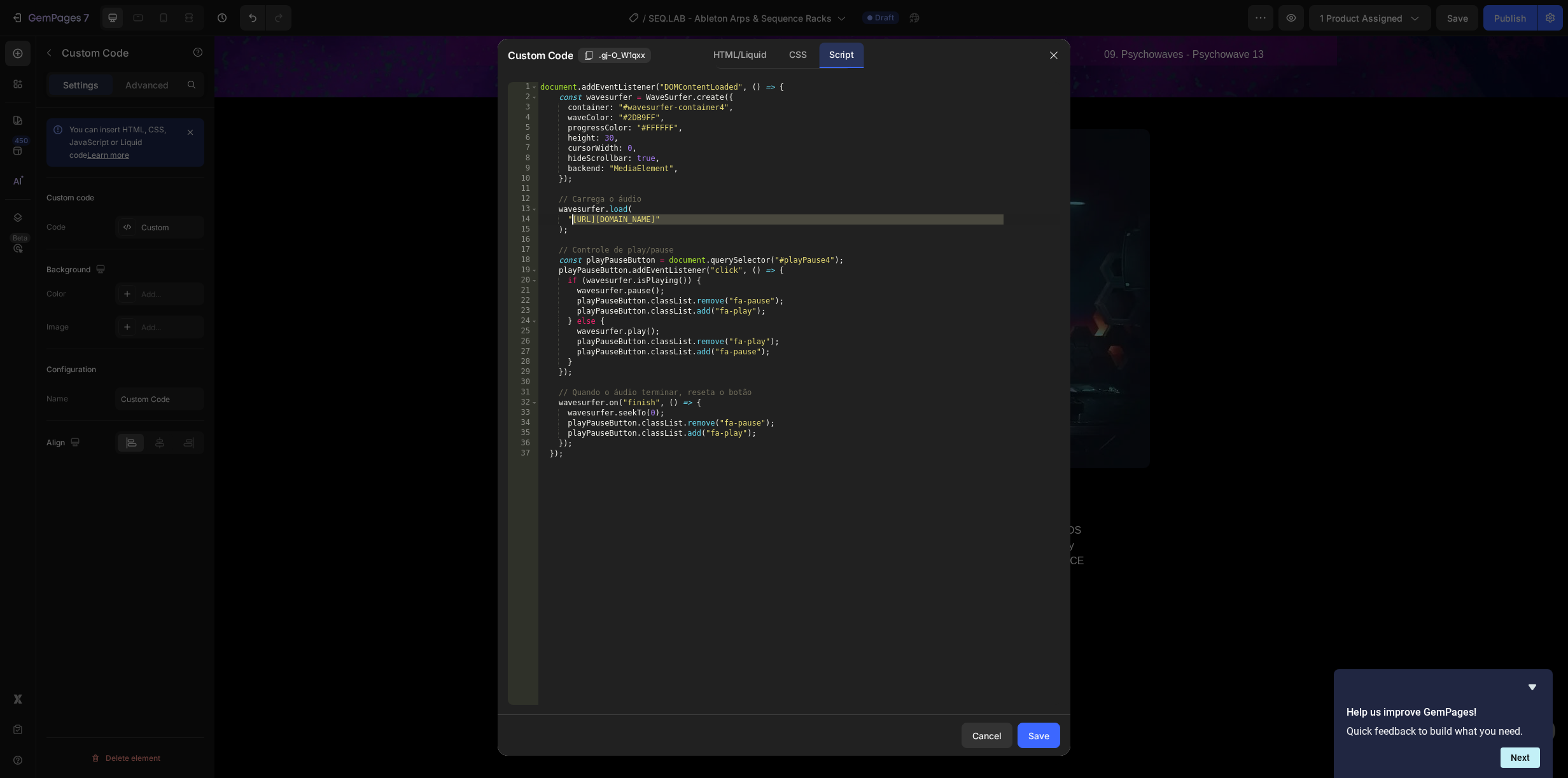
drag, startPoint x: 1004, startPoint y: 217, endPoint x: 571, endPoint y: 220, distance: 433.0
click at [571, 220] on div "document . addEventListener ( "DOMContentLoaded" , ( ) => { const wavesurfer = …" at bounding box center [798, 404] width 522 height 643
paste textarea "5._SEQ_-_Analogix.mp3?v=1758965941"
click at [1046, 737] on div "Save" at bounding box center [1039, 736] width 21 height 13
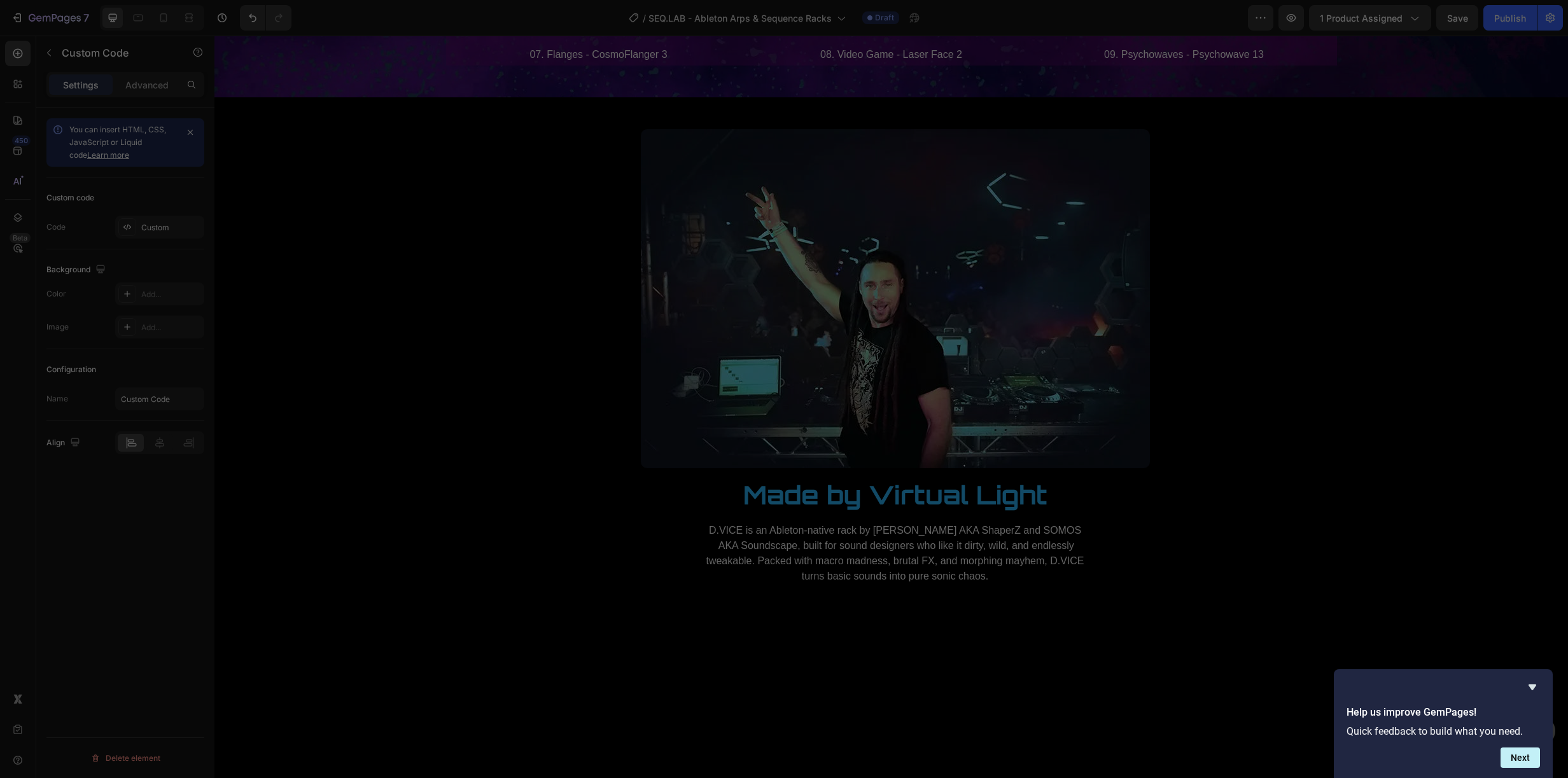
type textarea "}); });"
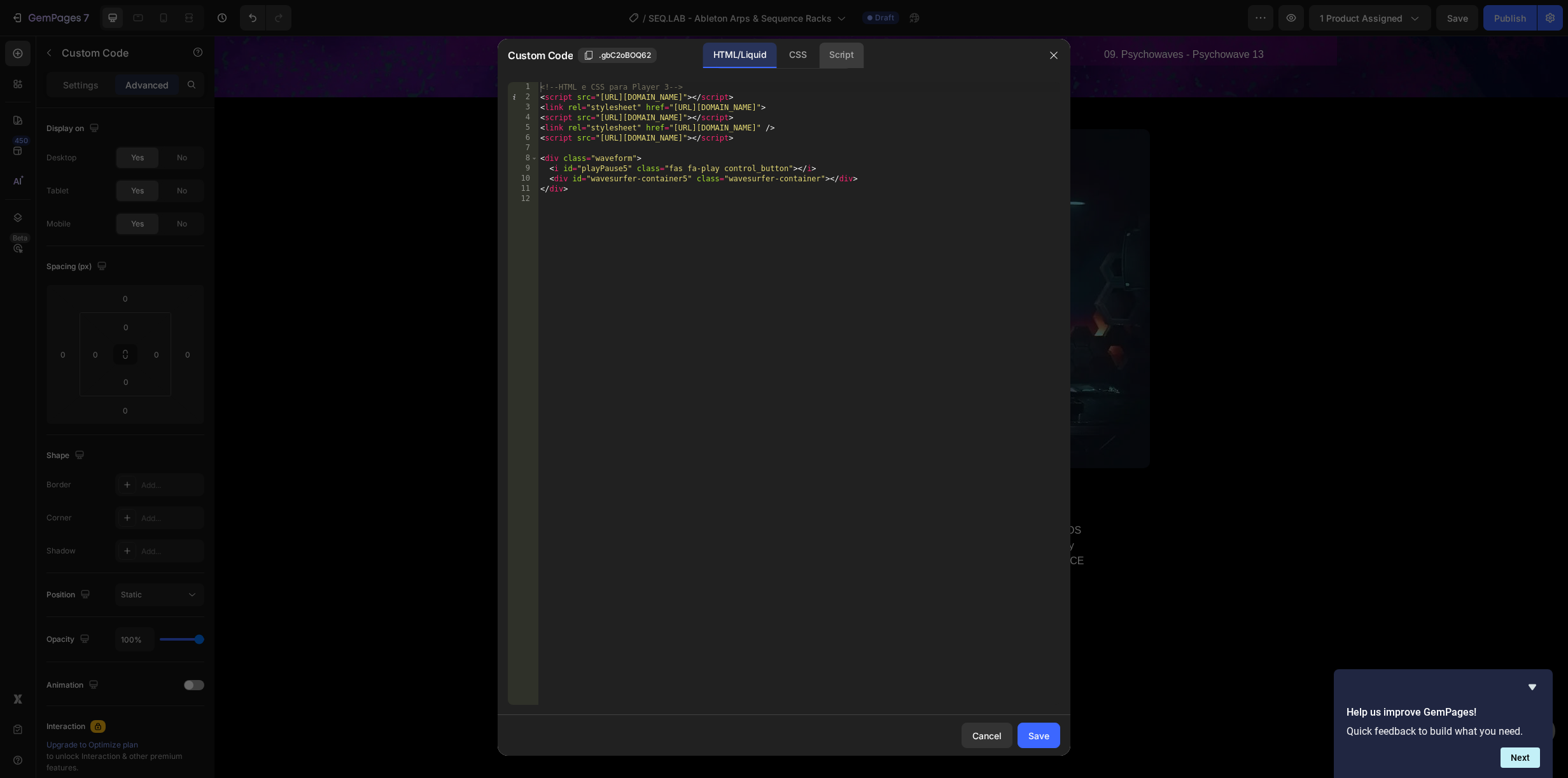
click at [838, 58] on div "Script" at bounding box center [842, 55] width 44 height 26
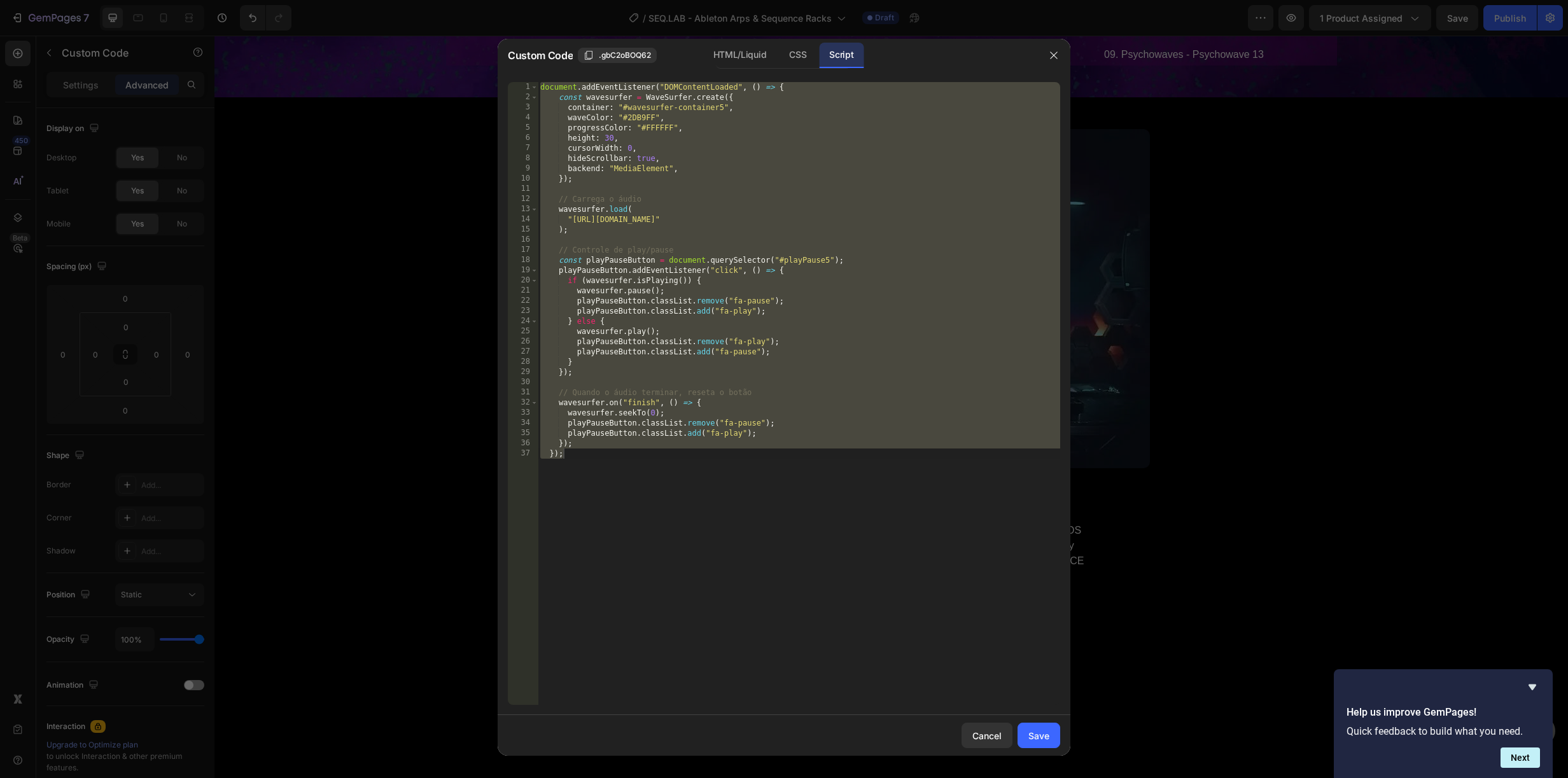
click at [979, 216] on div "document . addEventListener ( "DOMContentLoaded" , ( ) => { const wavesurfer = …" at bounding box center [798, 404] width 522 height 643
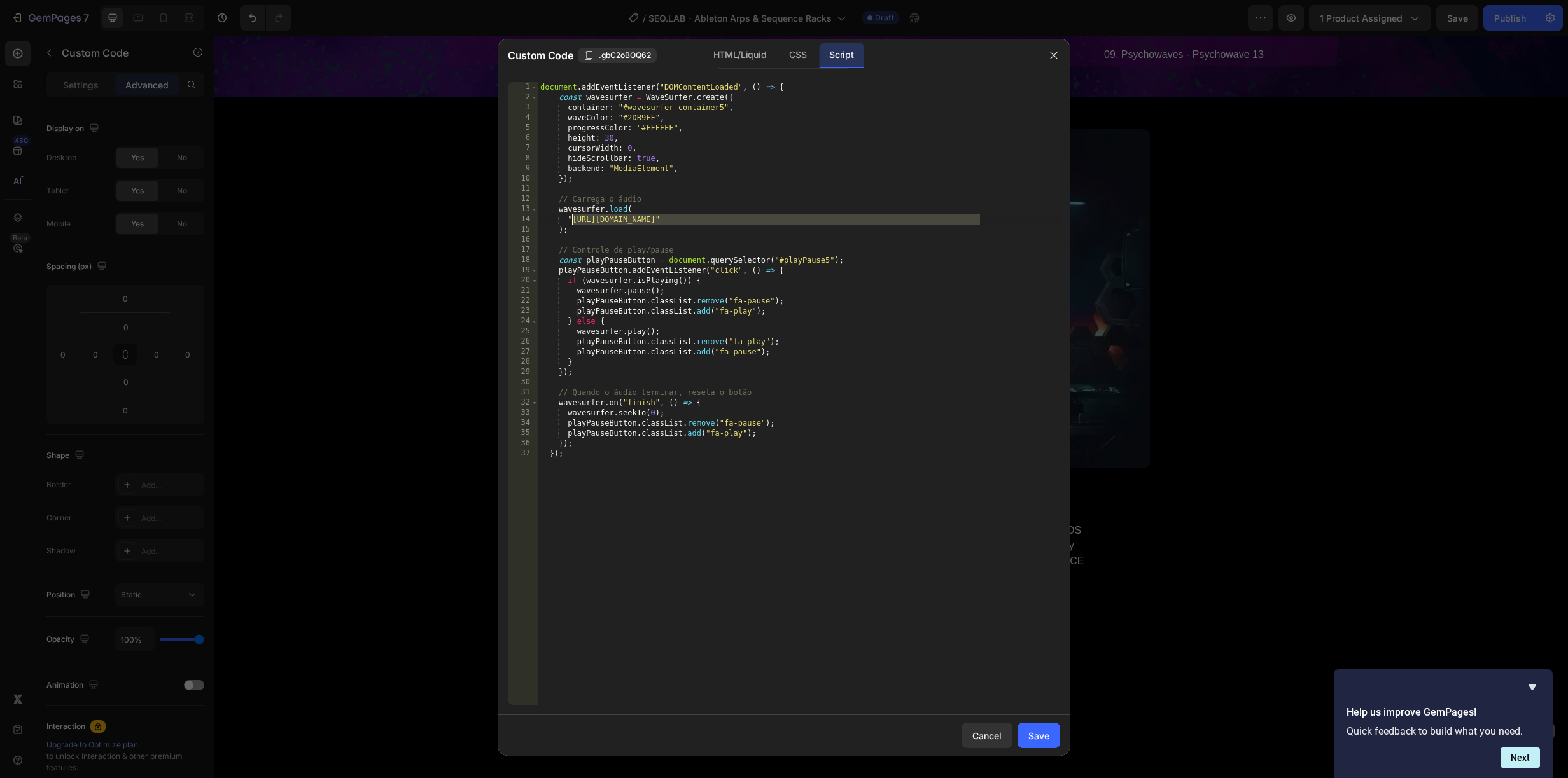
drag, startPoint x: 981, startPoint y: 218, endPoint x: 574, endPoint y: 217, distance: 407.0
click at [574, 217] on div "document . addEventListener ( "DOMContentLoaded" , ( ) => { const wavesurfer = …" at bounding box center [798, 404] width 522 height 643
paste textarea "6._SEQ_-_Sawperator.mp3?v=1758965941"
type textarea ""[URL][DOMAIN_NAME]""
click at [1048, 737] on div "Save" at bounding box center [1039, 736] width 21 height 13
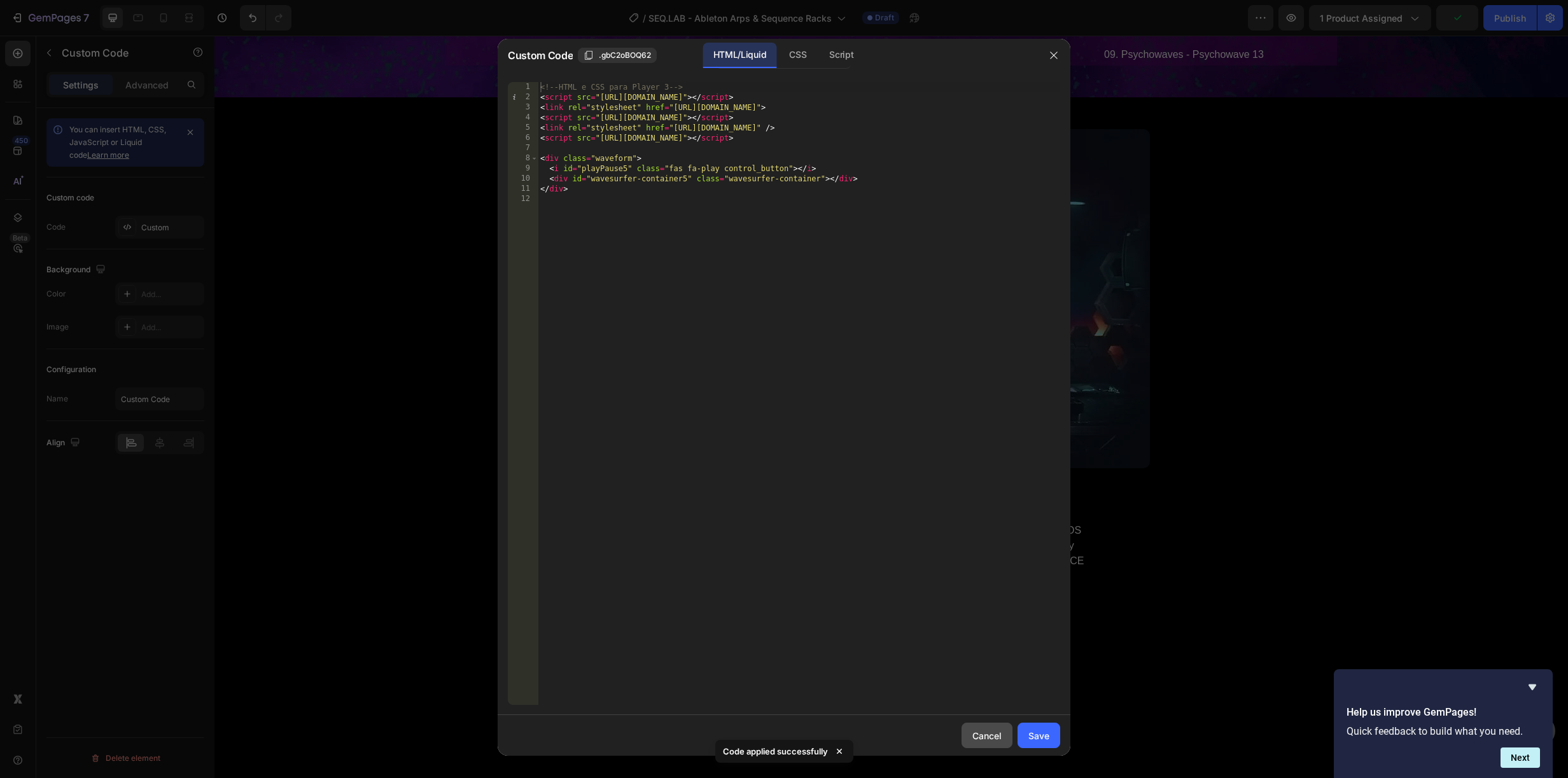
click at [993, 732] on div "Cancel" at bounding box center [986, 736] width 30 height 13
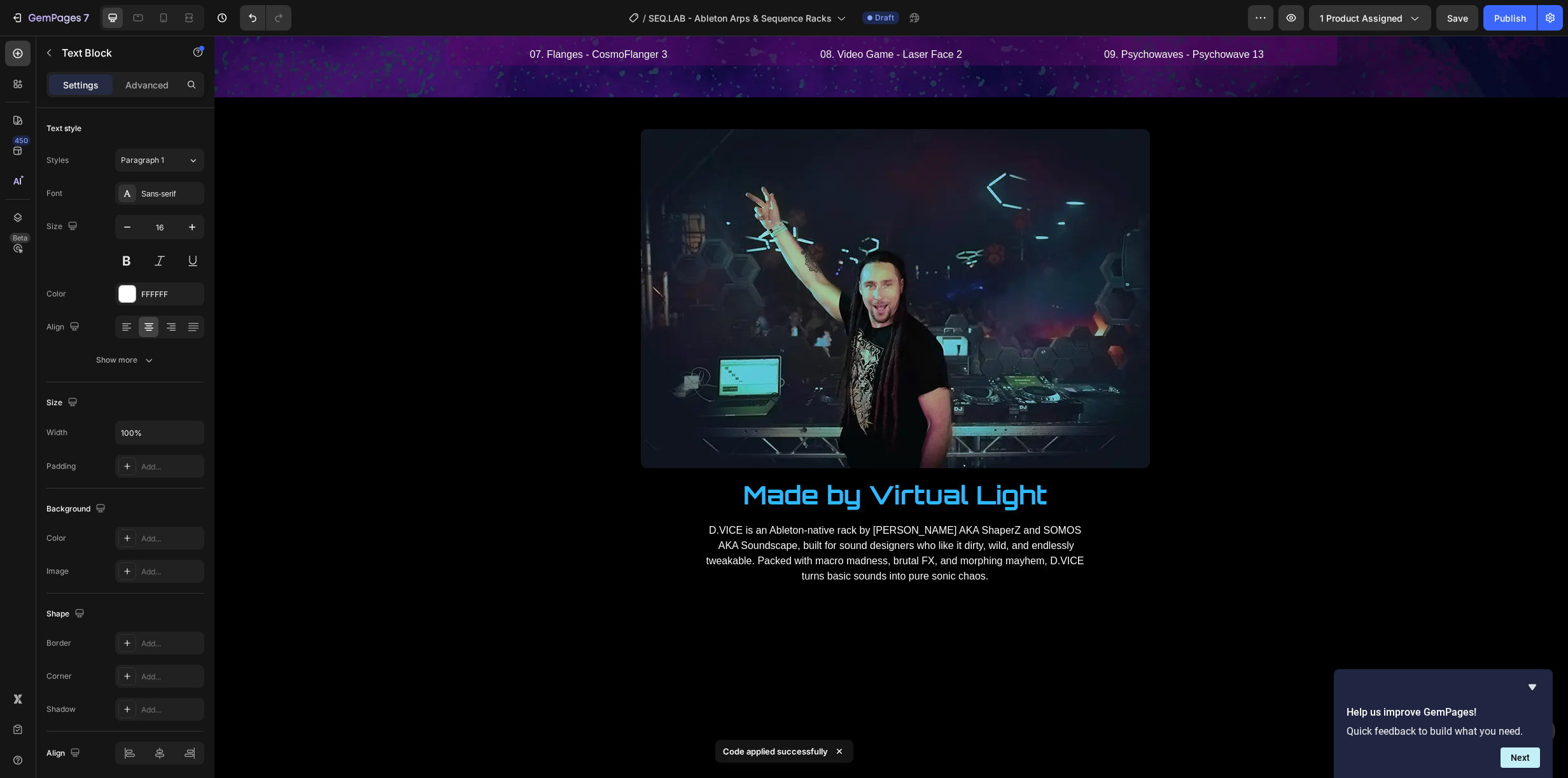
drag, startPoint x: 1173, startPoint y: 459, endPoint x: 1151, endPoint y: 459, distance: 22.0
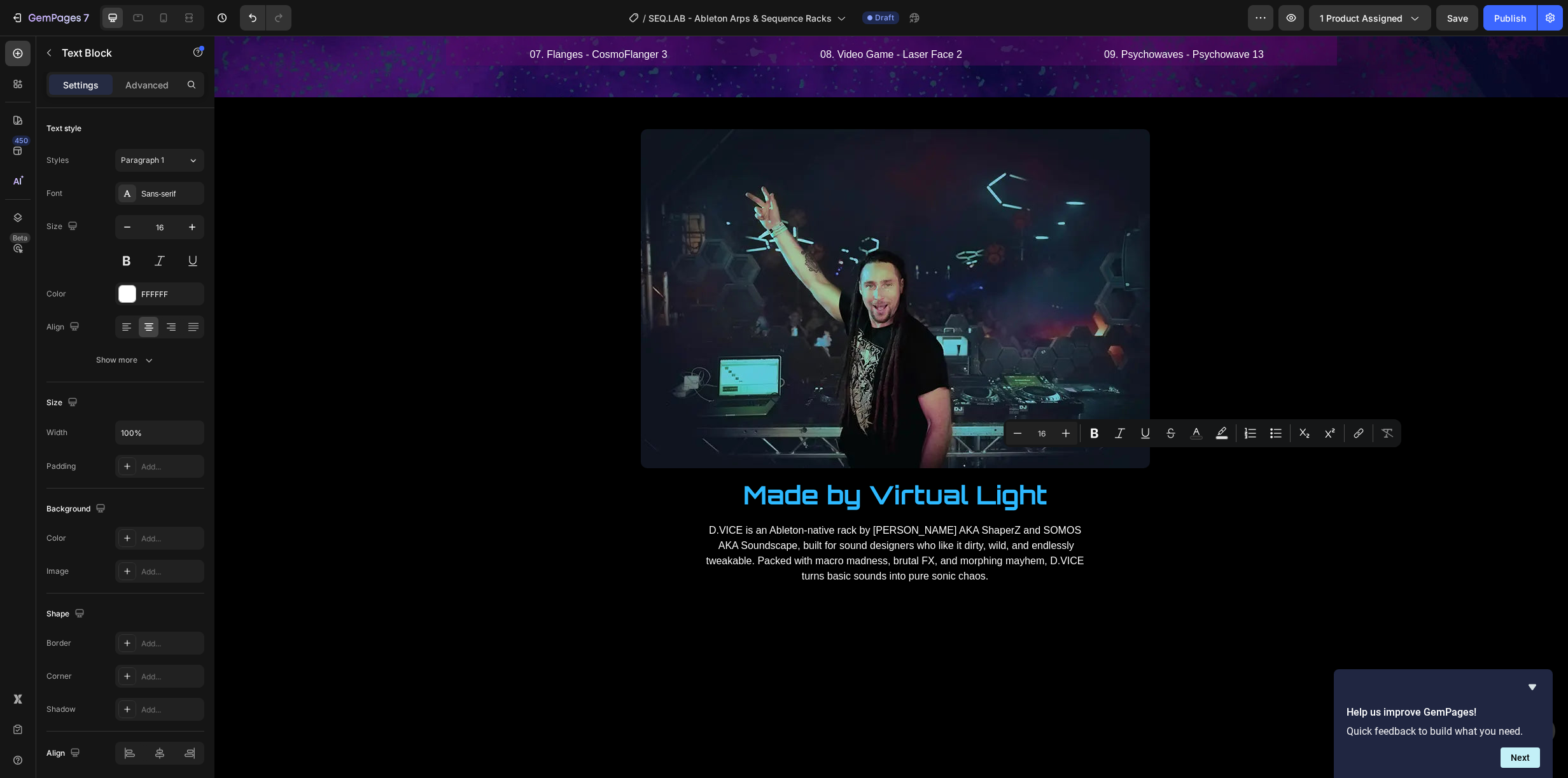
drag, startPoint x: 1229, startPoint y: 457, endPoint x: 1181, endPoint y: 459, distance: 48.0
click at [1195, 35] on p "Publish the page to see the content." at bounding box center [1184, 28] width 280 height 13
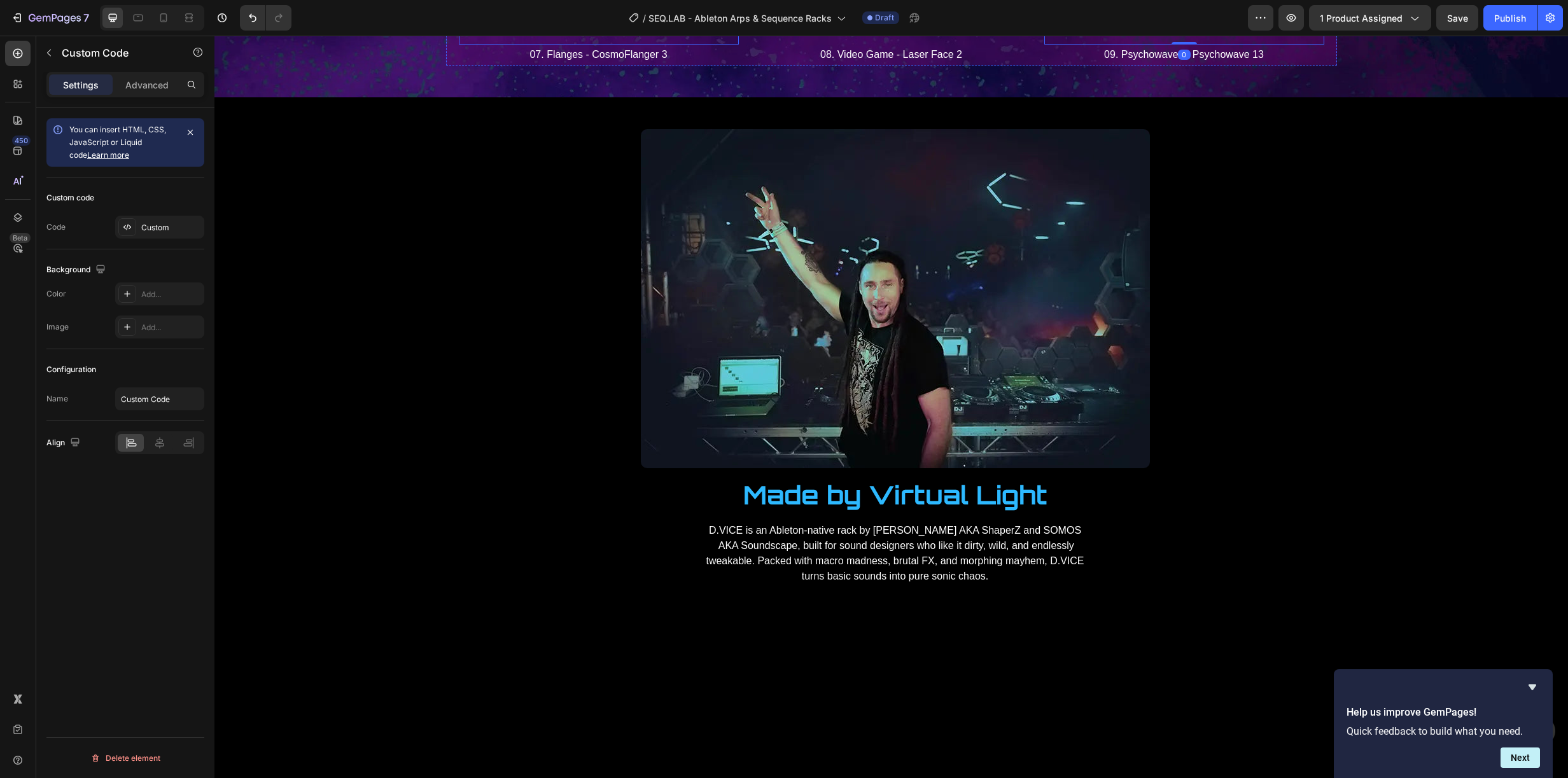
click at [574, 44] on div "Publish the page to see the content." at bounding box center [599, 27] width 280 height 34
click at [572, 35] on p "Publish the page to see the content." at bounding box center [599, 28] width 280 height 13
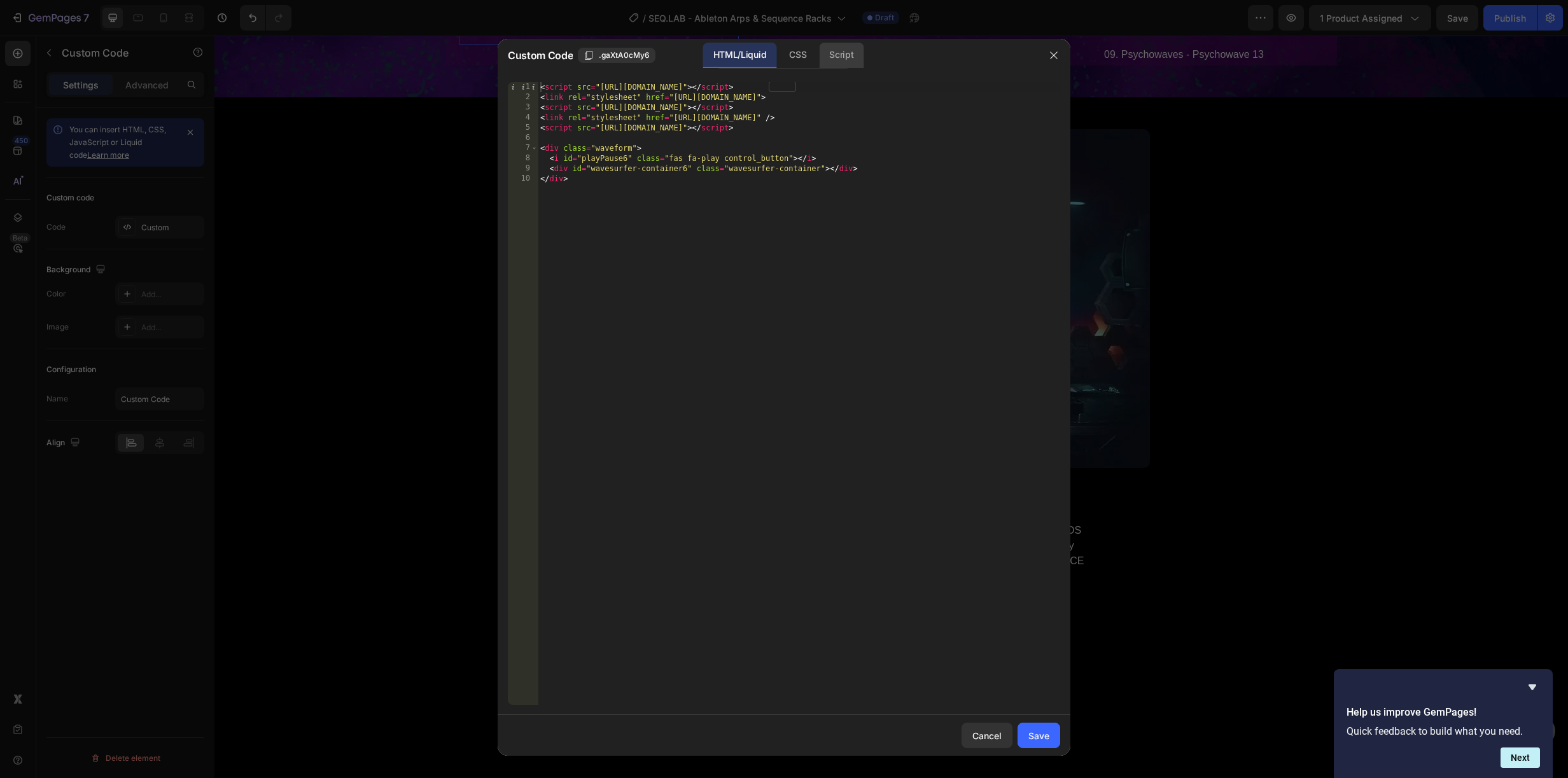
click at [841, 52] on div "Script" at bounding box center [842, 55] width 44 height 26
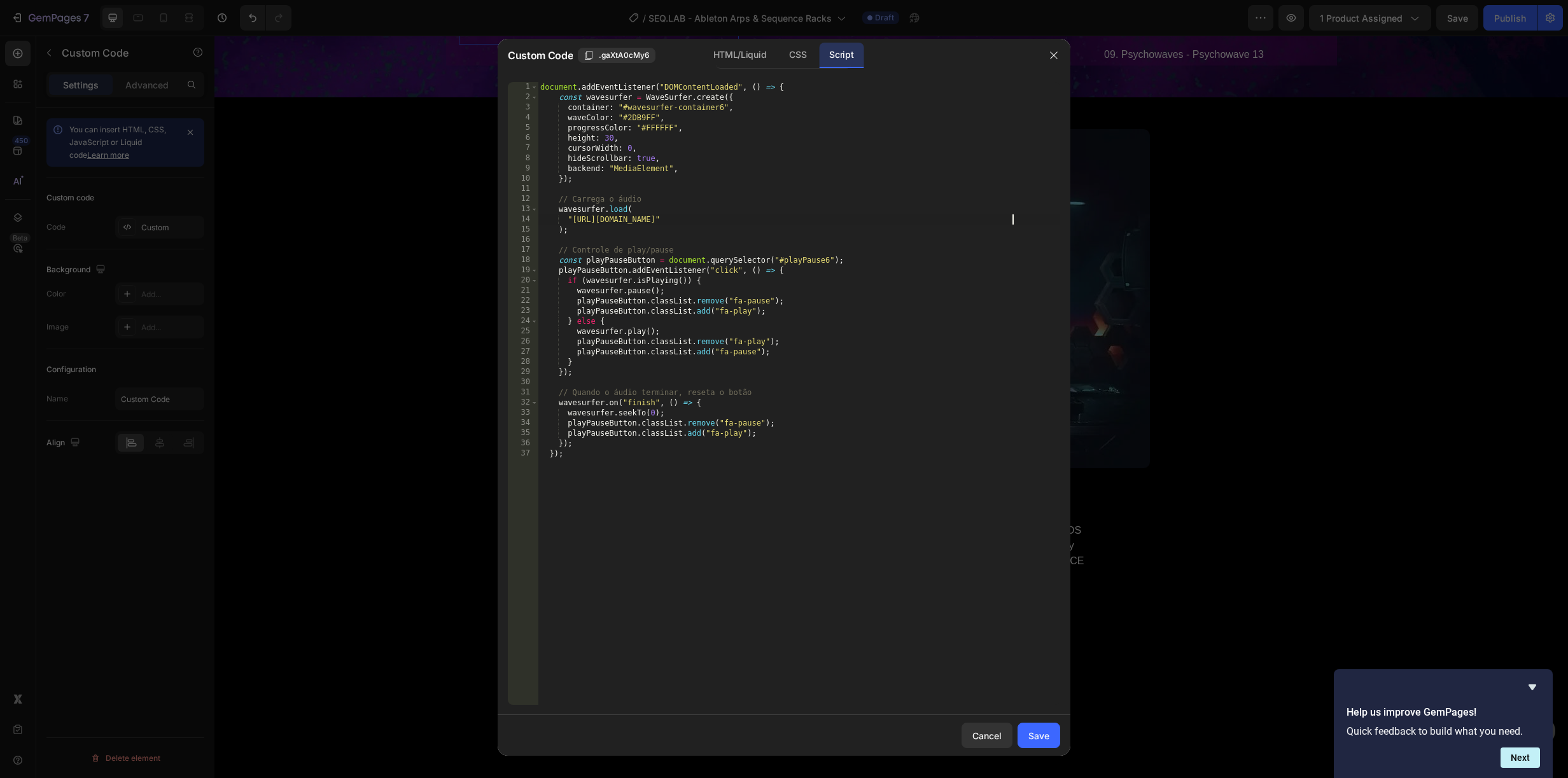
click at [1011, 216] on div "document . addEventListener ( "DOMContentLoaded" , ( ) => { const wavesurfer = …" at bounding box center [798, 404] width 522 height 643
drag, startPoint x: 1006, startPoint y: 218, endPoint x: 572, endPoint y: 222, distance: 434.0
click at [572, 222] on div "document . addEventListener ( "DOMContentLoaded" , ( ) => { const wavesurfer = …" at bounding box center [798, 404] width 522 height 643
paste textarea "7._SEQ_-_Purple_Clouds.mp3?v=1758965941"
click at [1042, 730] on div "Save" at bounding box center [1039, 736] width 21 height 13
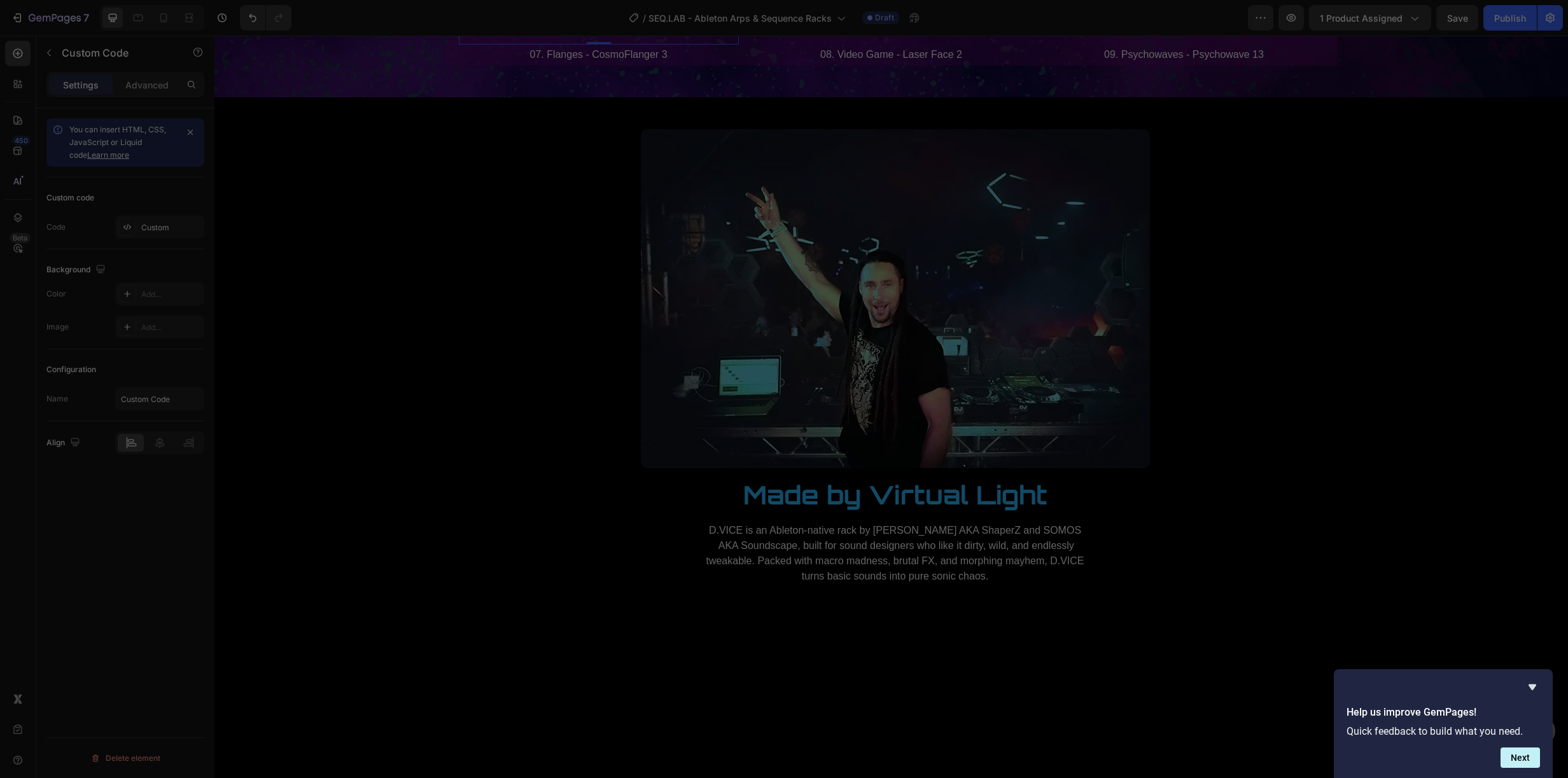
type textarea "}); });"
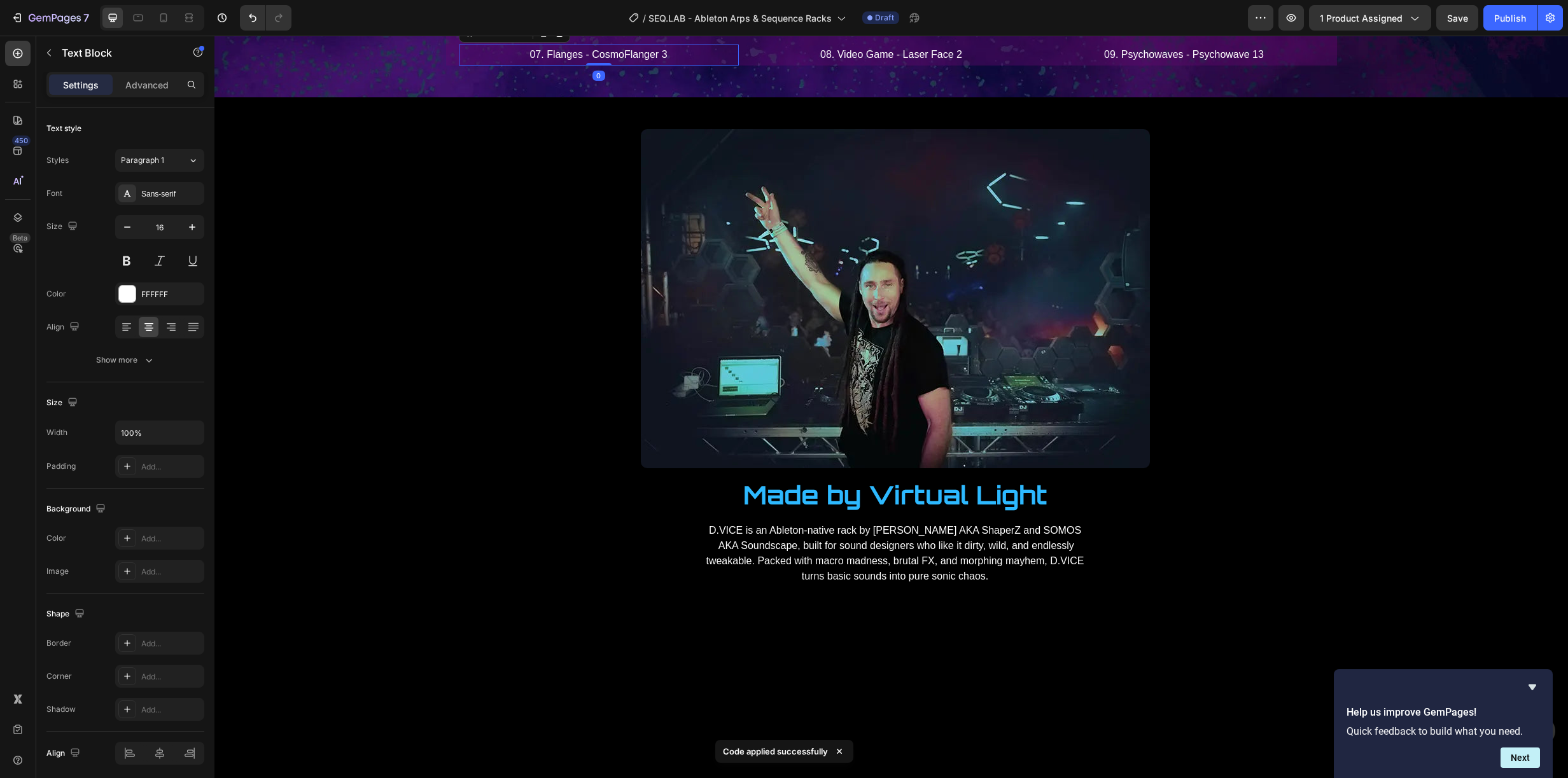
click at [589, 64] on p "07. Flanges - CosmoFlanger 3" at bounding box center [598, 55] width 277 height 18
click at [535, 64] on p "07. Flanges - CosmoFlanger 3" at bounding box center [598, 55] width 277 height 18
drag, startPoint x: 535, startPoint y: 532, endPoint x: 513, endPoint y: 529, distance: 22.2
click at [513, 64] on p "07. Flanges - CosmoFlanger 3" at bounding box center [598, 55] width 277 height 18
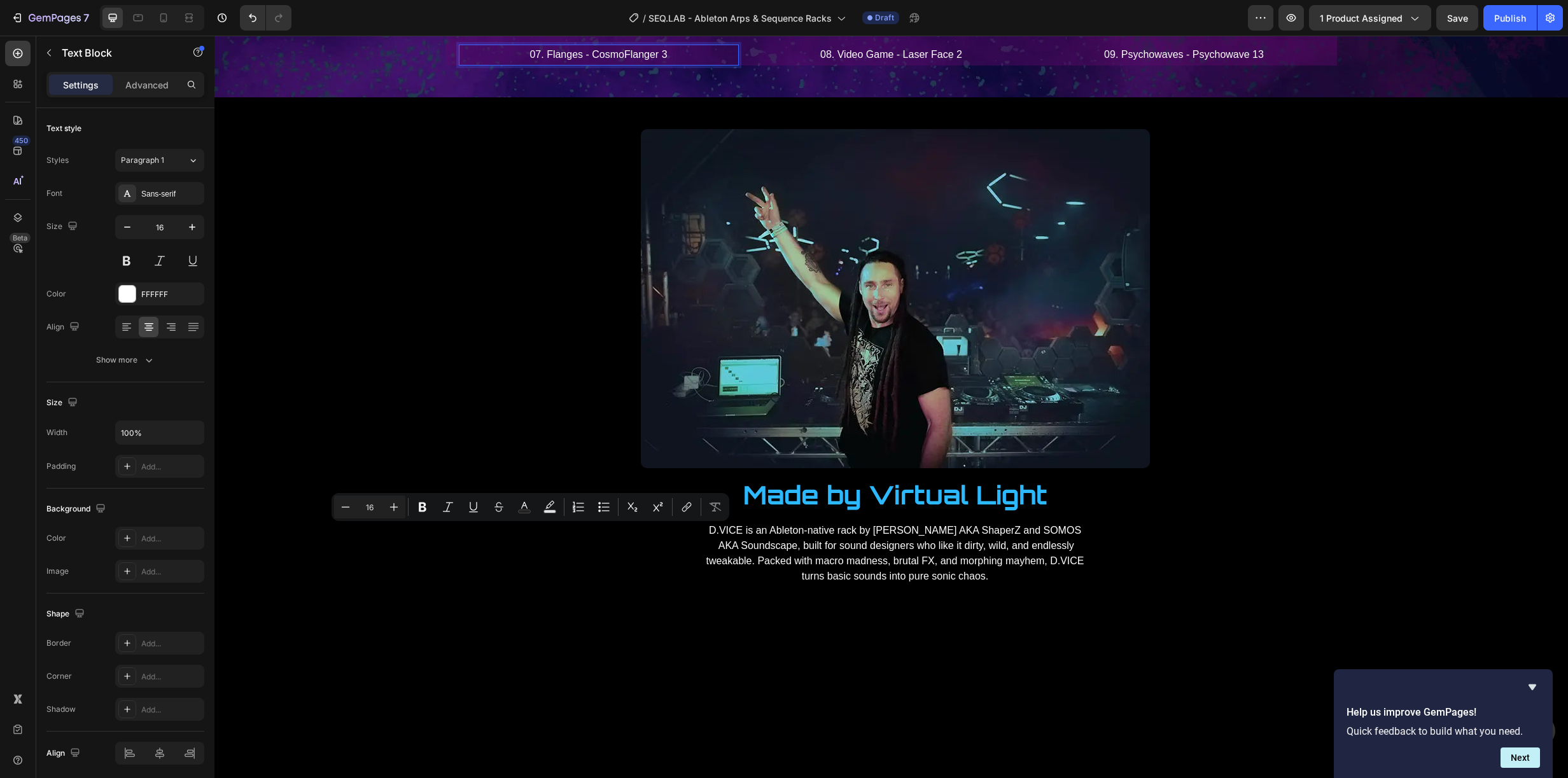
drag, startPoint x: 569, startPoint y: 528, endPoint x: 564, endPoint y: 535, distance: 8.6
click at [568, 64] on p "07. Flanges - CosmoFlanger 3" at bounding box center [598, 55] width 277 height 18
click at [564, 64] on p "07. Flanges - CosmoFlanger 3" at bounding box center [598, 55] width 277 height 18
drag, startPoint x: 580, startPoint y: 531, endPoint x: 548, endPoint y: 533, distance: 32.1
click at [548, 64] on p "07. Flanges - CosmoFlanger 3" at bounding box center [598, 55] width 277 height 18
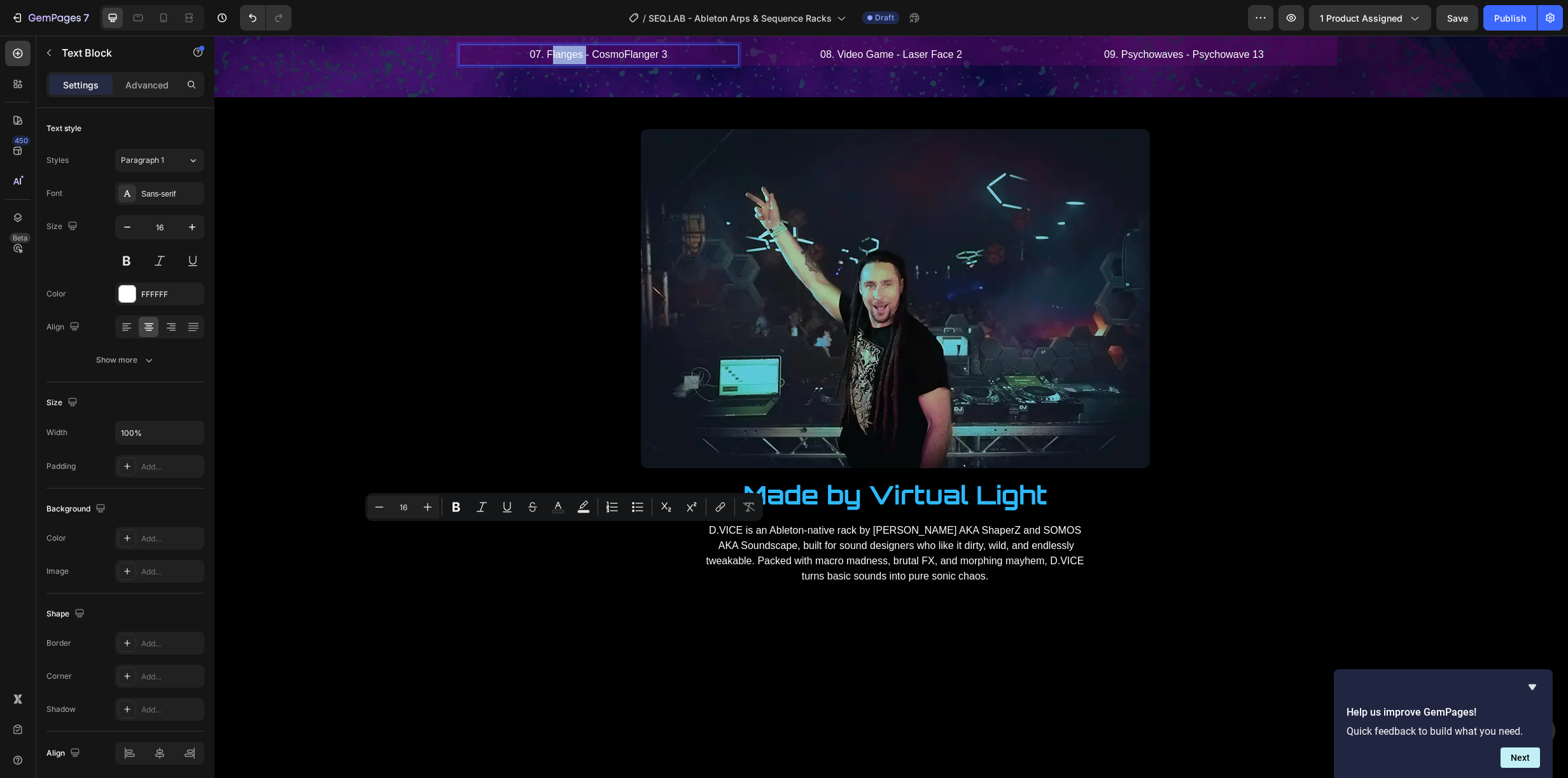
drag, startPoint x: 565, startPoint y: 533, endPoint x: 573, endPoint y: 533, distance: 8.0
click at [566, 64] on p "07. Flanges - CosmoFlanger 3" at bounding box center [598, 55] width 277 height 18
click at [578, 64] on p "07. Flanges - CosmoFlanger 3" at bounding box center [598, 55] width 277 height 18
drag, startPoint x: 578, startPoint y: 530, endPoint x: 542, endPoint y: 533, distance: 36.1
click at [542, 64] on p "07. Flanges - CosmoFlanger 3" at bounding box center [598, 55] width 277 height 18
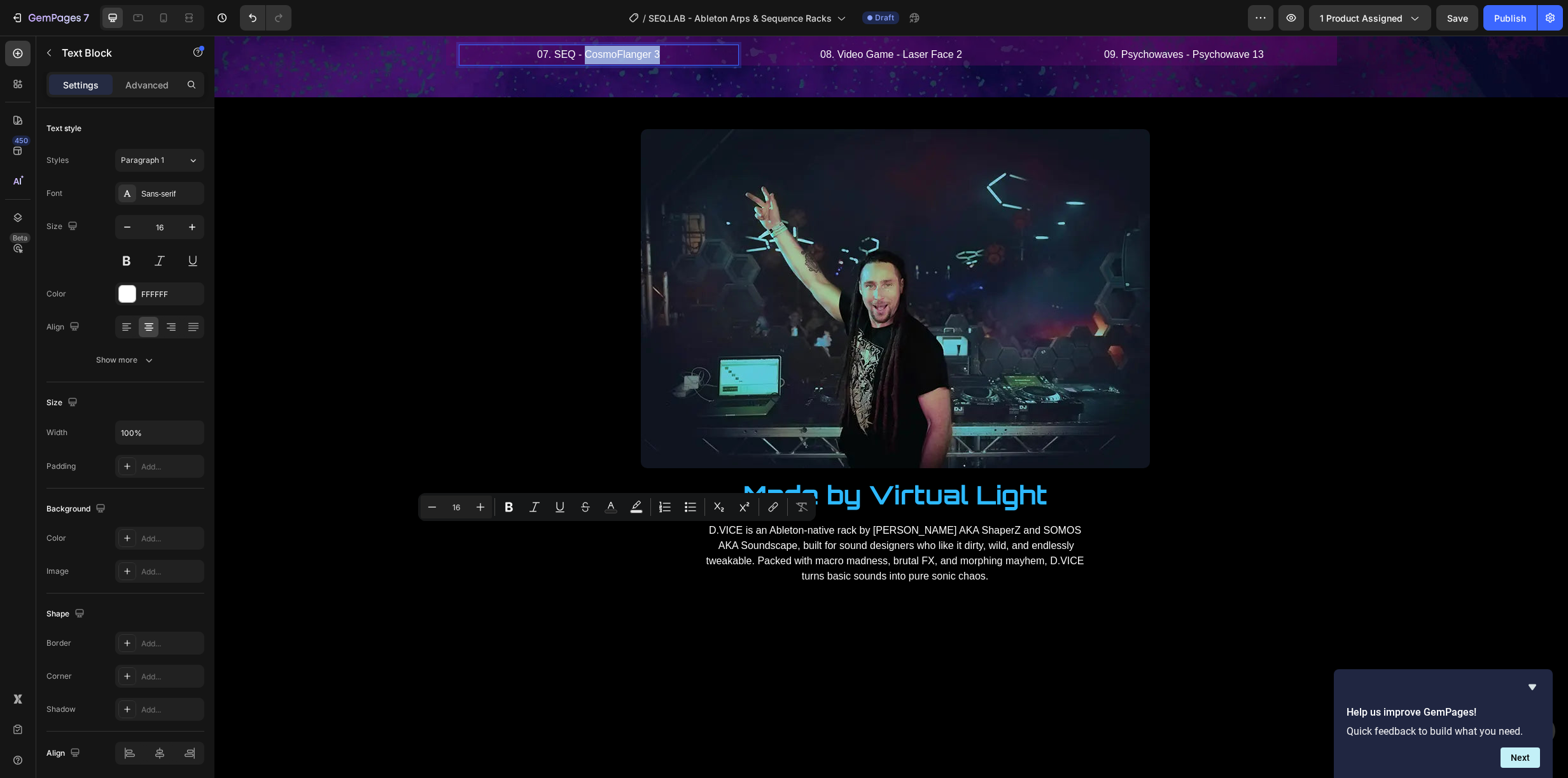
drag, startPoint x: 658, startPoint y: 535, endPoint x: 580, endPoint y: 535, distance: 78.0
click at [580, 64] on p "07. SEQ - CosmoFlanger 3" at bounding box center [598, 55] width 277 height 18
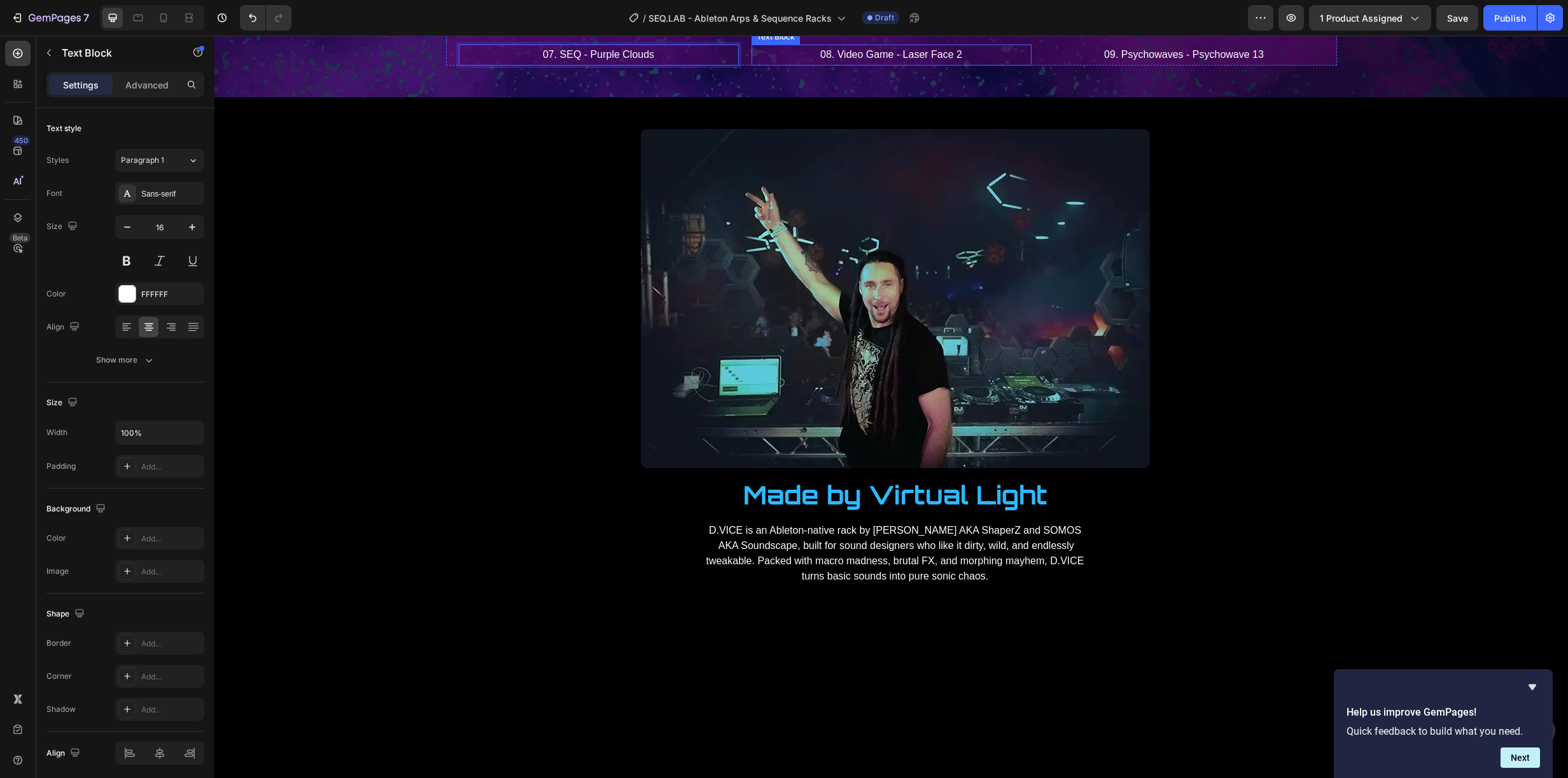
click at [861, 64] on p "08. Video Game - Laser Face 2" at bounding box center [891, 55] width 277 height 18
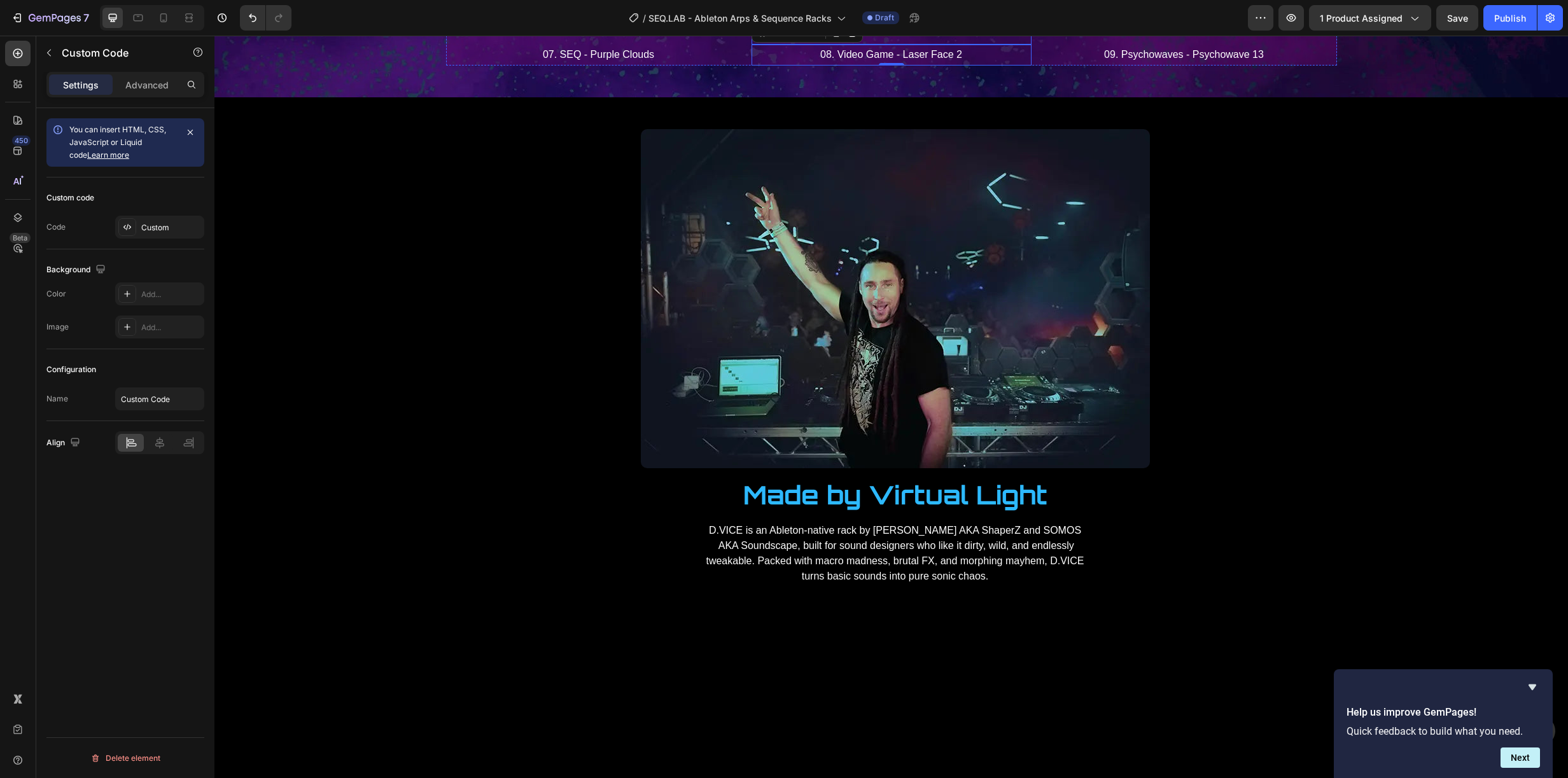
click at [894, 35] on p "Publish the page to see the content." at bounding box center [891, 28] width 280 height 13
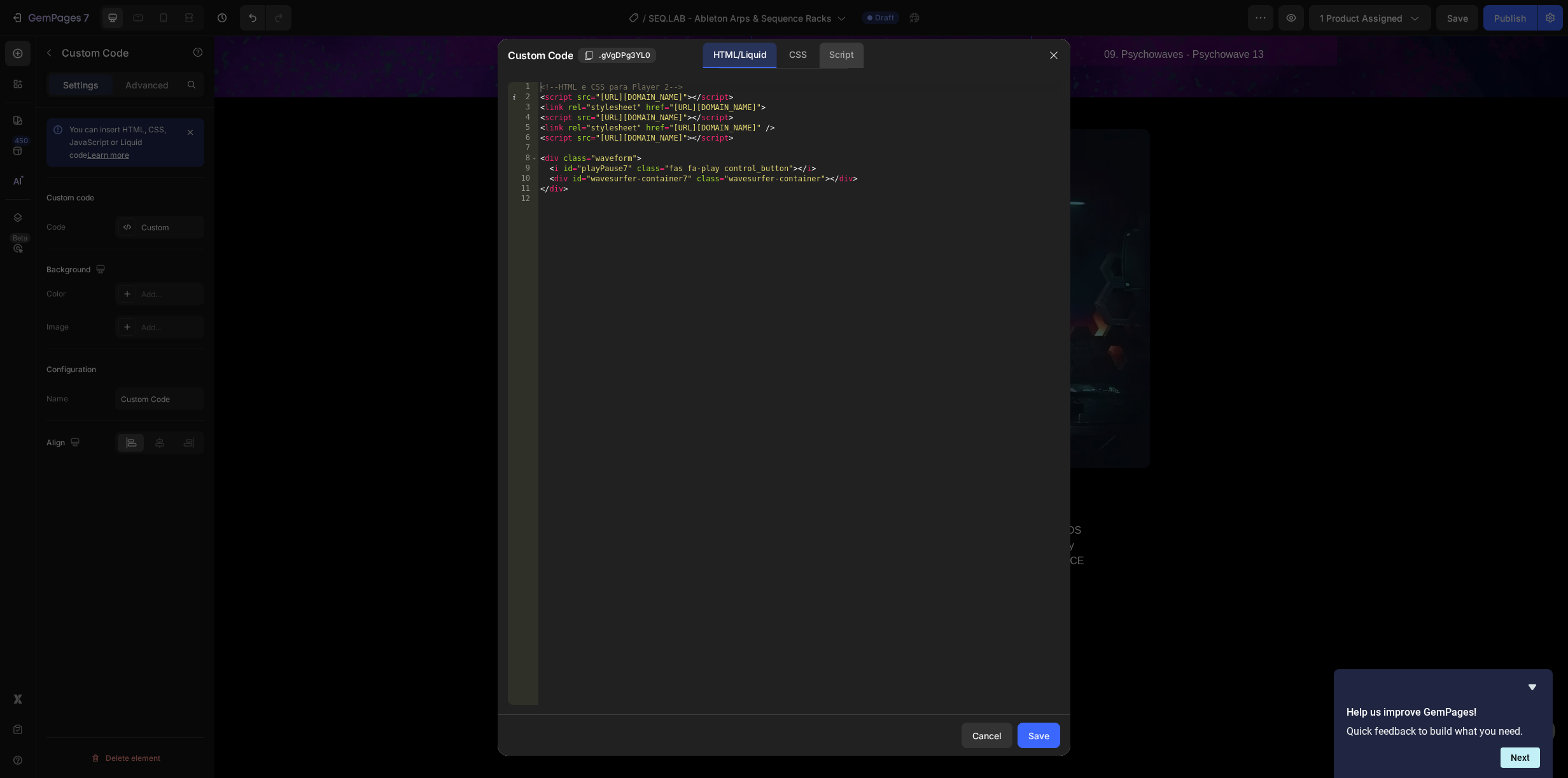
click at [852, 58] on div "Script" at bounding box center [842, 55] width 44 height 26
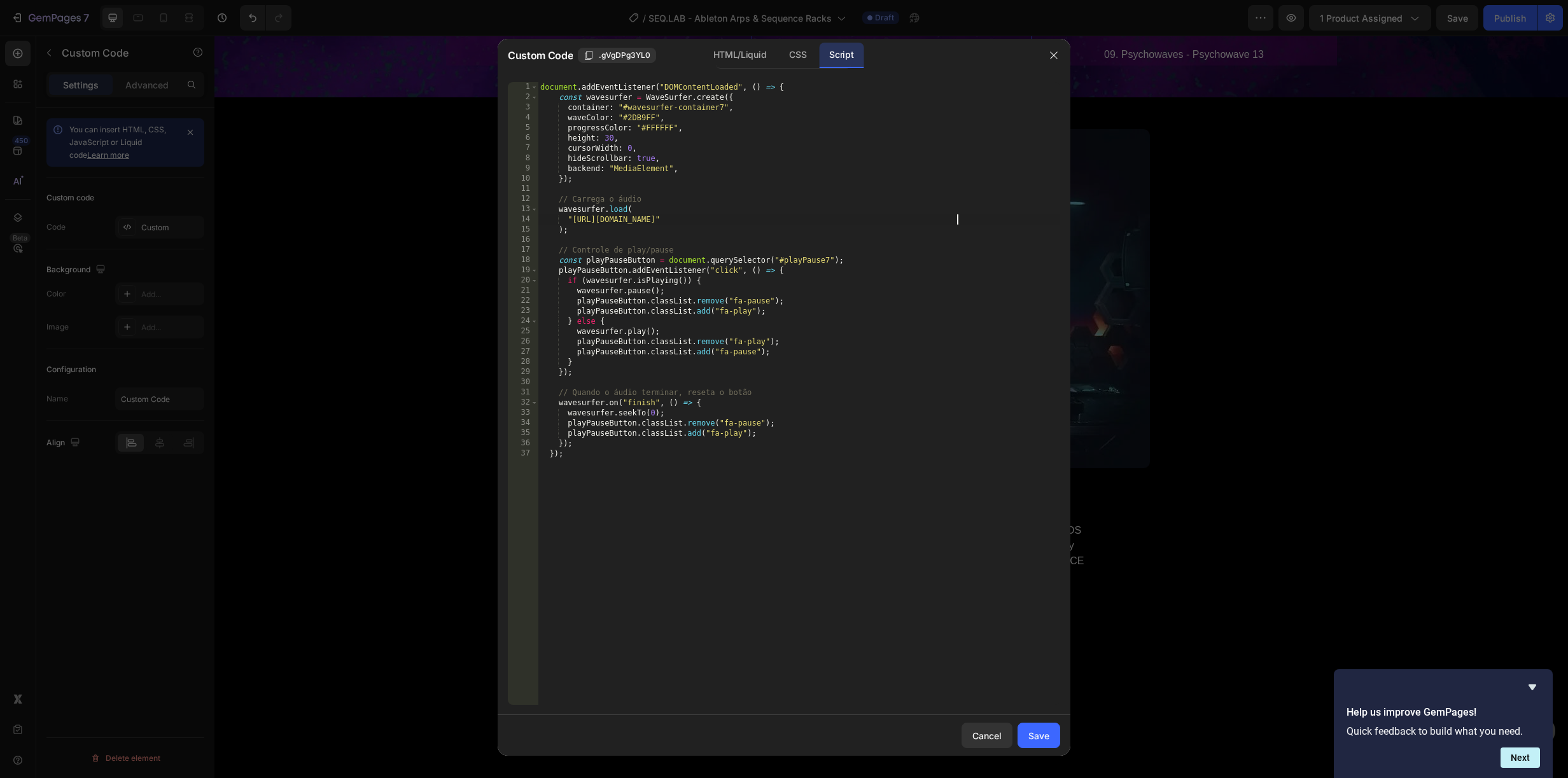
click at [987, 218] on div "document . addEventListener ( "DOMContentLoaded" , ( ) => { const wavesurfer = …" at bounding box center [798, 404] width 522 height 643
drag, startPoint x: 1017, startPoint y: 216, endPoint x: 572, endPoint y: 220, distance: 445.0
click at [572, 220] on div "document . addEventListener ( "DOMContentLoaded" , ( ) => { const wavesurfer = …" at bounding box center [798, 404] width 522 height 643
paste textarea "8._SEQ_-_Tech_Pluck.mp3?v=1758965941"
click at [1044, 729] on div "Save" at bounding box center [1039, 736] width 21 height 13
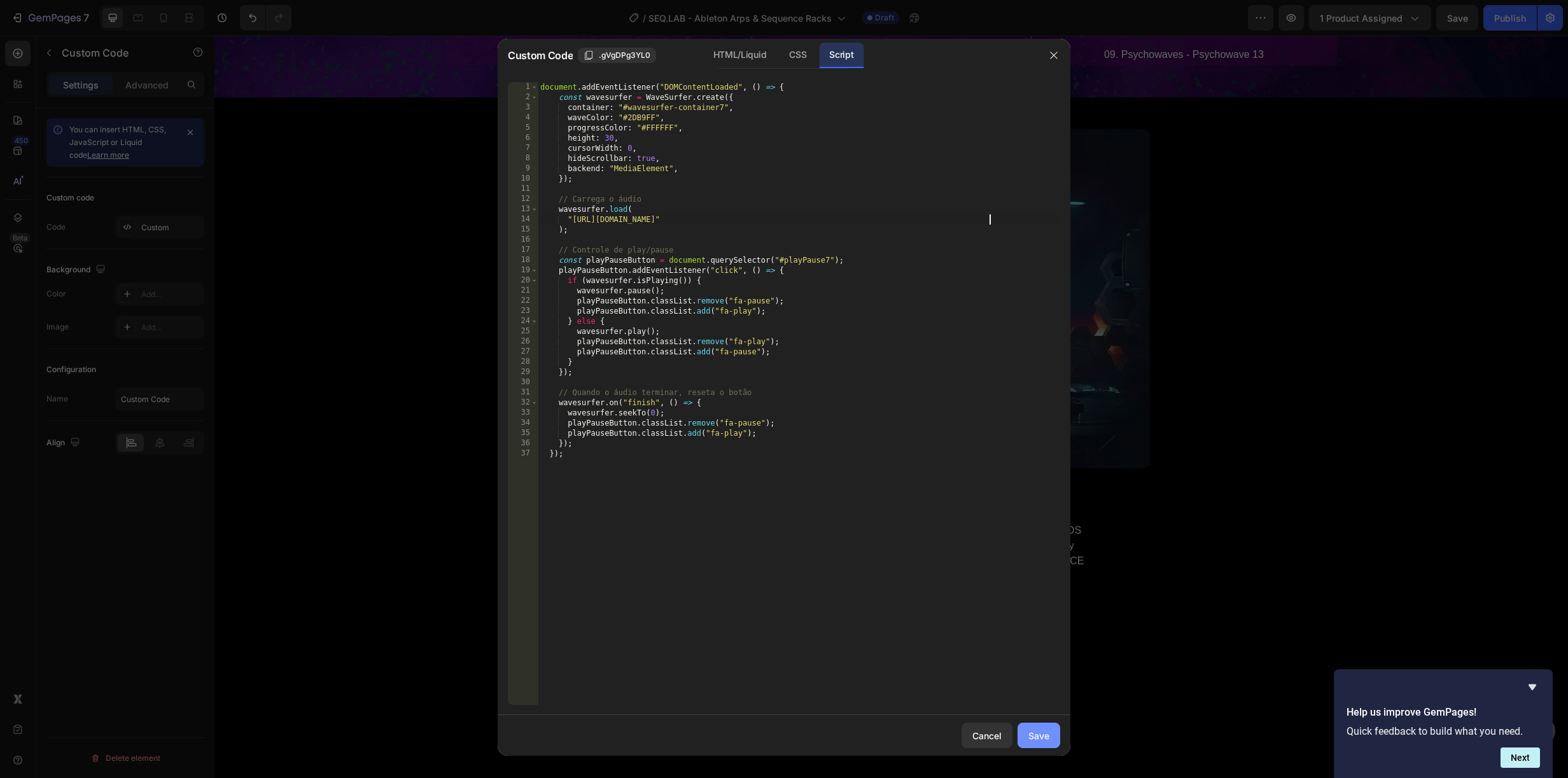
type textarea "}); });"
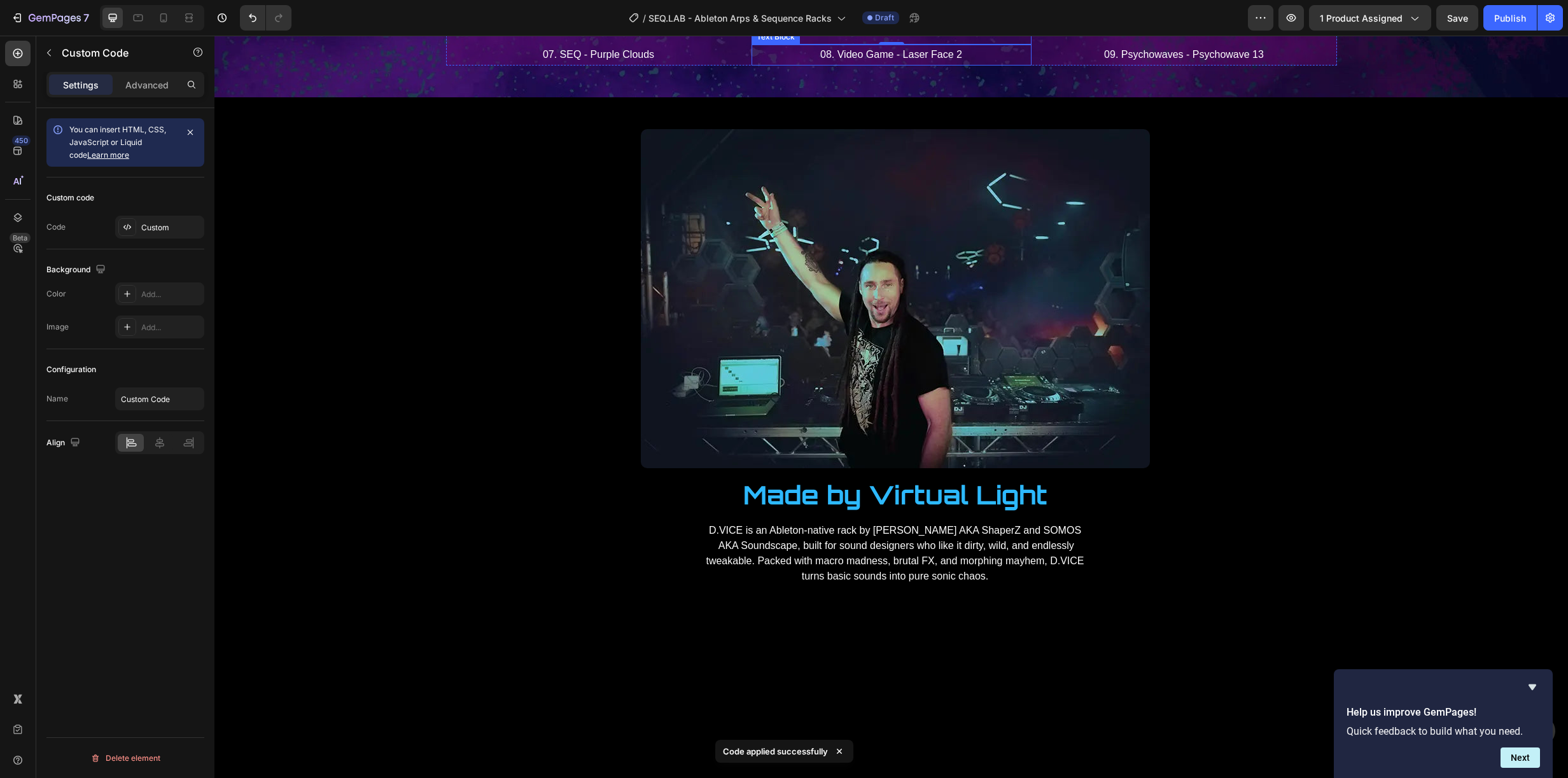
click at [863, 64] on p "08. Video Game - Laser Face 2" at bounding box center [891, 55] width 277 height 18
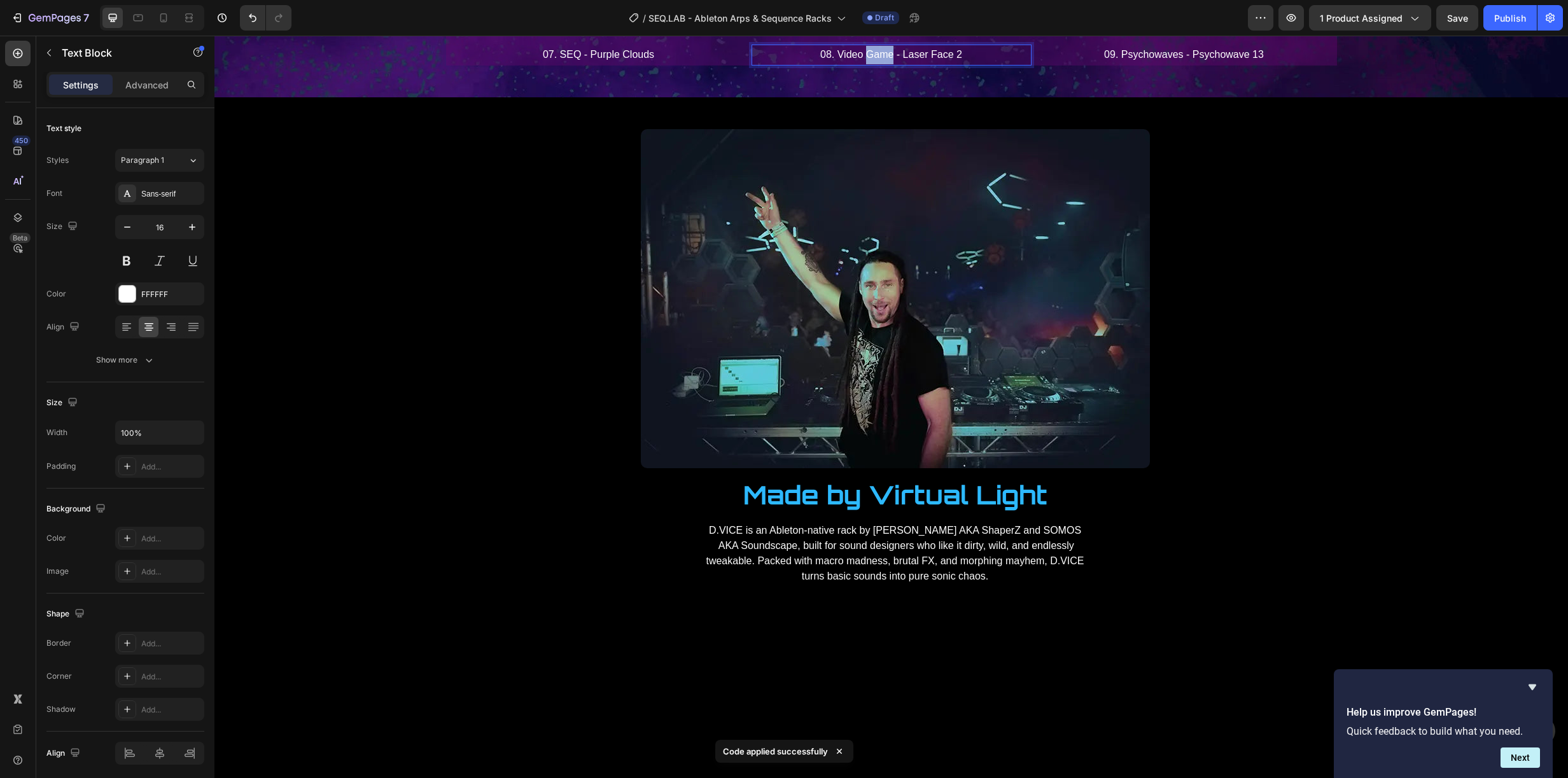
click at [863, 64] on p "08. Video Game - Laser Face 2" at bounding box center [891, 55] width 277 height 18
click at [848, 64] on p "08. Video Game - Laser Face 2" at bounding box center [891, 55] width 277 height 18
drag, startPoint x: 887, startPoint y: 534, endPoint x: 833, endPoint y: 535, distance: 54.0
click at [833, 64] on p "08. Video Game - Laser Face 2" at bounding box center [891, 55] width 277 height 18
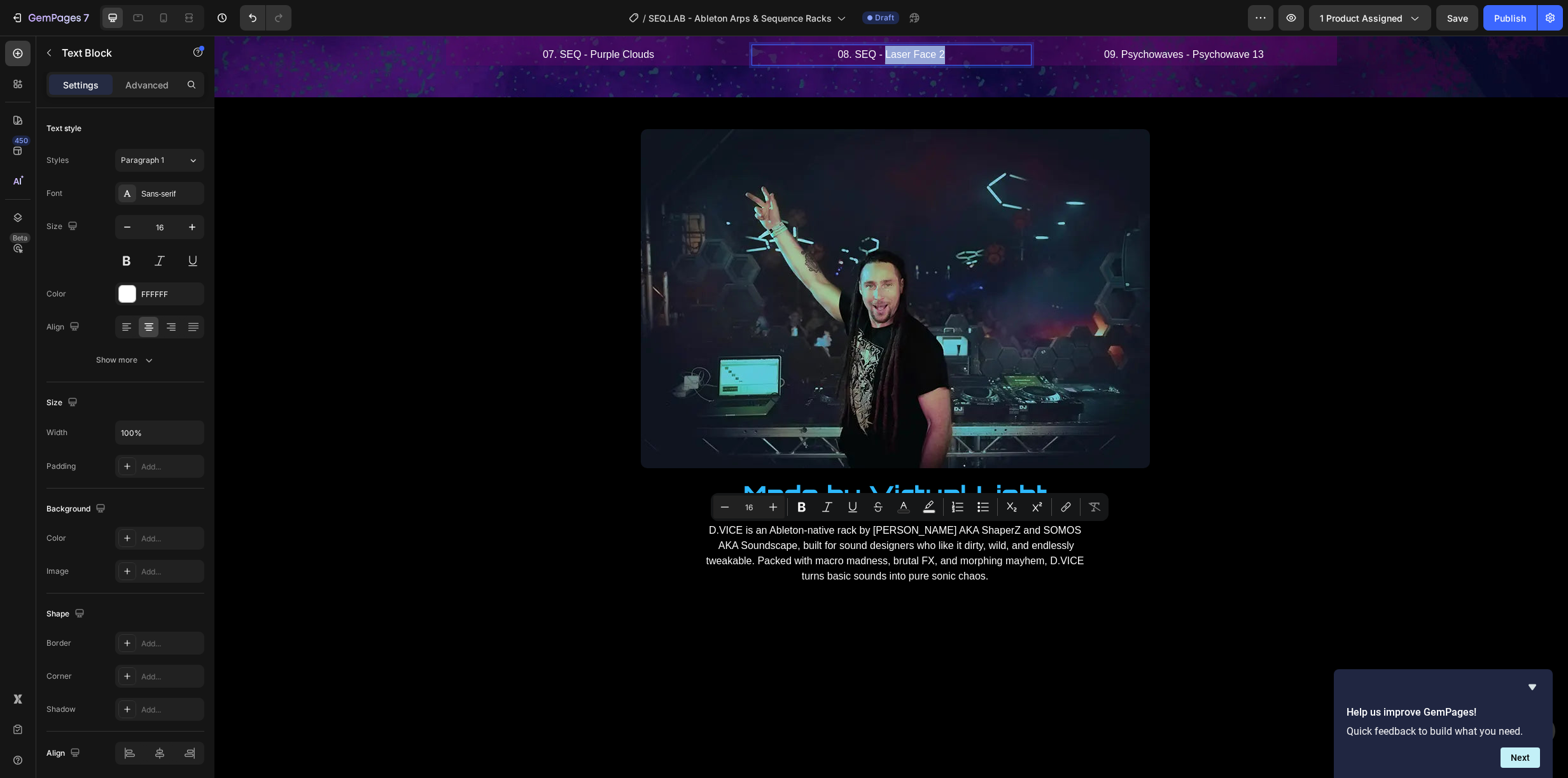
drag, startPoint x: 946, startPoint y: 530, endPoint x: 882, endPoint y: 535, distance: 64.2
click at [882, 64] on p "08. SEQ - Laser Face 2" at bounding box center [891, 55] width 277 height 18
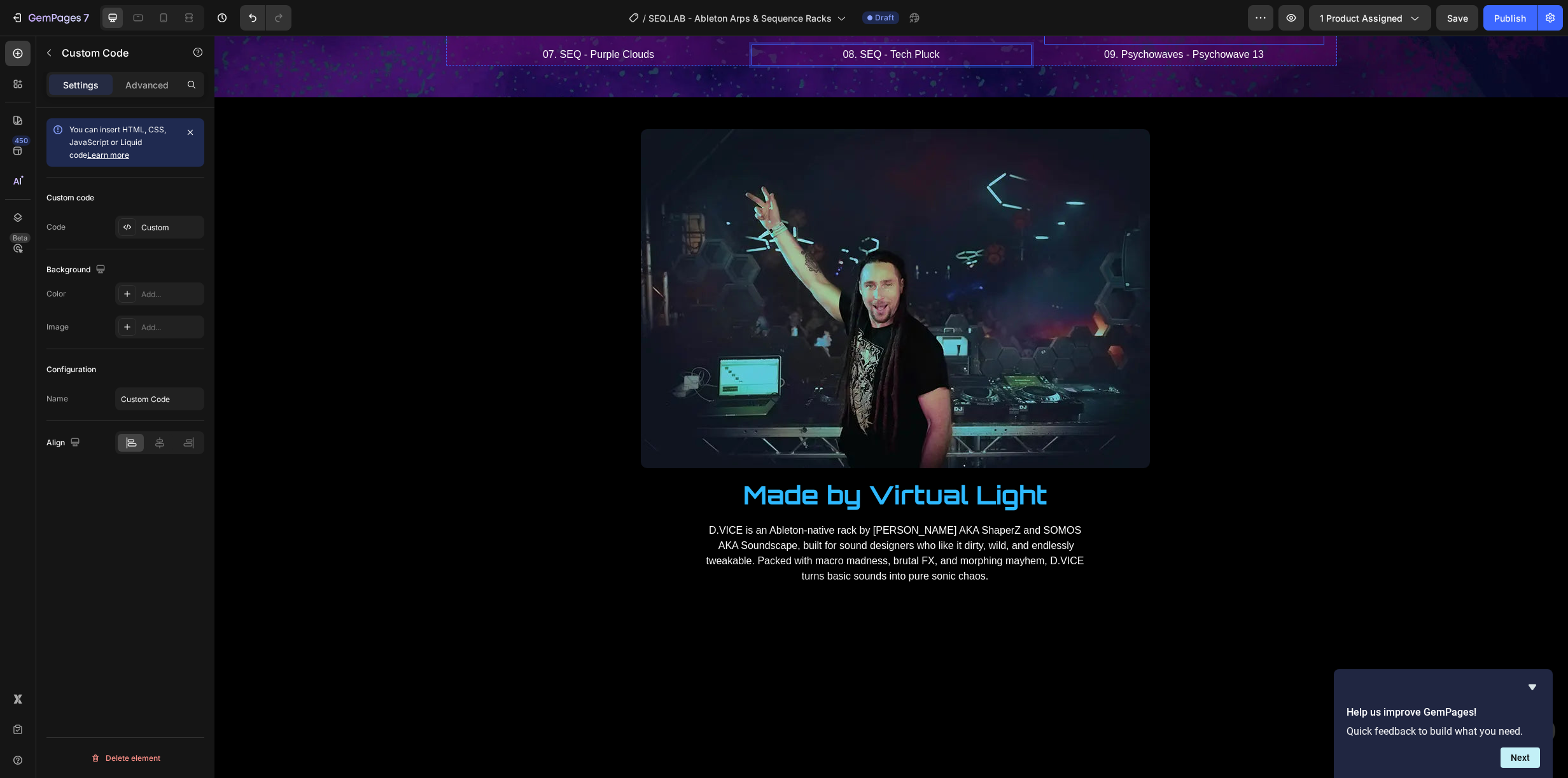
click at [1188, 35] on p "Publish the page to see the content." at bounding box center [1184, 28] width 280 height 13
click at [1163, 35] on p "Publish the page to see the content." at bounding box center [1184, 28] width 280 height 13
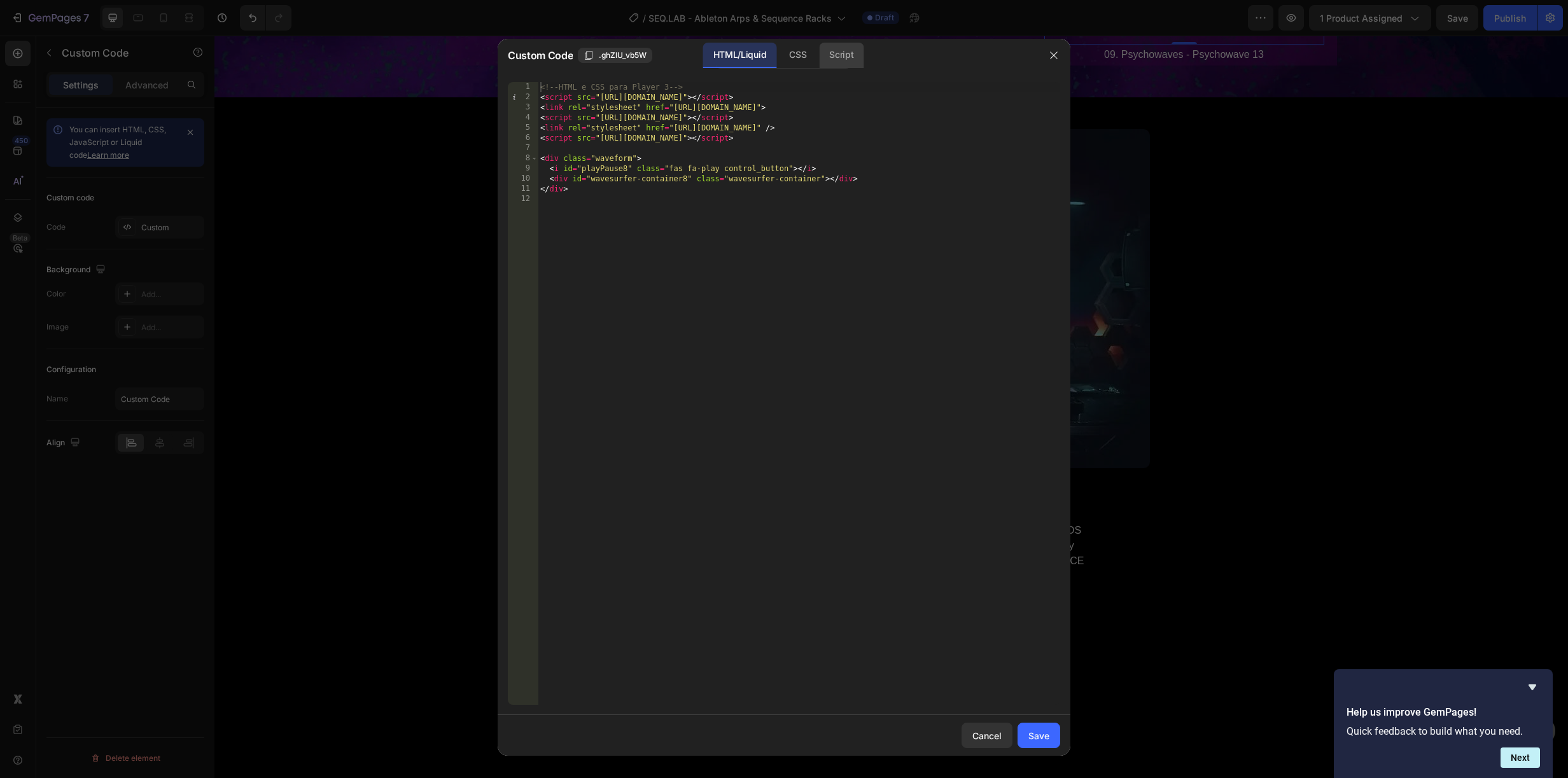
click at [845, 63] on div "Script" at bounding box center [842, 55] width 44 height 26
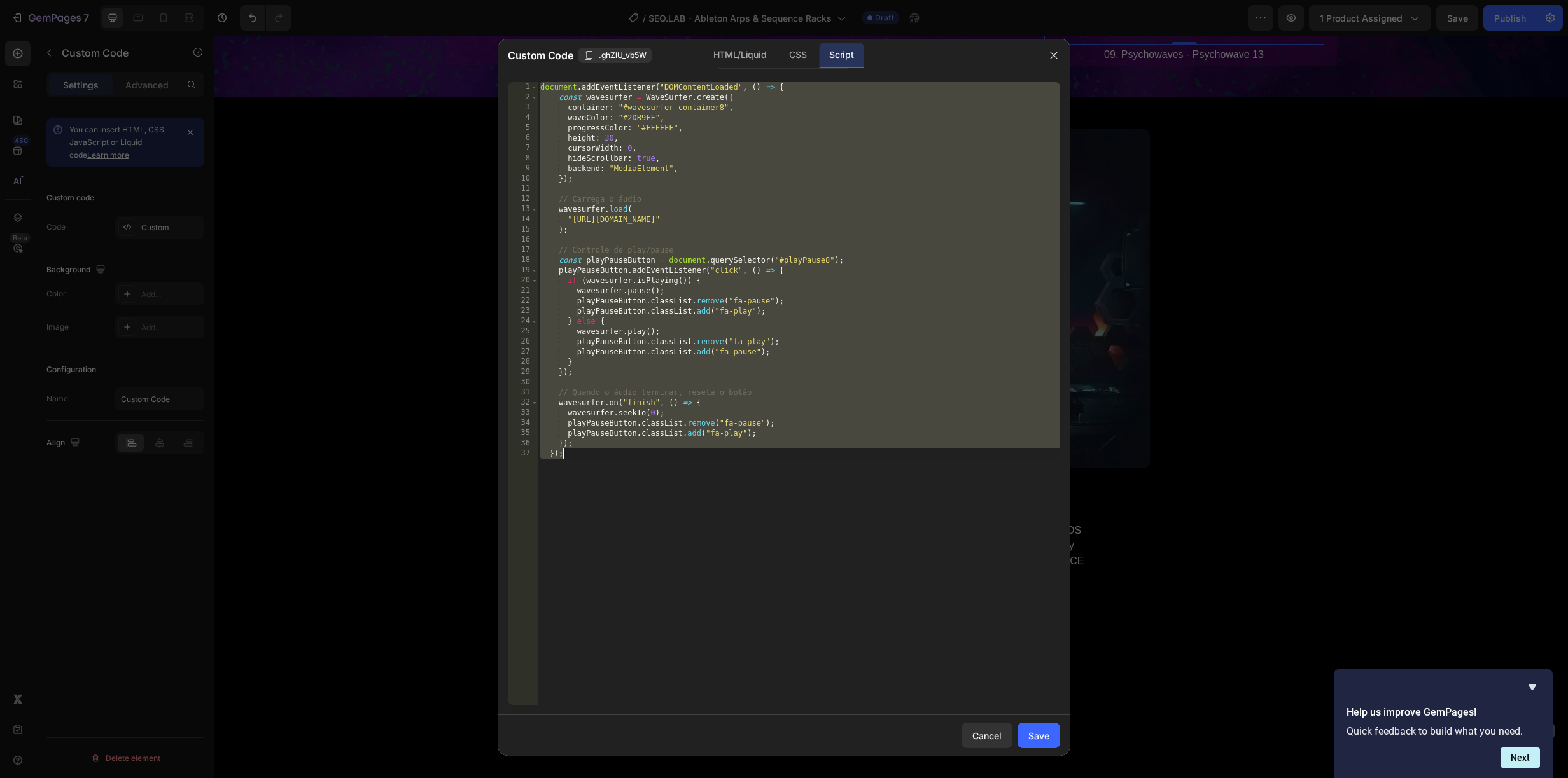
click at [1025, 217] on div "document . addEventListener ( "DOMContentLoaded" , ( ) => { const wavesurfer = …" at bounding box center [798, 393] width 522 height 623
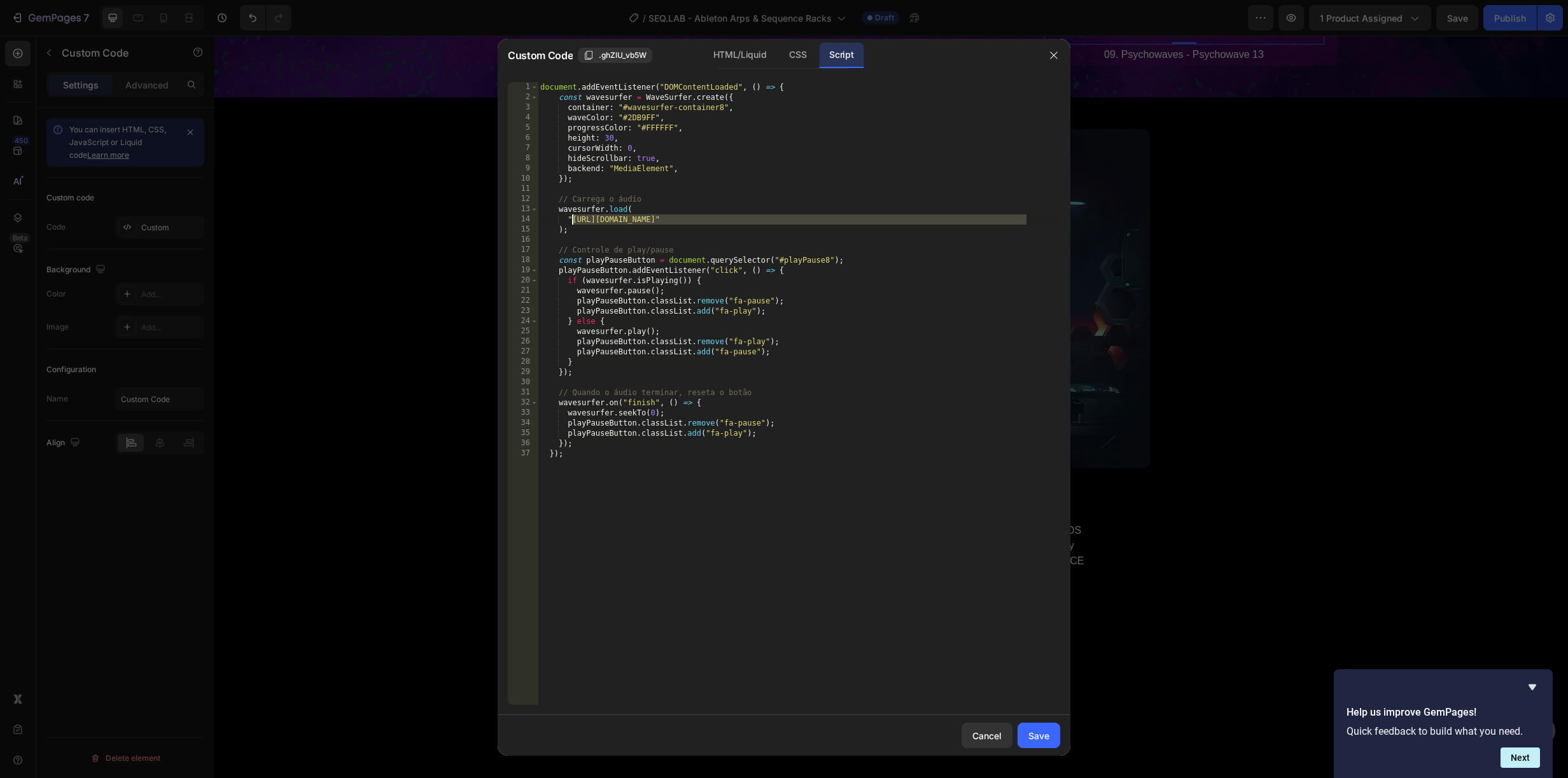
drag, startPoint x: 1026, startPoint y: 218, endPoint x: 572, endPoint y: 221, distance: 454.0
click at [572, 220] on div "document . addEventListener ( "DOMContentLoaded" , ( ) => { const wavesurfer = …" at bounding box center [798, 404] width 522 height 643
paste textarea "9._SEQ_-_Mother_Of_All_Glitch_Leads.mp3?v=1758965941"
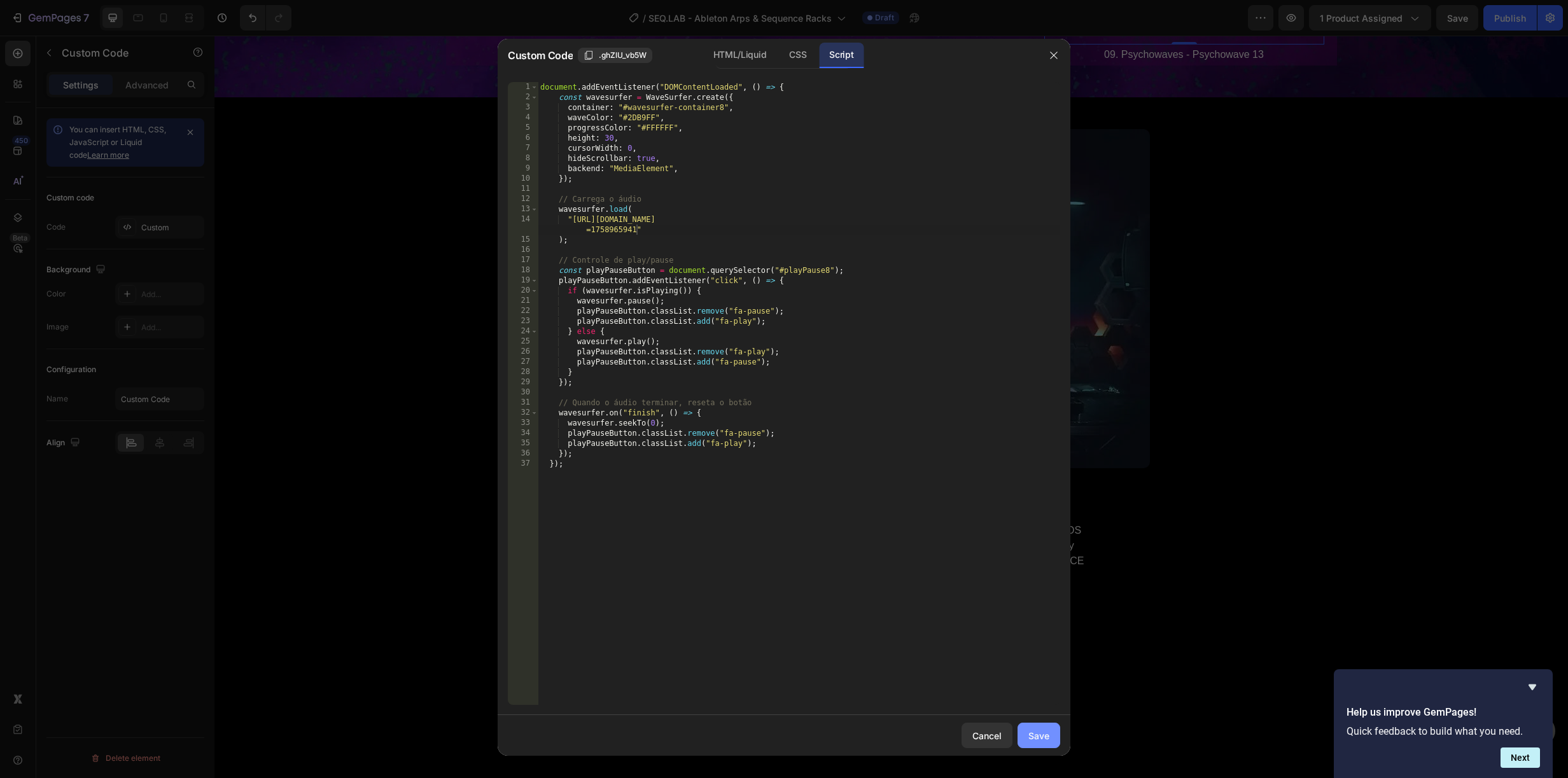
click at [1042, 733] on div "Save" at bounding box center [1039, 736] width 21 height 13
type textarea "}); });"
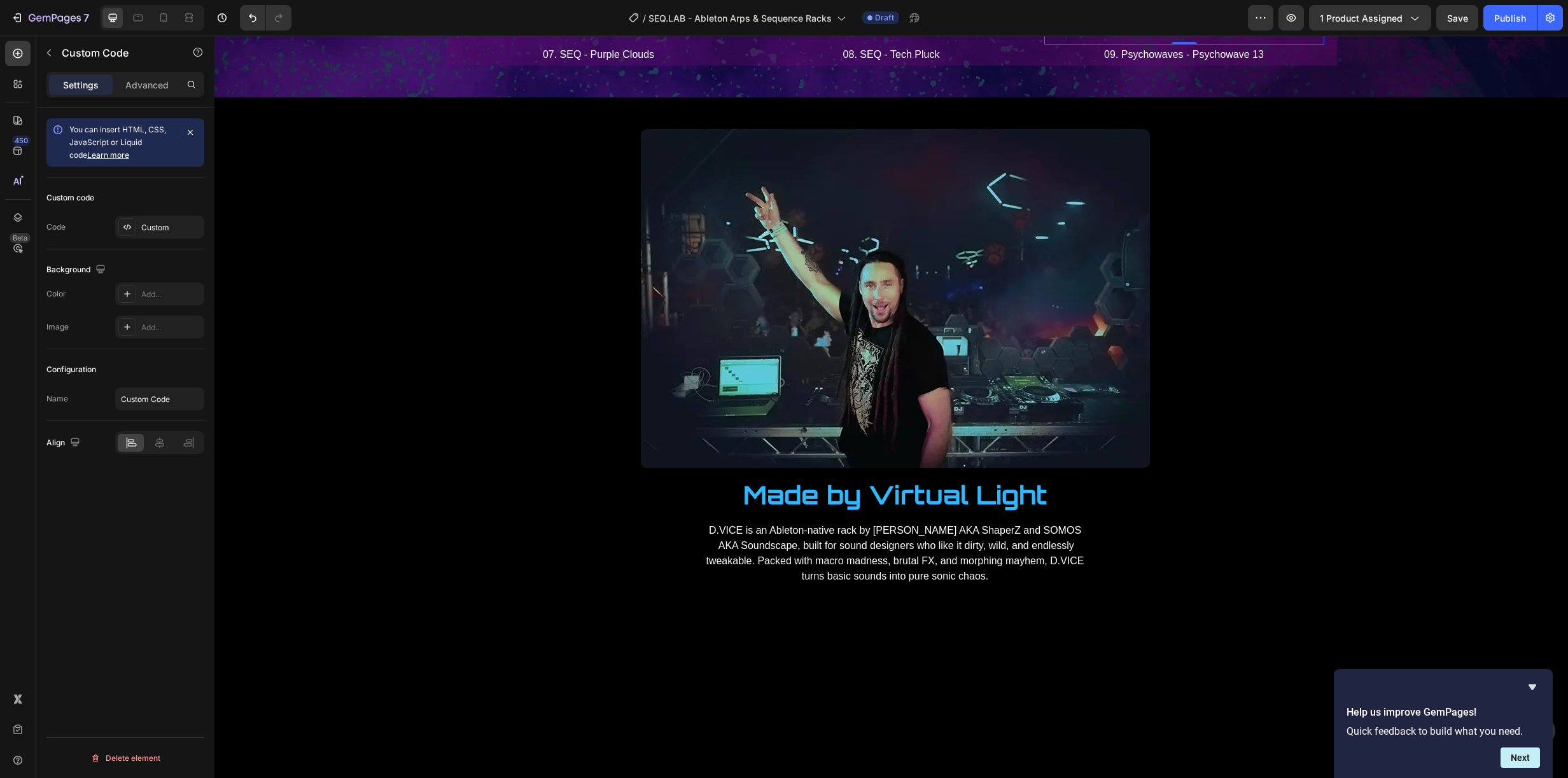
click at [1178, 59] on div "0" at bounding box center [1184, 55] width 12 height 11
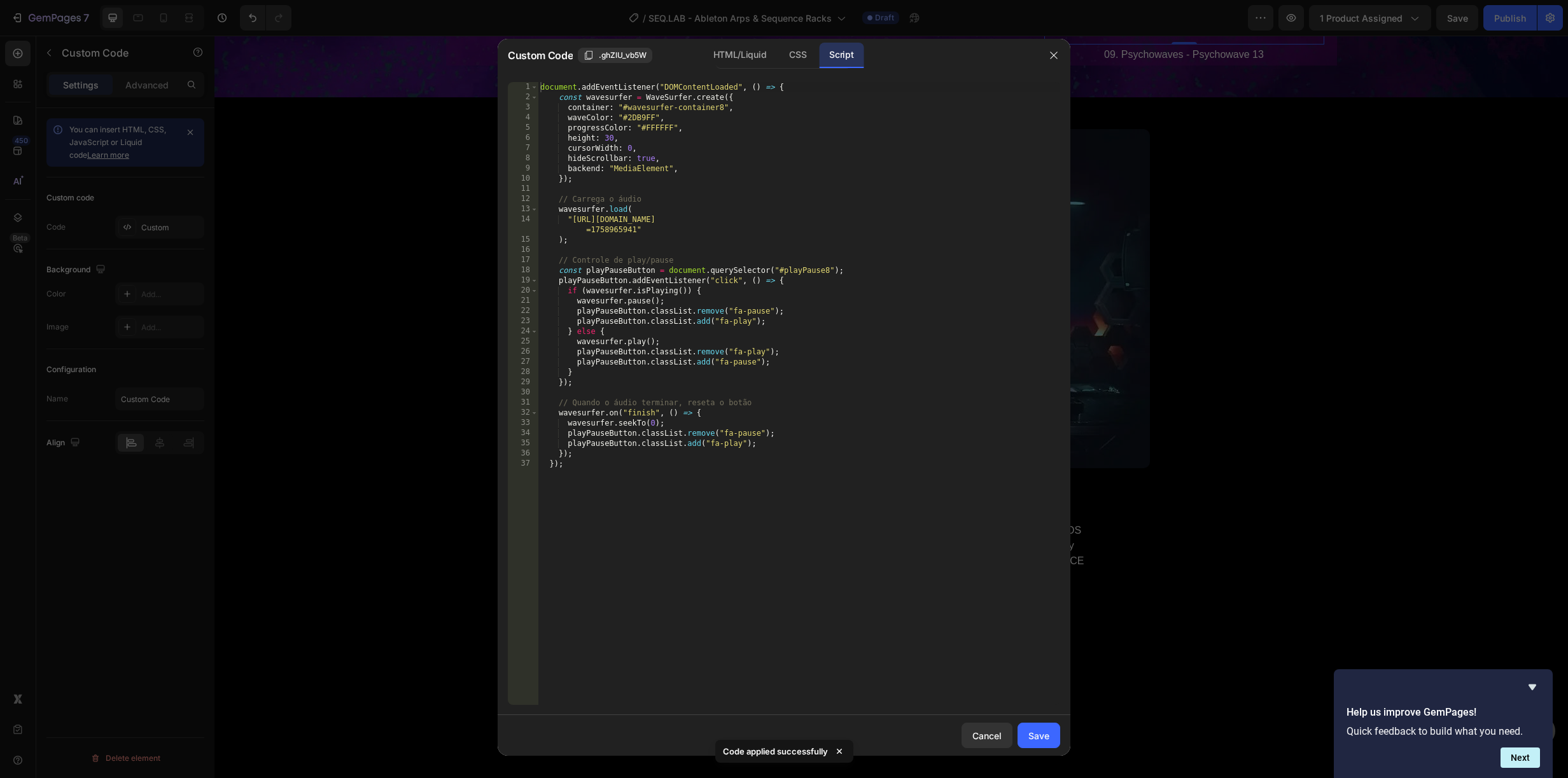
drag, startPoint x: 977, startPoint y: 736, endPoint x: 1091, endPoint y: 628, distance: 157.0
click at [977, 735] on div "Cancel" at bounding box center [986, 736] width 30 height 13
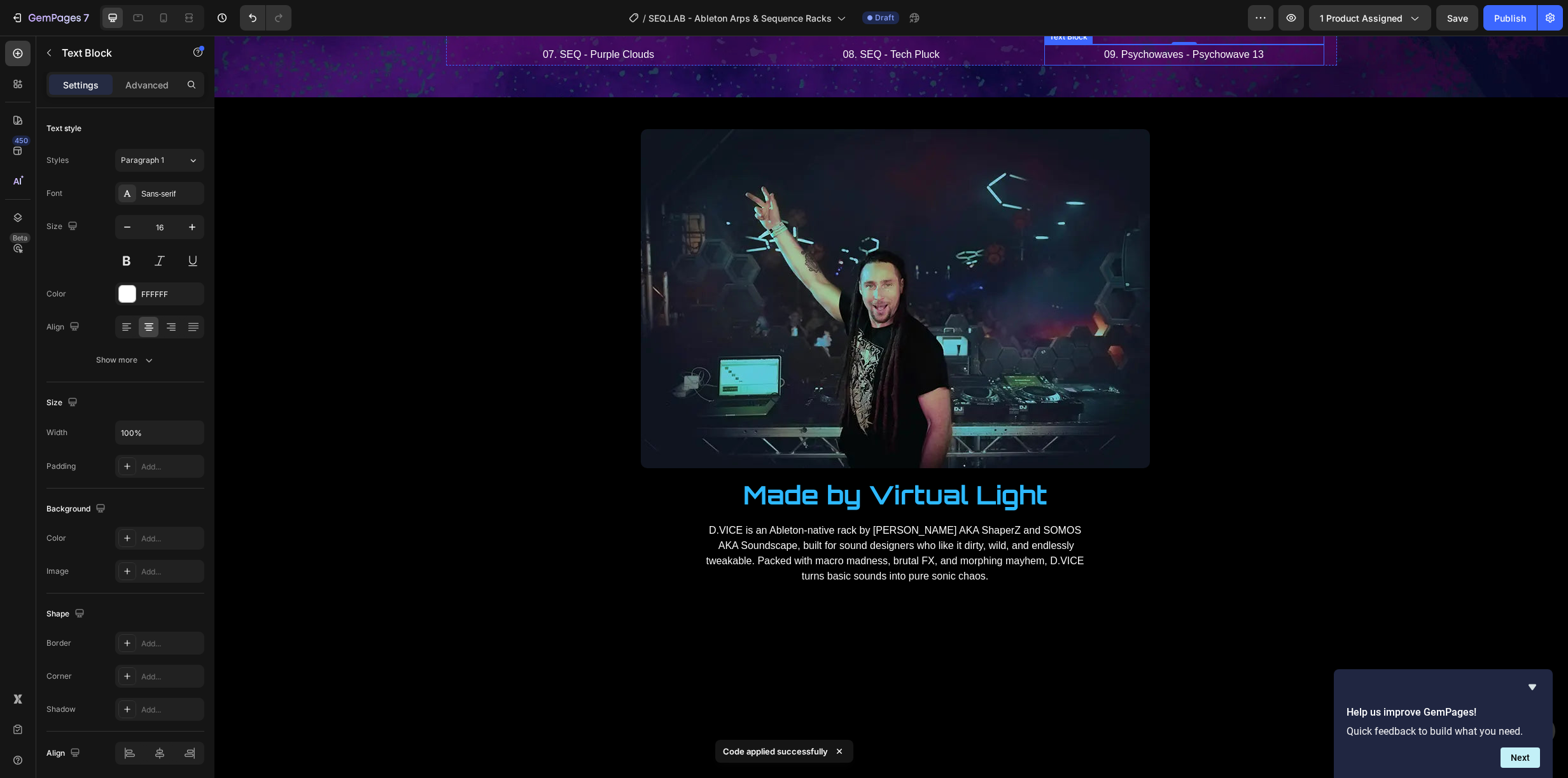
click at [1128, 64] on p "09. Psychowaves - Psychowave 13" at bounding box center [1184, 55] width 277 height 18
click at [1246, 64] on p "09. SEQ - Psychowave 13" at bounding box center [1184, 55] width 277 height 18
drag, startPoint x: 1245, startPoint y: 534, endPoint x: 1206, endPoint y: 535, distance: 39.0
click at [1169, 64] on p "09. SEQ - Psychowave 13" at bounding box center [1184, 55] width 277 height 18
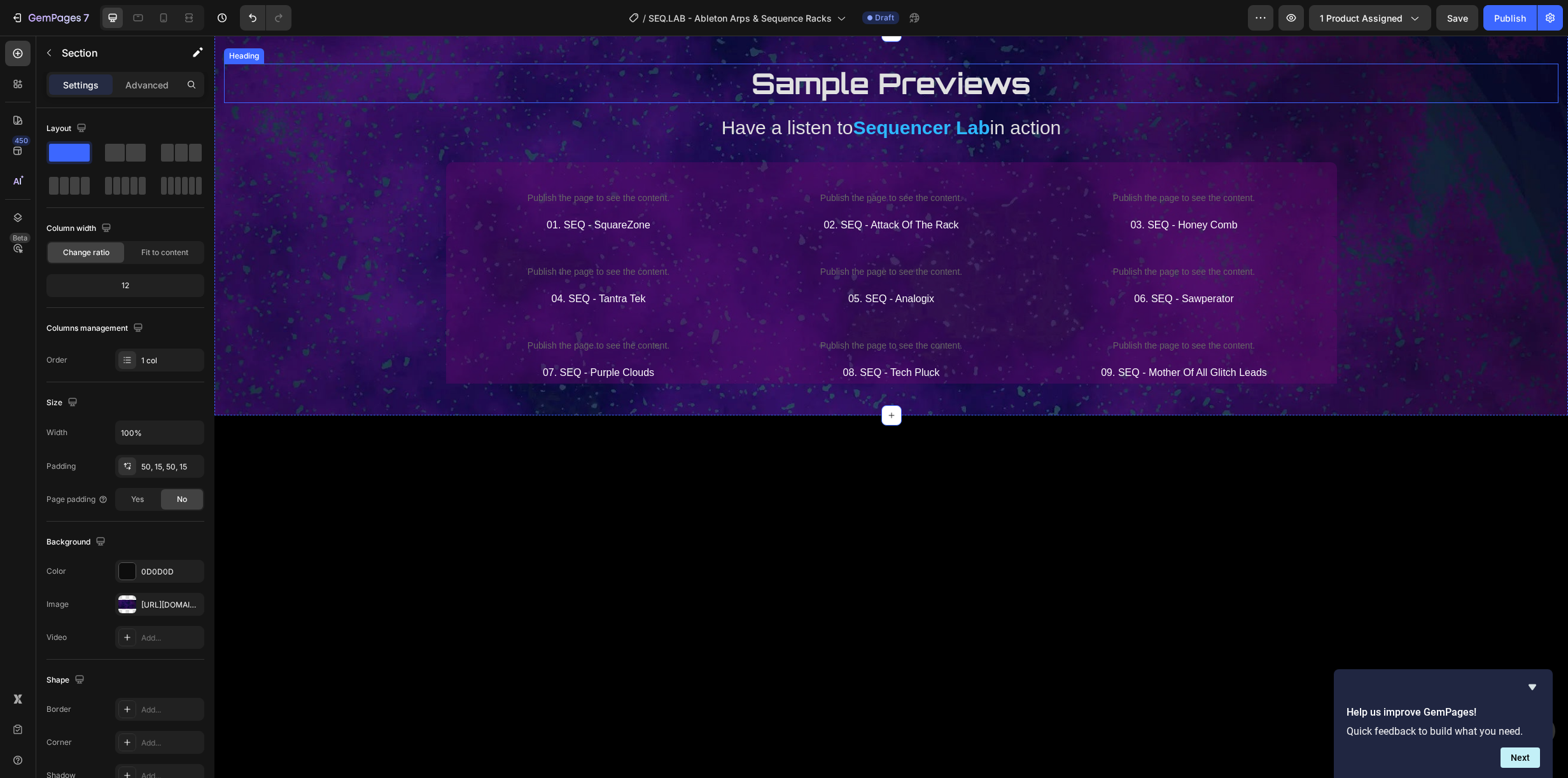
scroll to position [2343, 0]
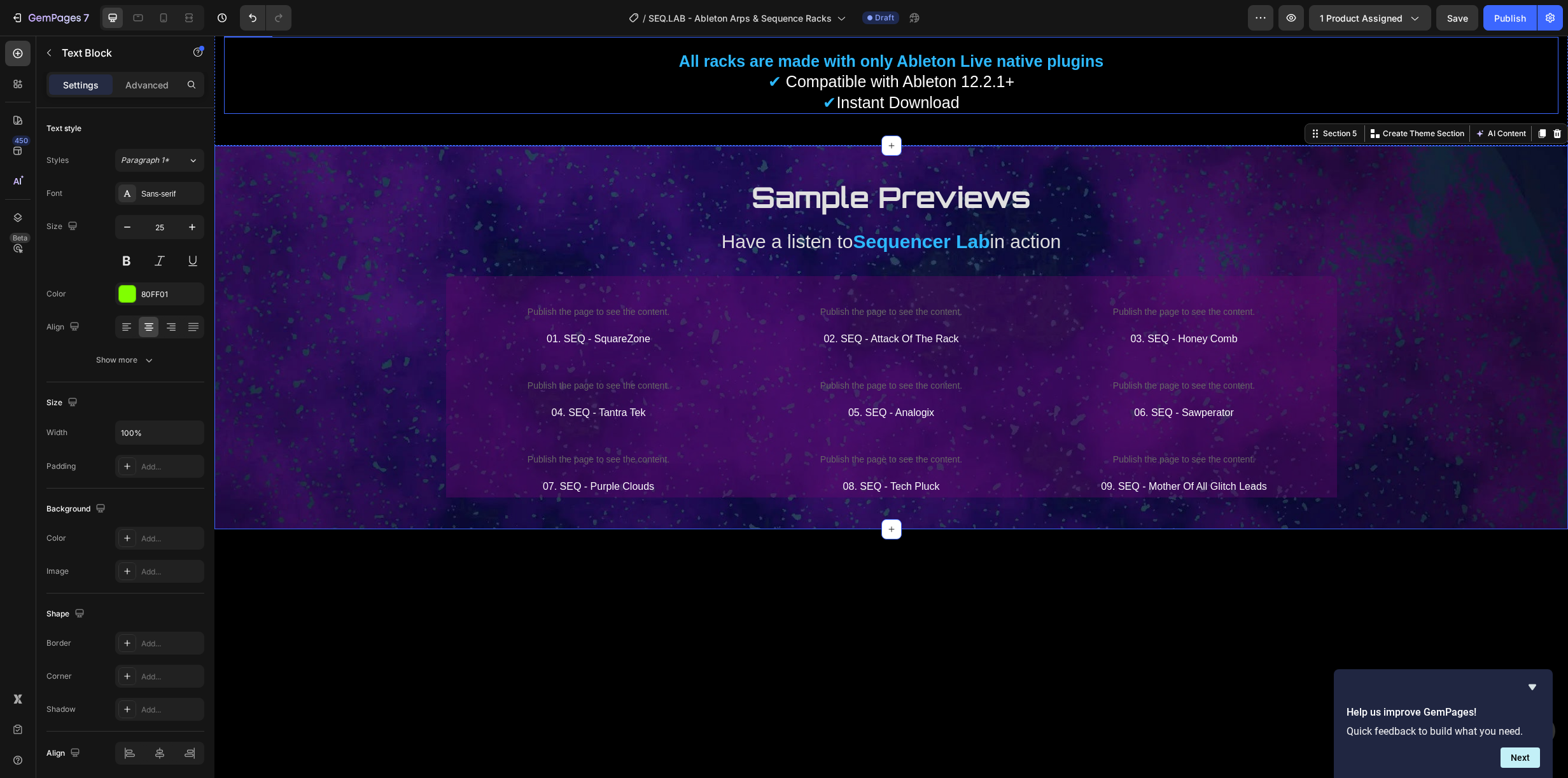
click at [876, 90] on span "Compatible with Ableton 12.2.1+" at bounding box center [900, 82] width 228 height 18
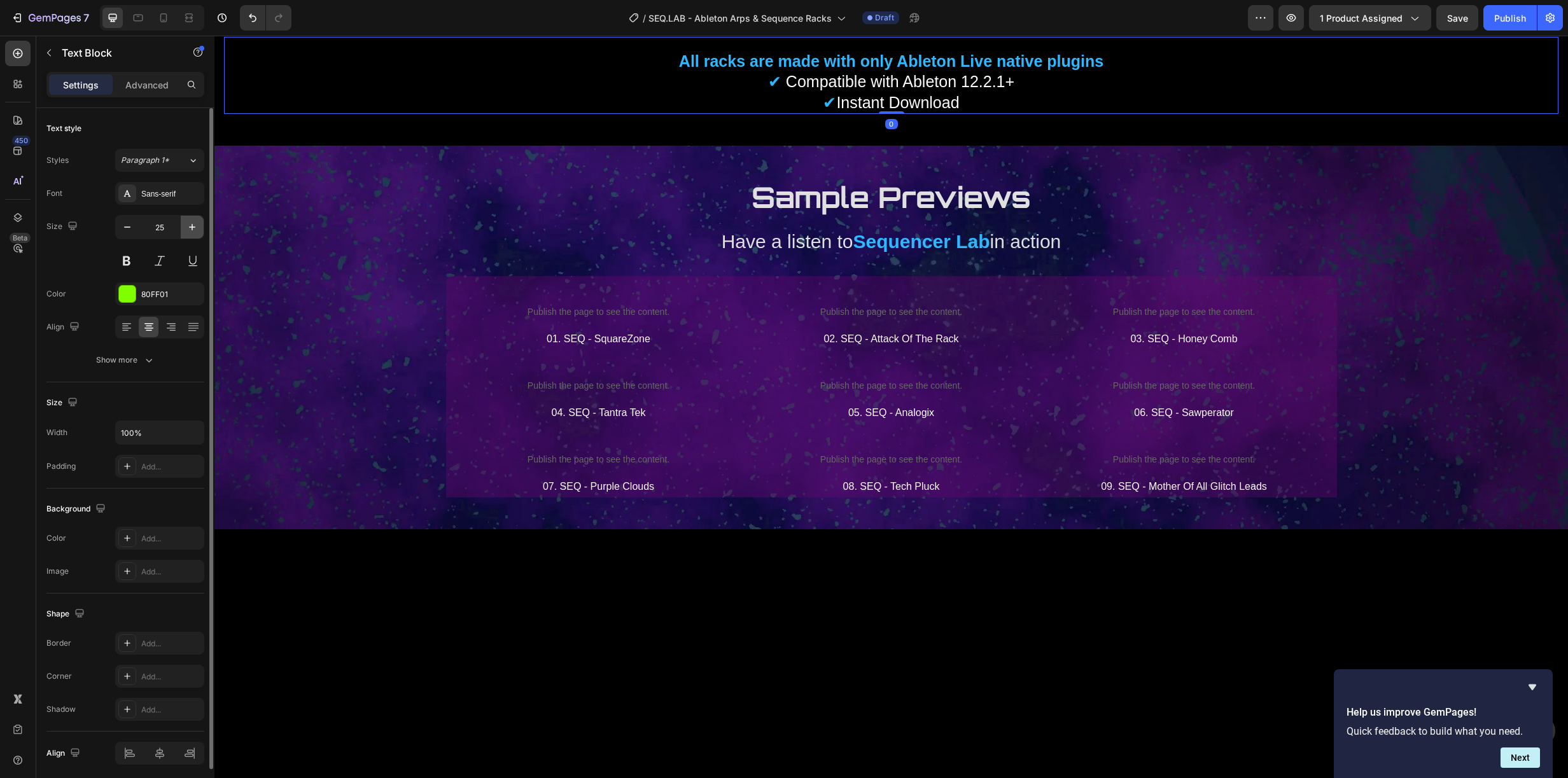
click at [195, 226] on icon "button" at bounding box center [192, 226] width 12 height 12
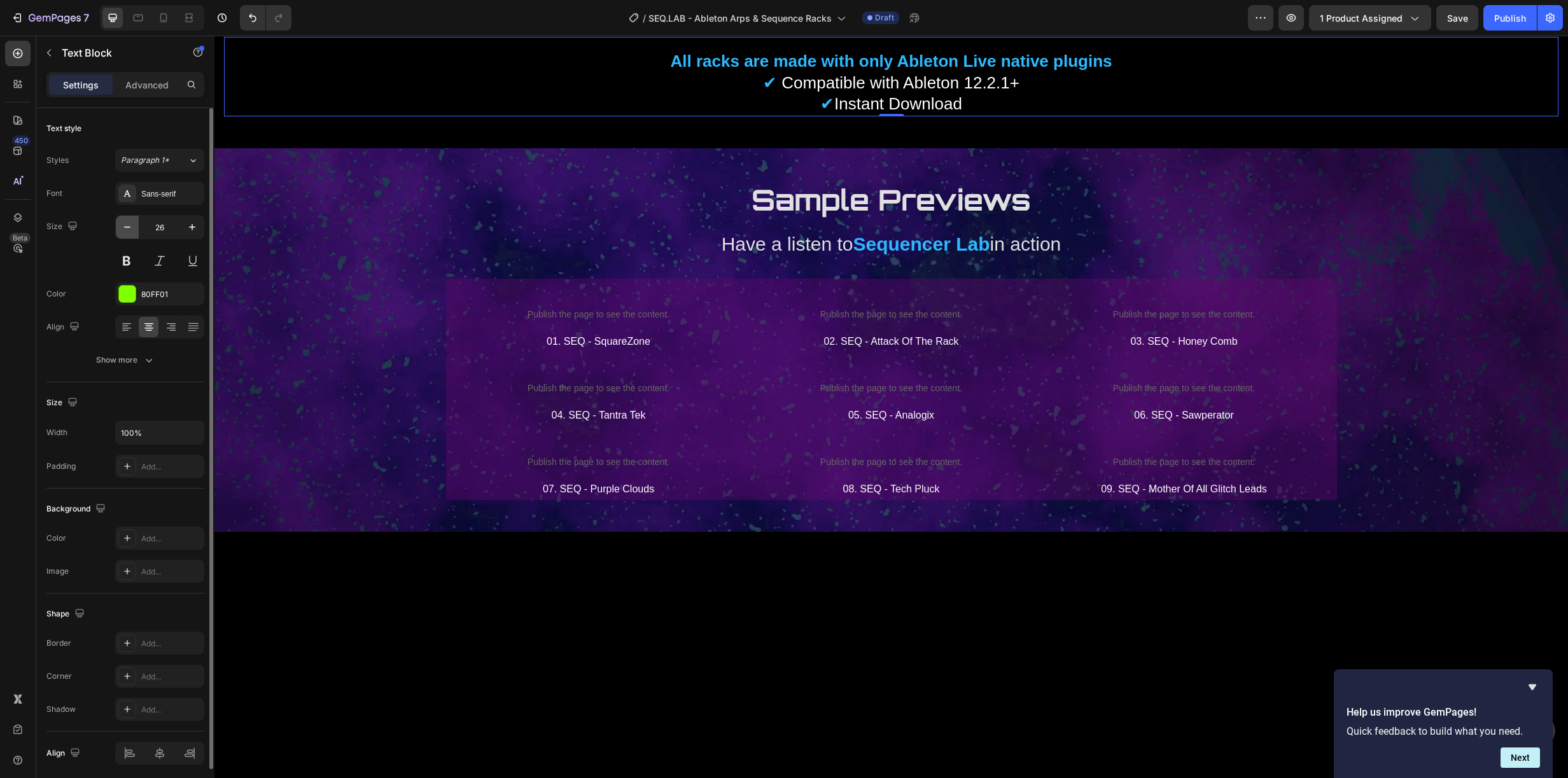
click at [131, 236] on button "button" at bounding box center [128, 227] width 23 height 23
type input "25"
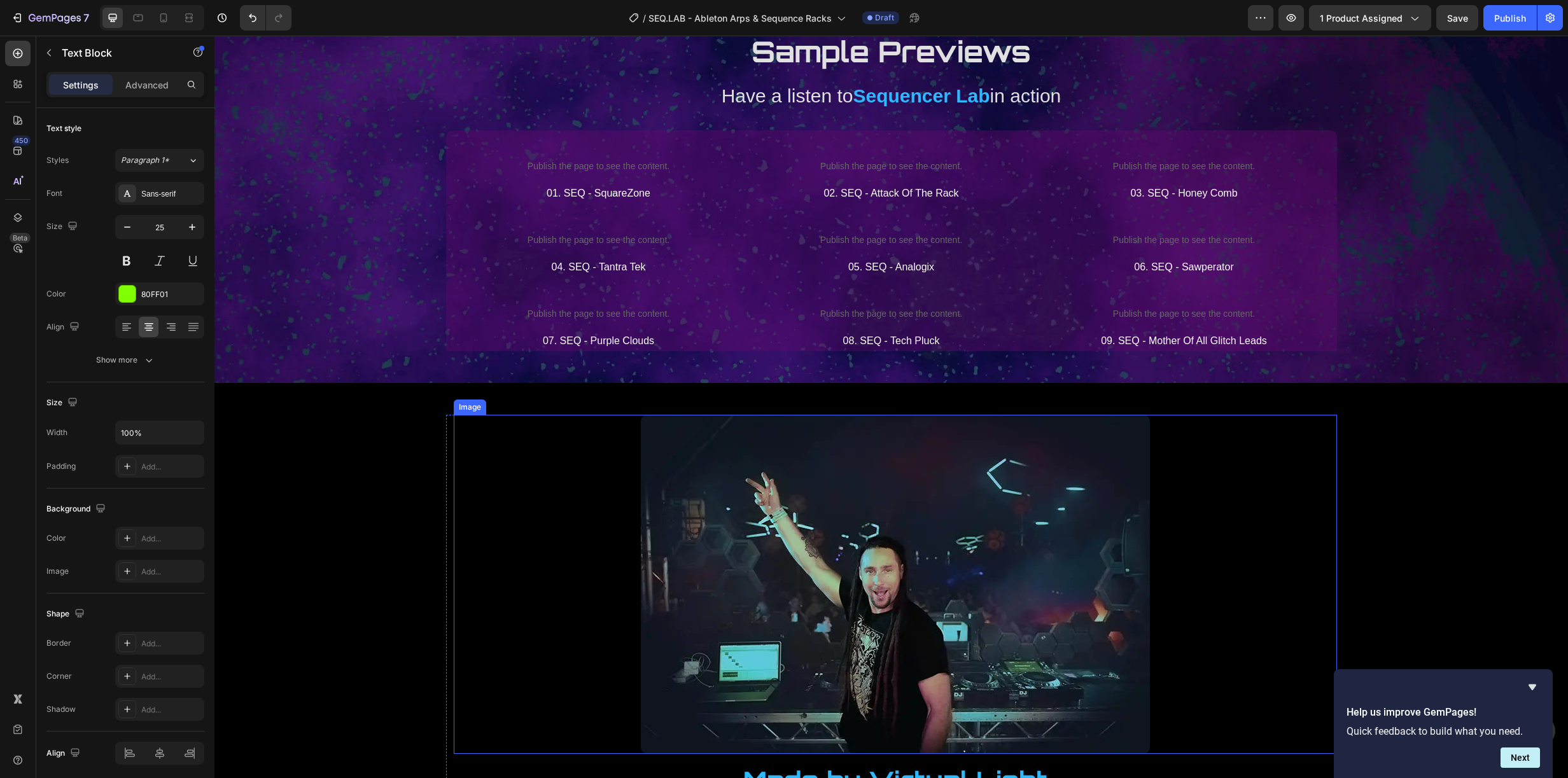
scroll to position [2827, 0]
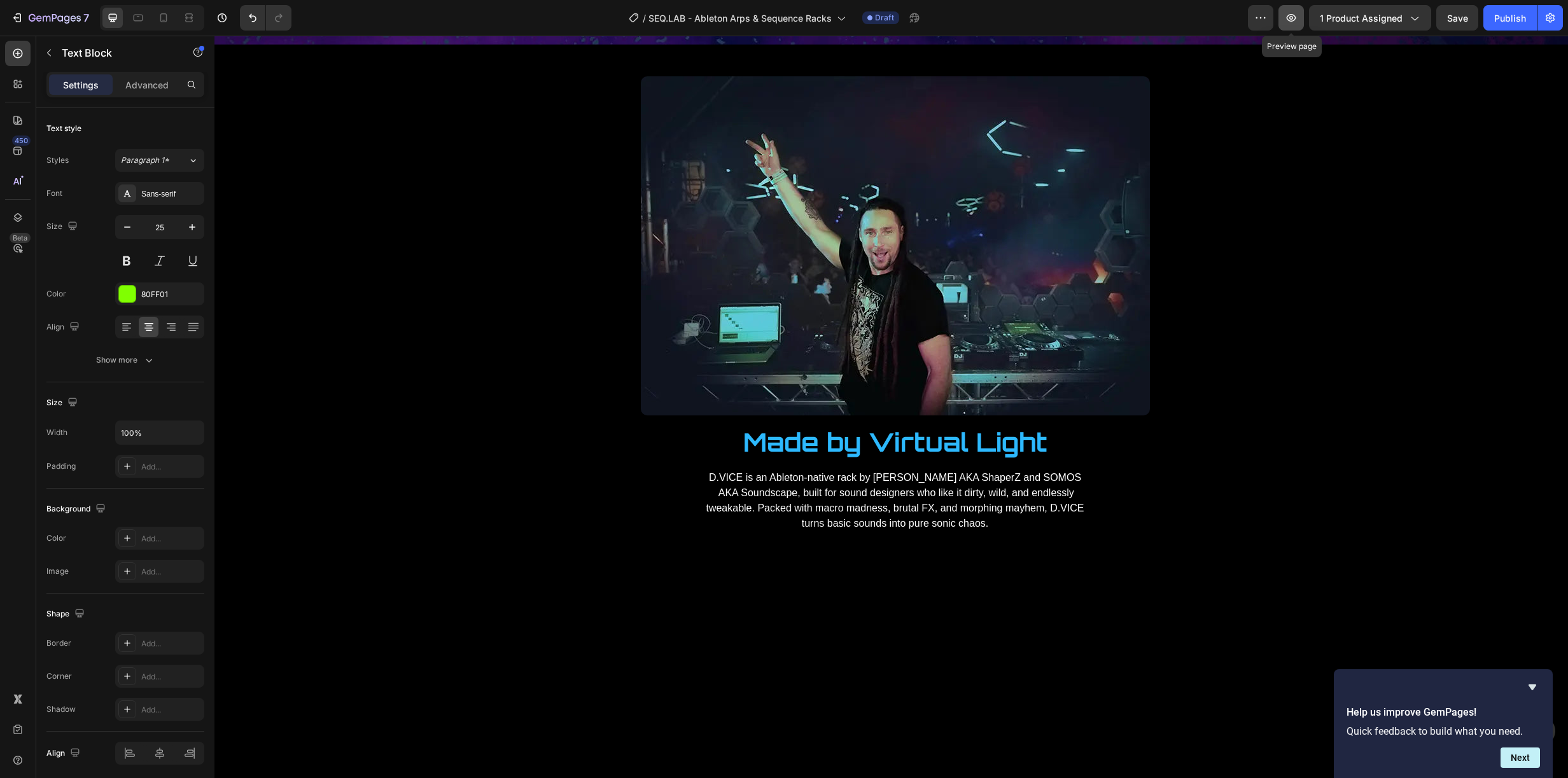
click at [1296, 13] on icon "button" at bounding box center [1291, 17] width 12 height 12
click at [1523, 756] on button "Next" at bounding box center [1520, 757] width 39 height 20
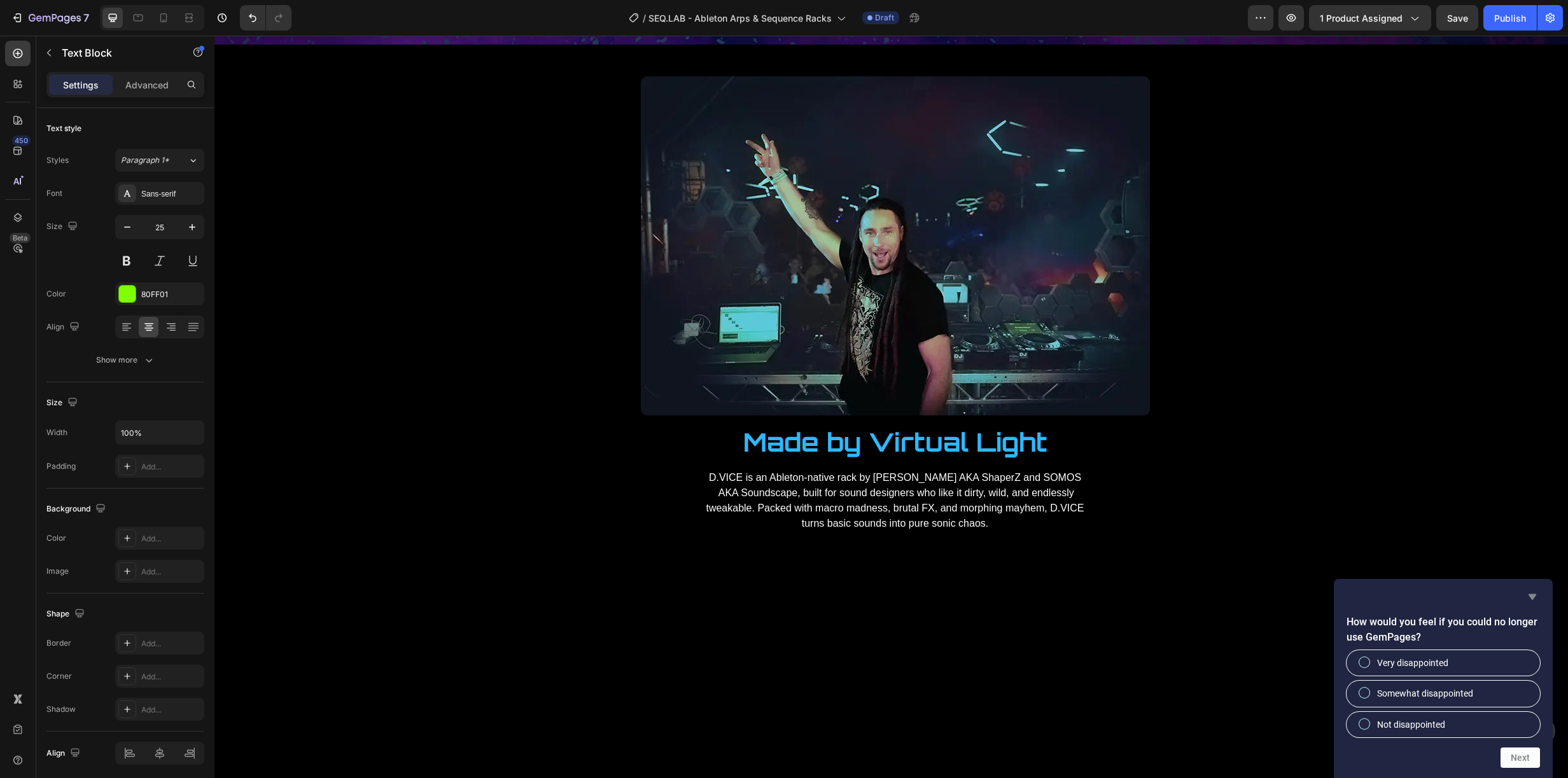
click at [1538, 594] on icon "Hide survey" at bounding box center [1532, 597] width 15 height 15
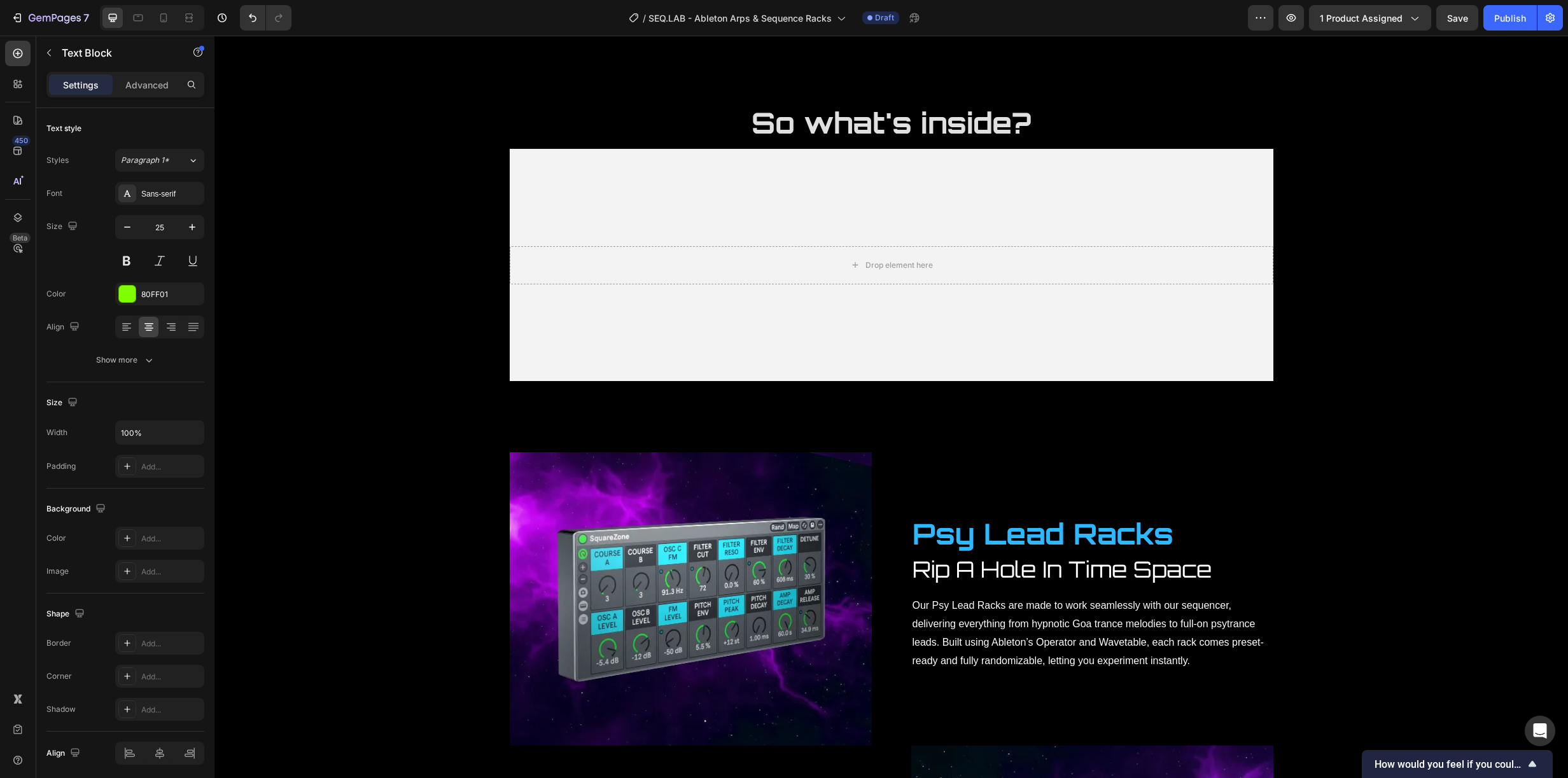
scroll to position [1128, 0]
